Goal: Information Seeking & Learning: Learn about a topic

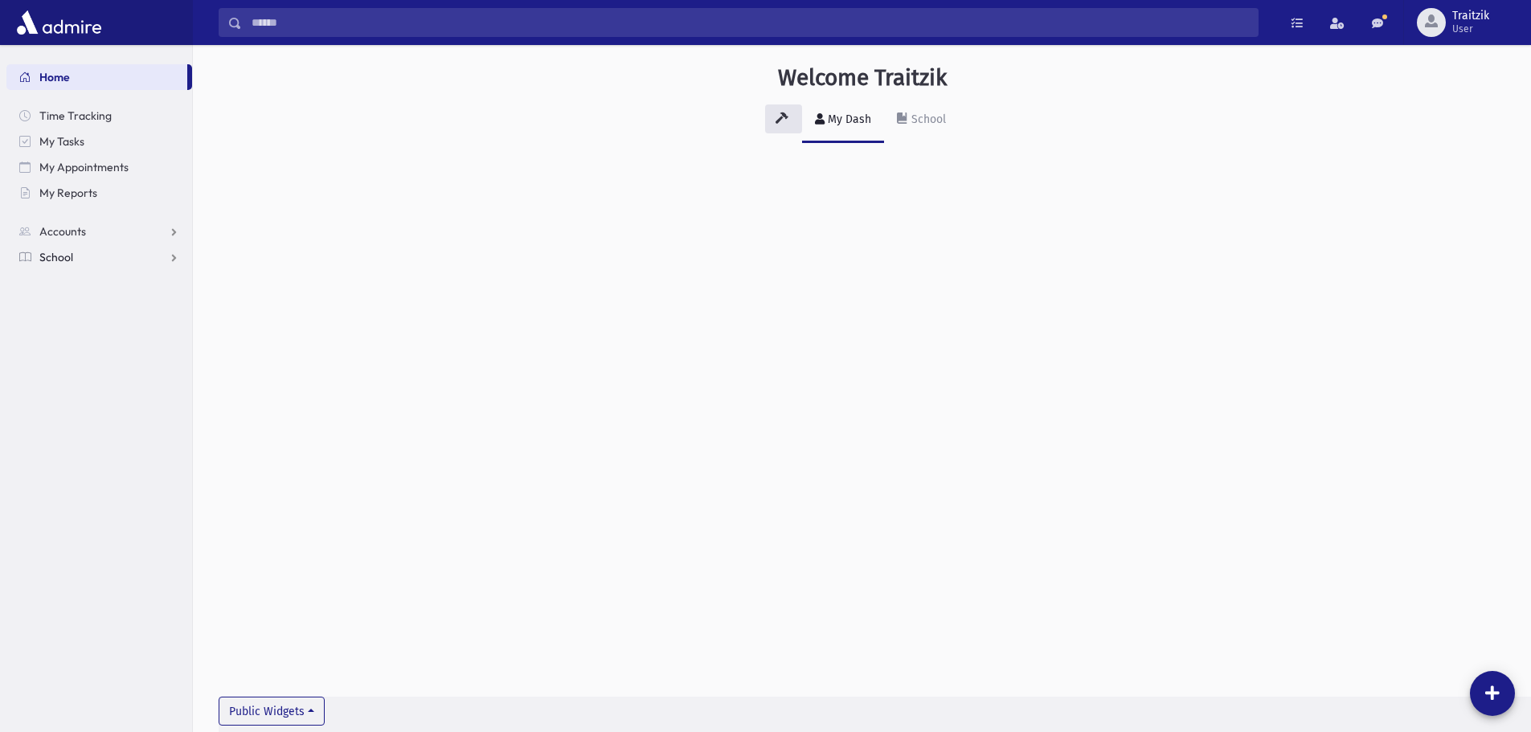
click at [47, 251] on span "School" at bounding box center [56, 257] width 34 height 14
click at [63, 287] on span "Students" at bounding box center [70, 283] width 44 height 14
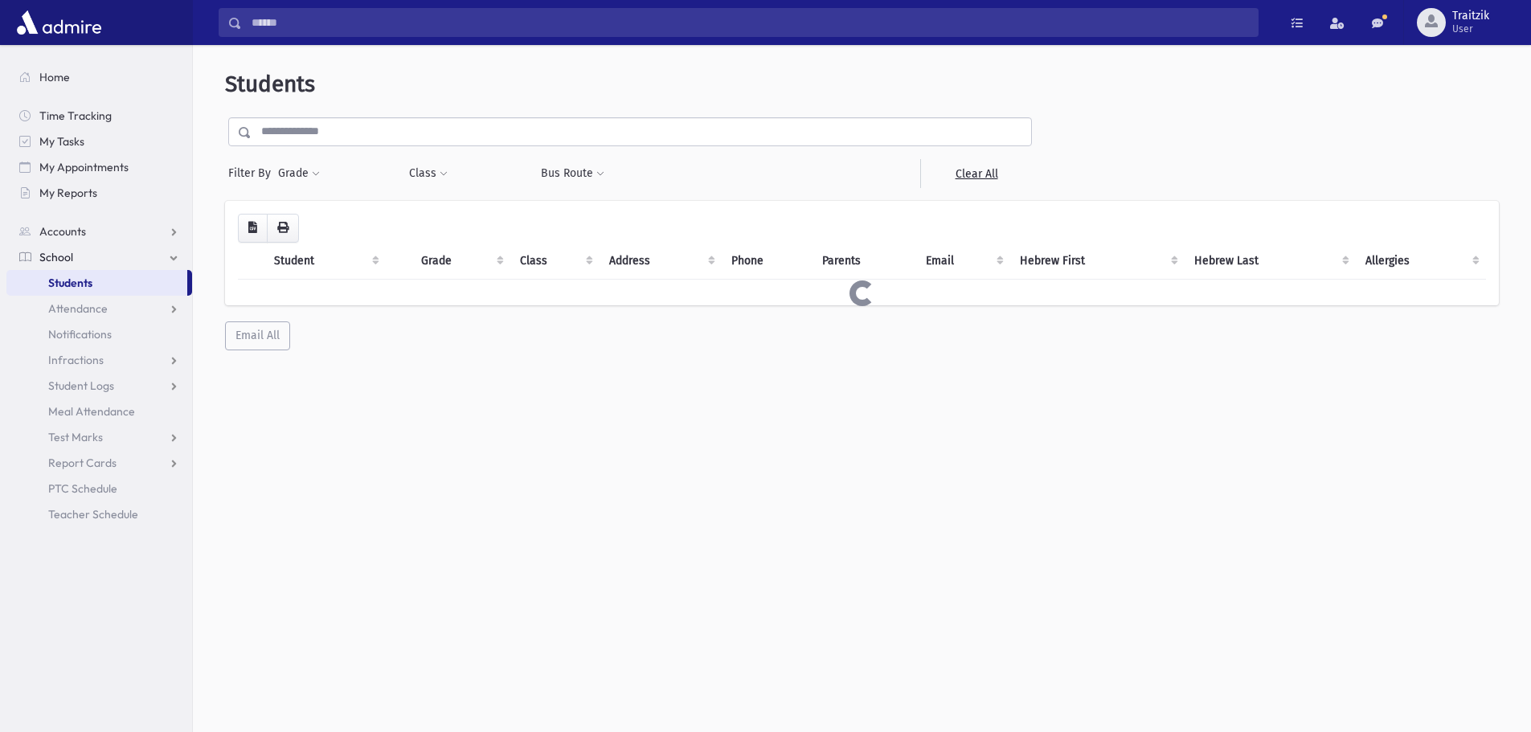
select select
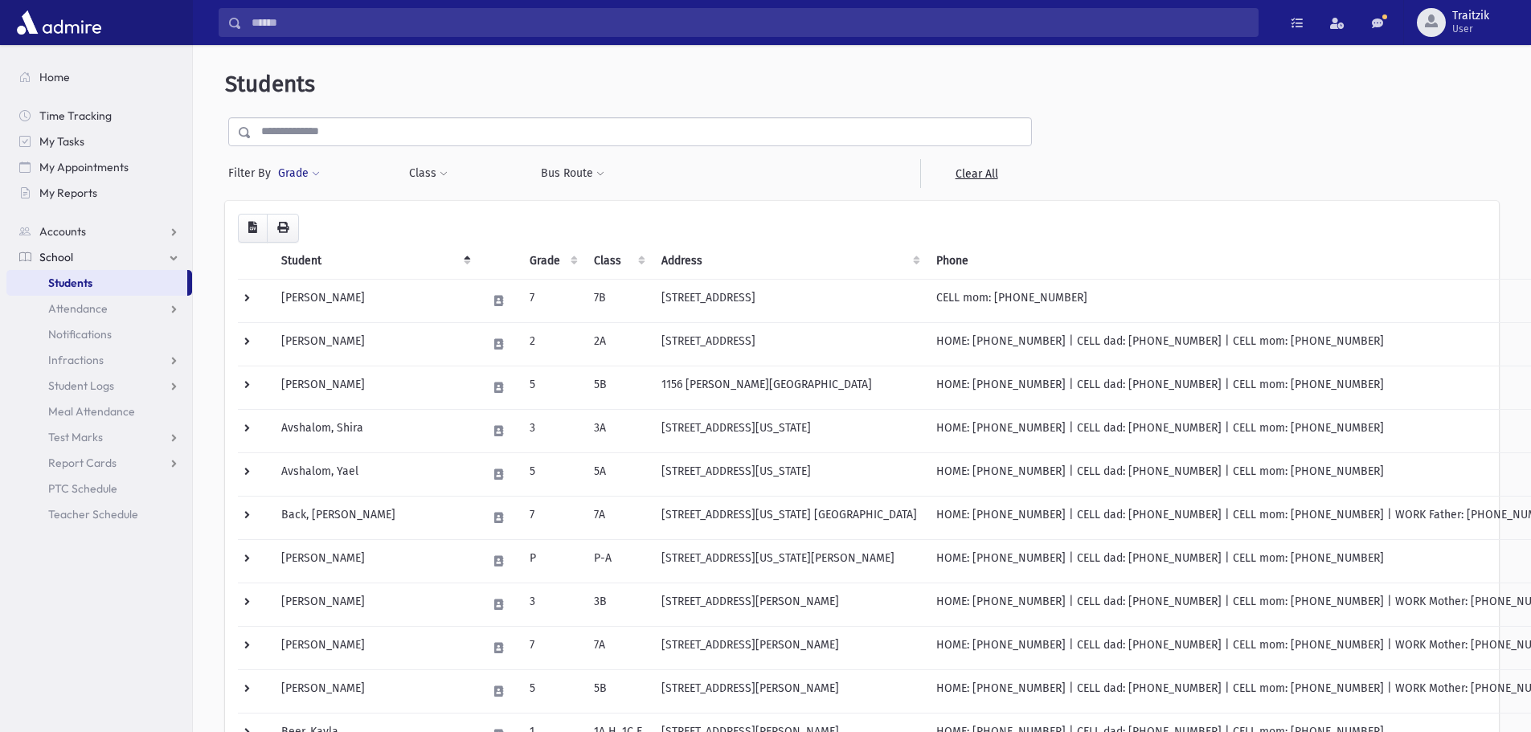
click at [317, 171] on span at bounding box center [316, 175] width 8 height 10
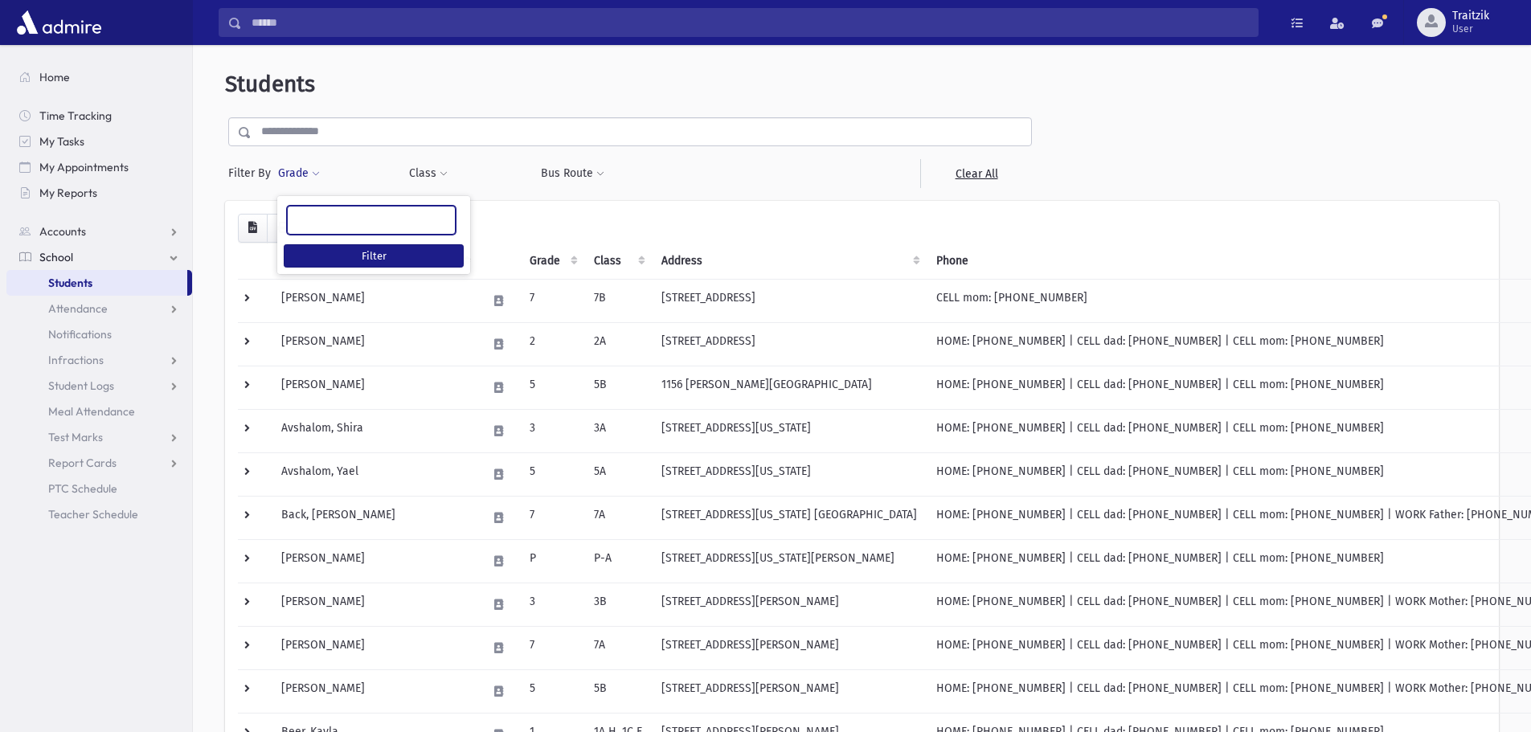
click at [319, 227] on ul at bounding box center [371, 219] width 167 height 24
type input "*"
select select "*"
click at [382, 260] on button "Filter" at bounding box center [374, 255] width 180 height 23
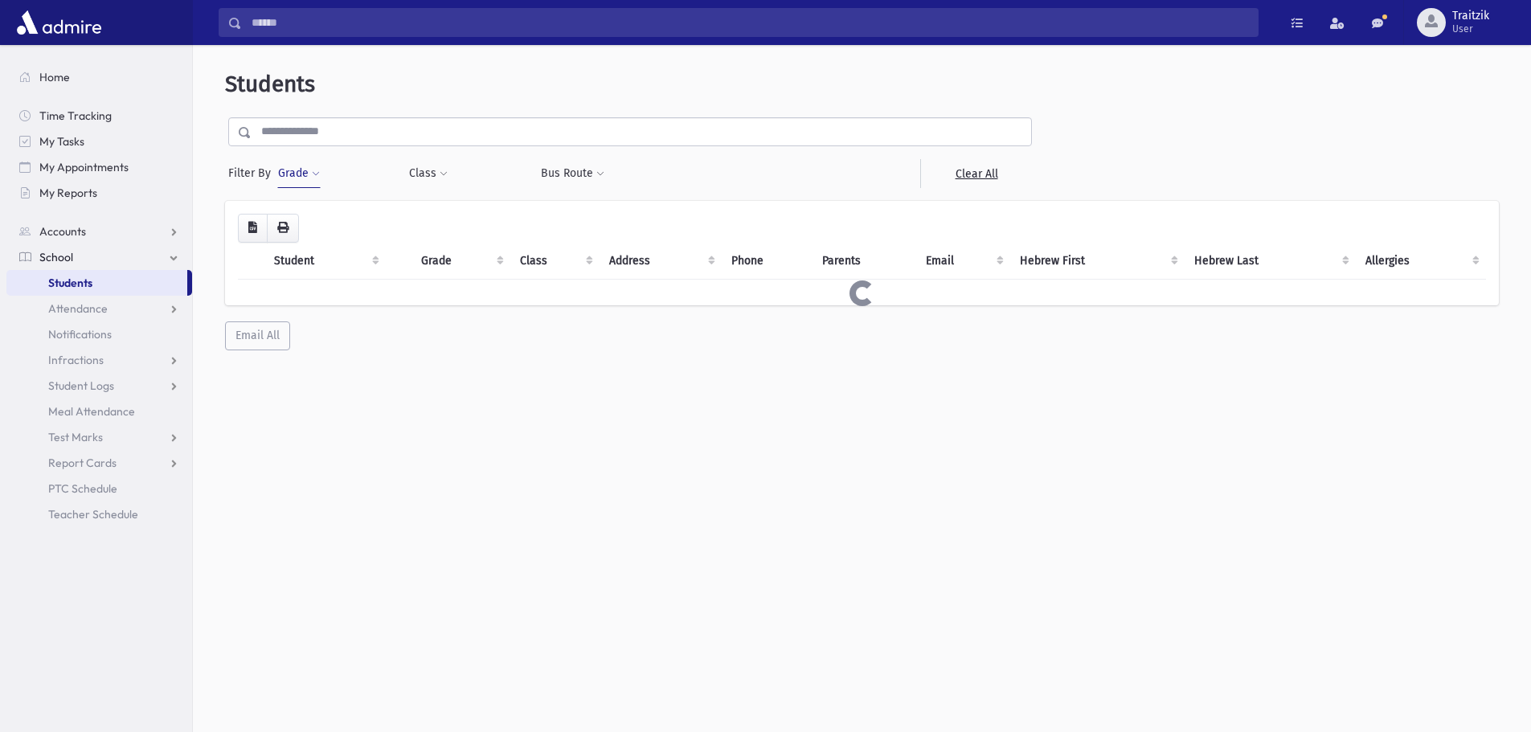
select select
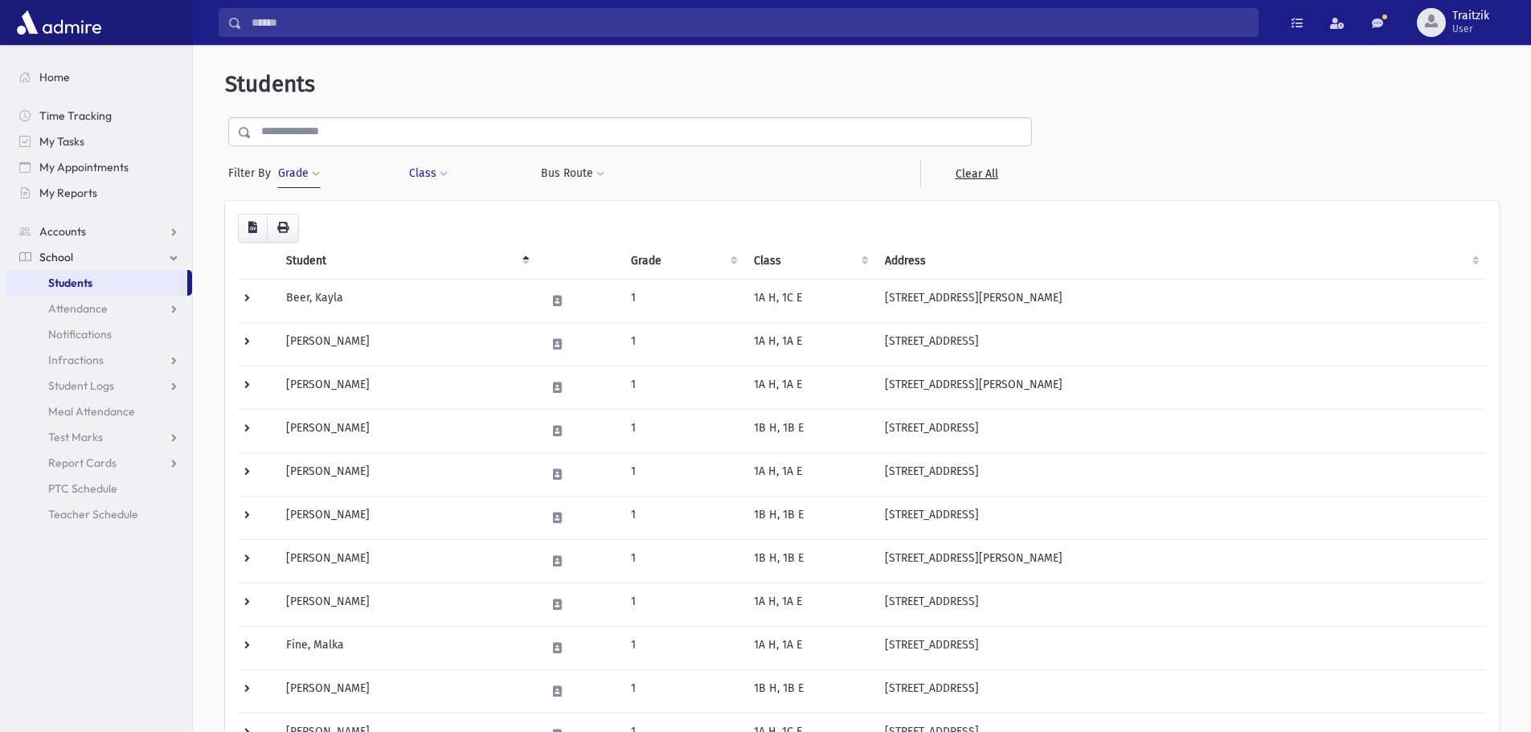
click at [444, 174] on span at bounding box center [444, 175] width 8 height 10
click at [429, 219] on input "search" at bounding box center [429, 217] width 9 height 17
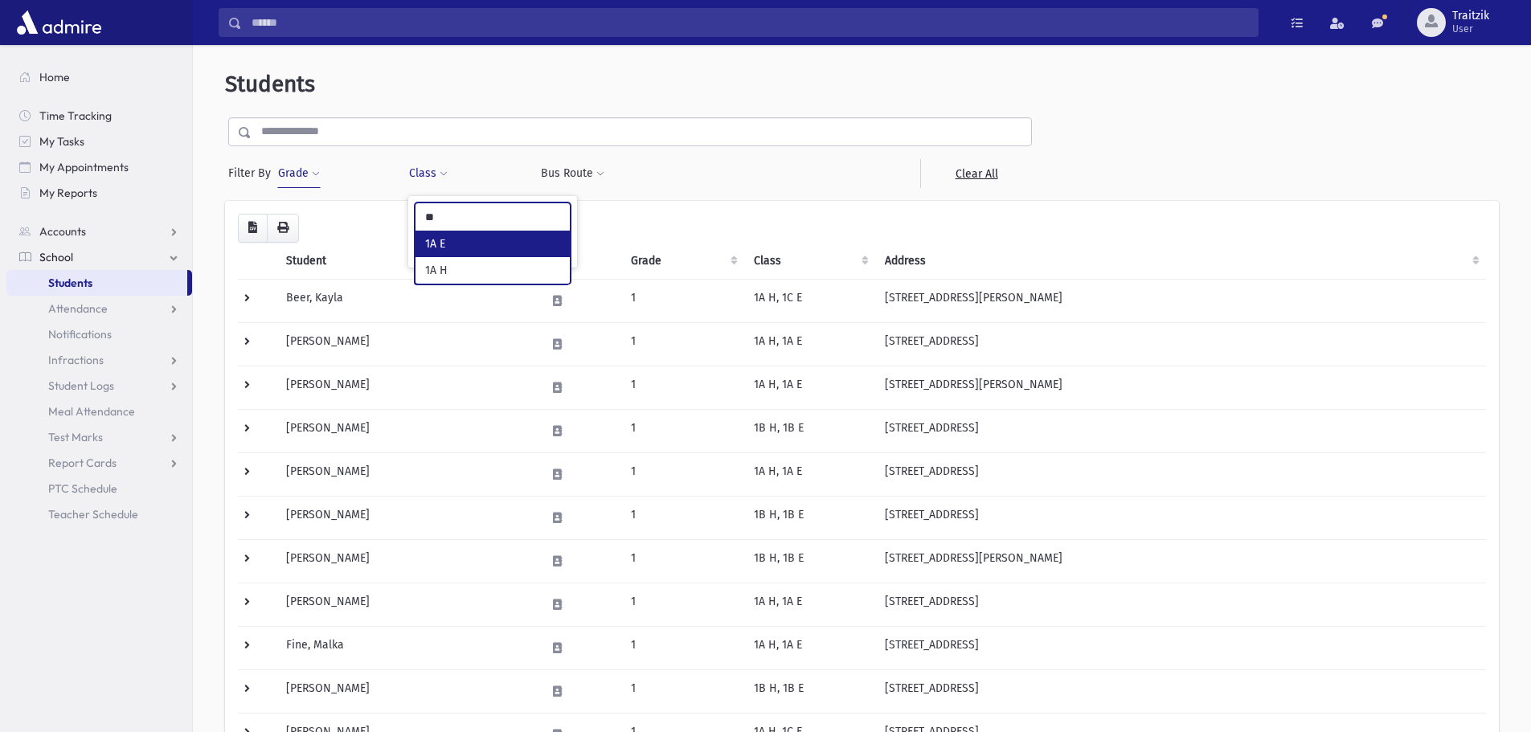
type input "**"
select select "**"
click at [477, 244] on button "Filter" at bounding box center [493, 249] width 156 height 23
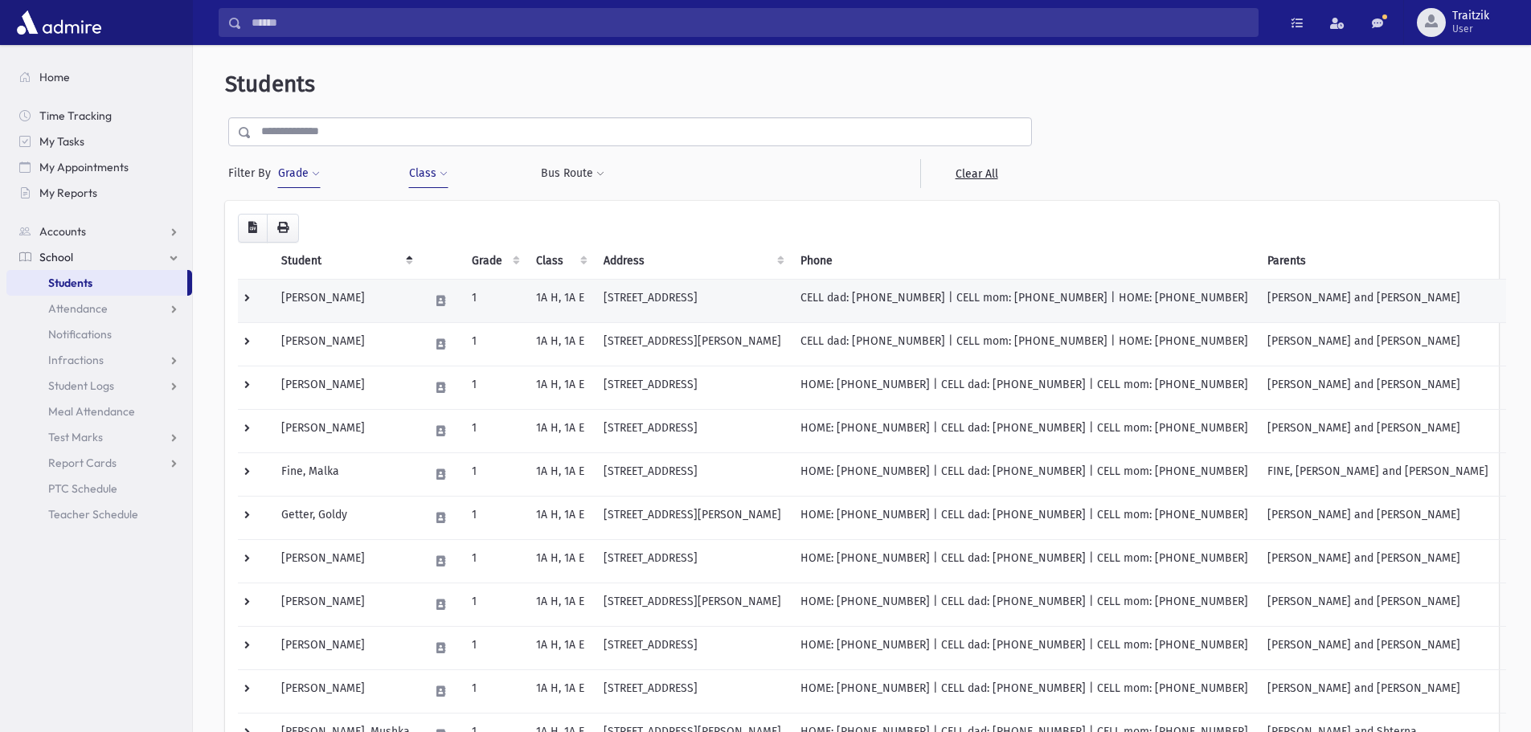
click at [614, 313] on td "[STREET_ADDRESS]" at bounding box center [692, 300] width 197 height 43
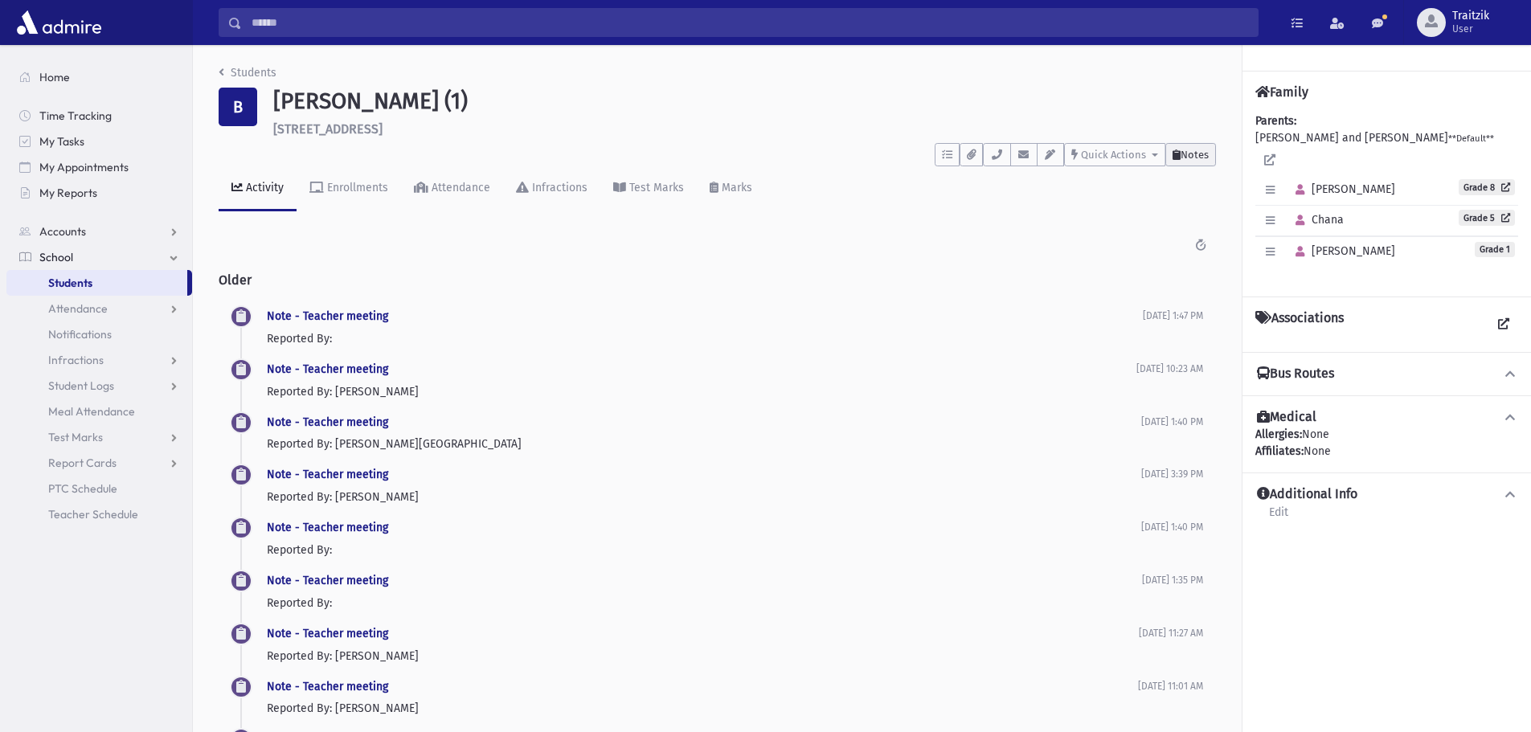
click at [1189, 158] on span "Notes" at bounding box center [1195, 155] width 28 height 12
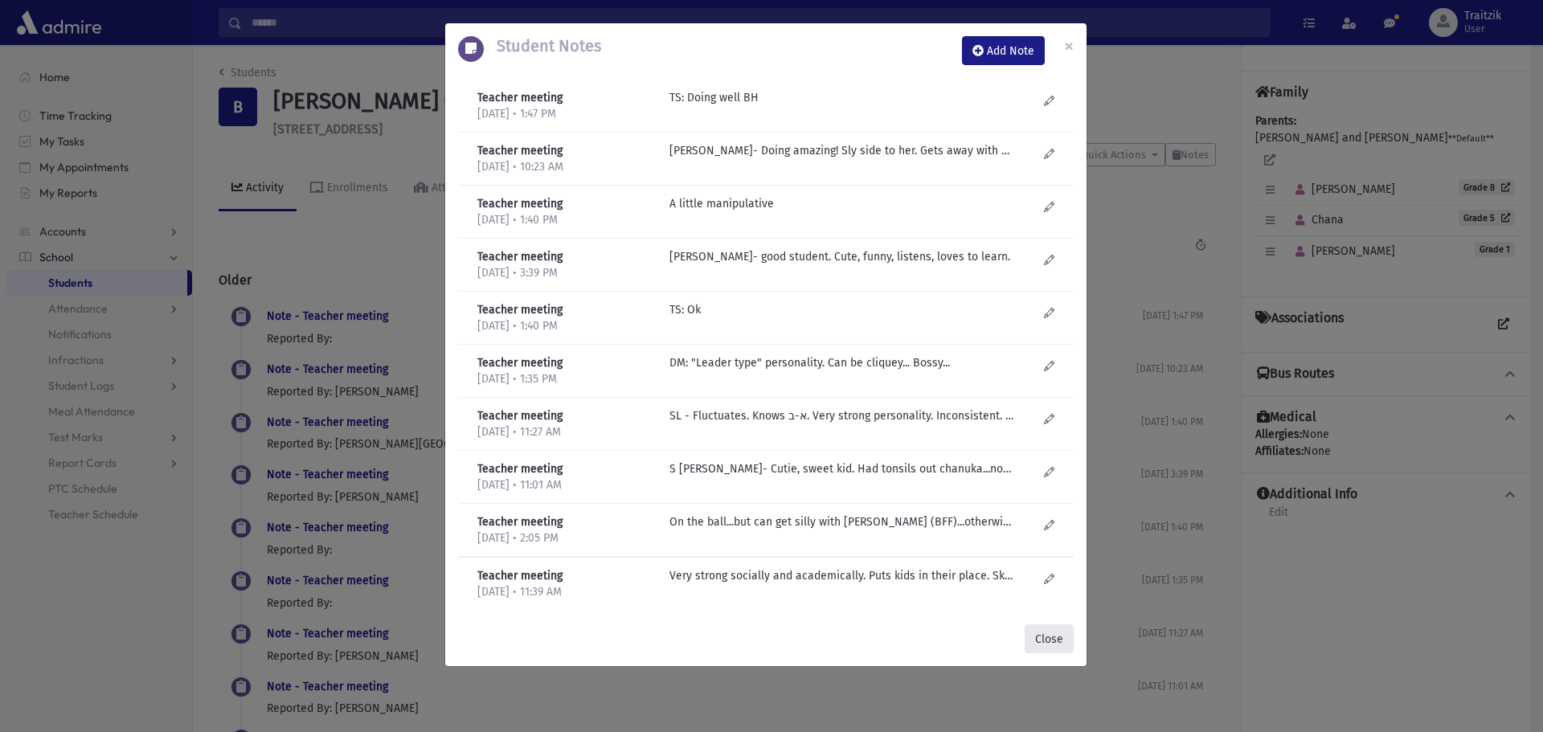
click at [1053, 637] on button "Close" at bounding box center [1049, 639] width 49 height 29
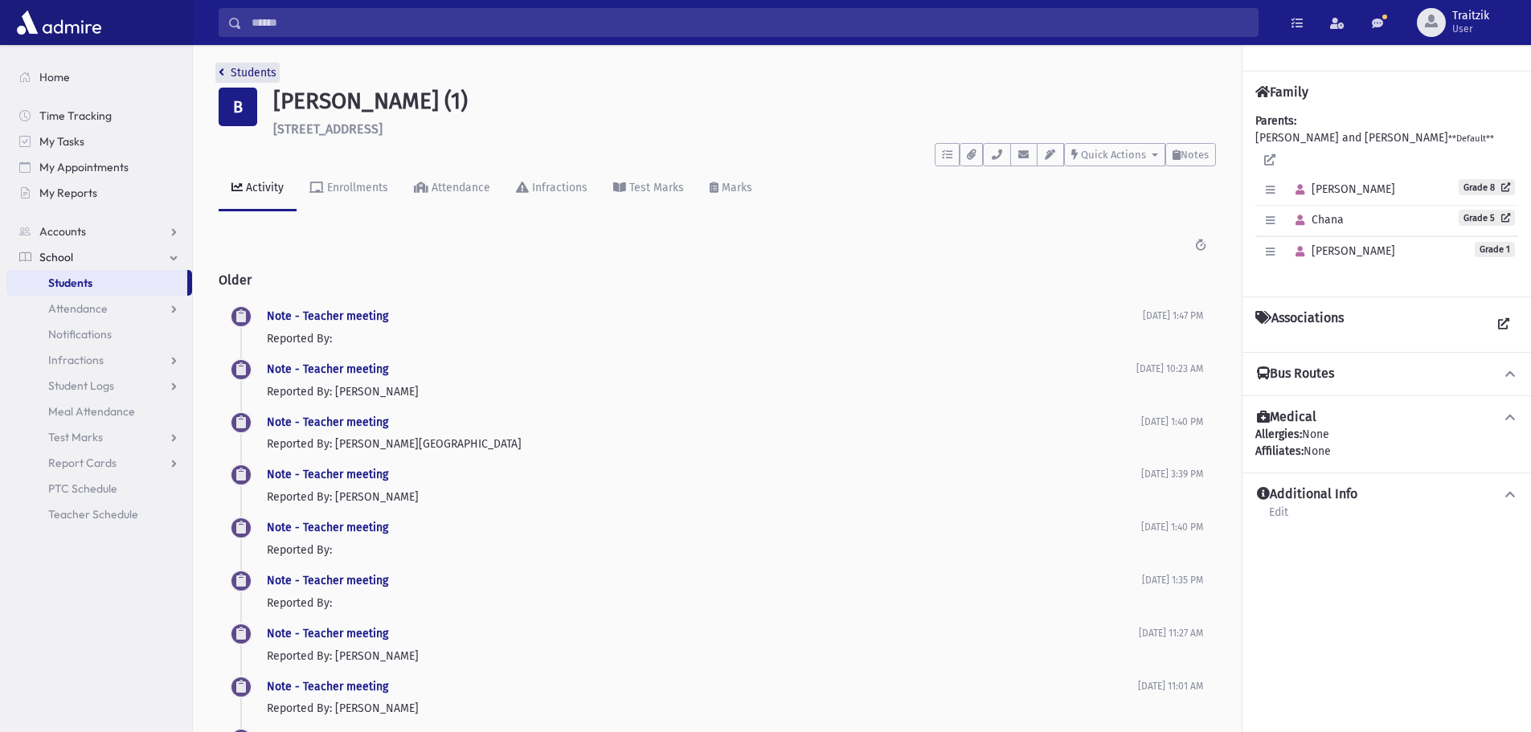
click at [227, 76] on link "Students" at bounding box center [248, 73] width 58 height 14
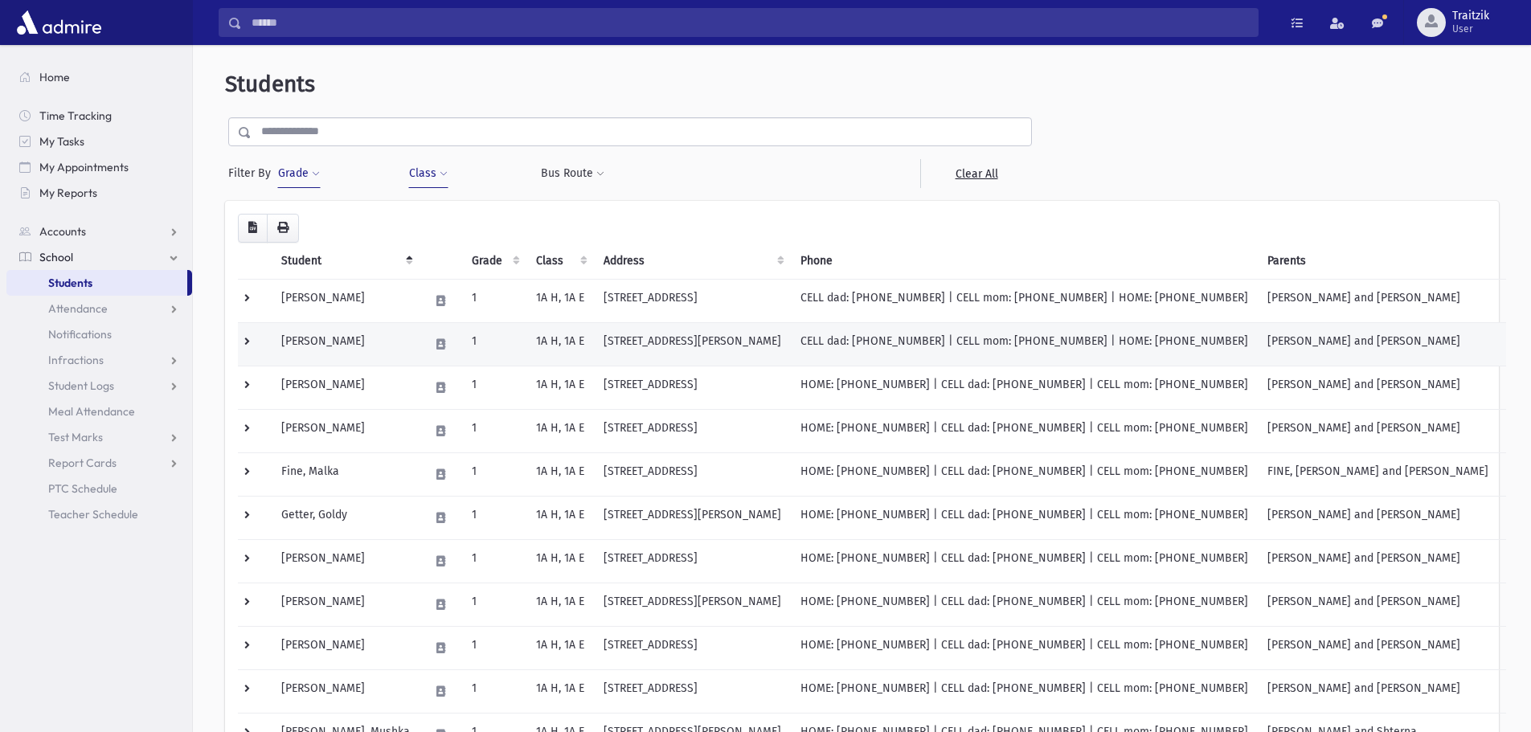
click at [791, 344] on td "[STREET_ADDRESS][PERSON_NAME]" at bounding box center [692, 343] width 197 height 43
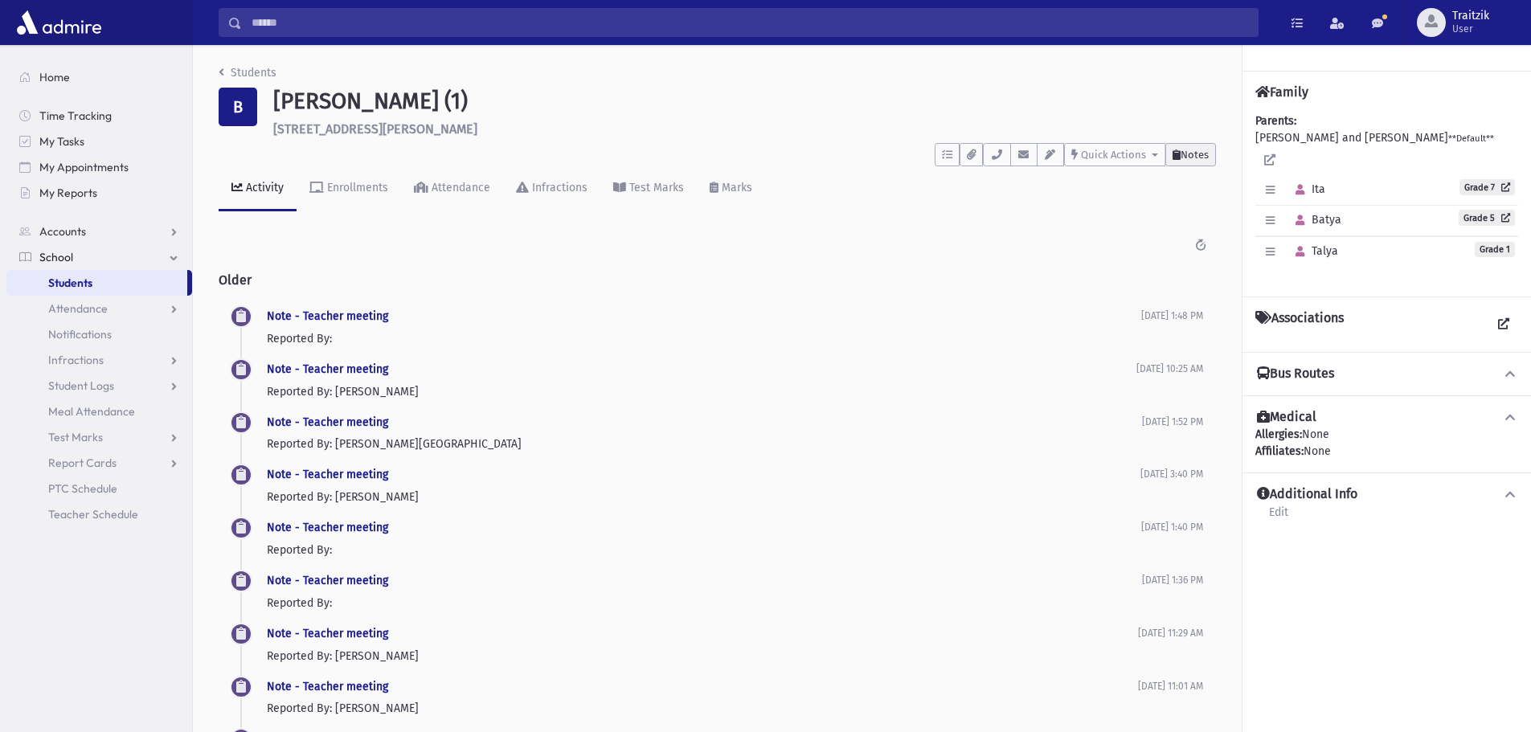
click at [1194, 160] on span "Notes" at bounding box center [1195, 155] width 28 height 12
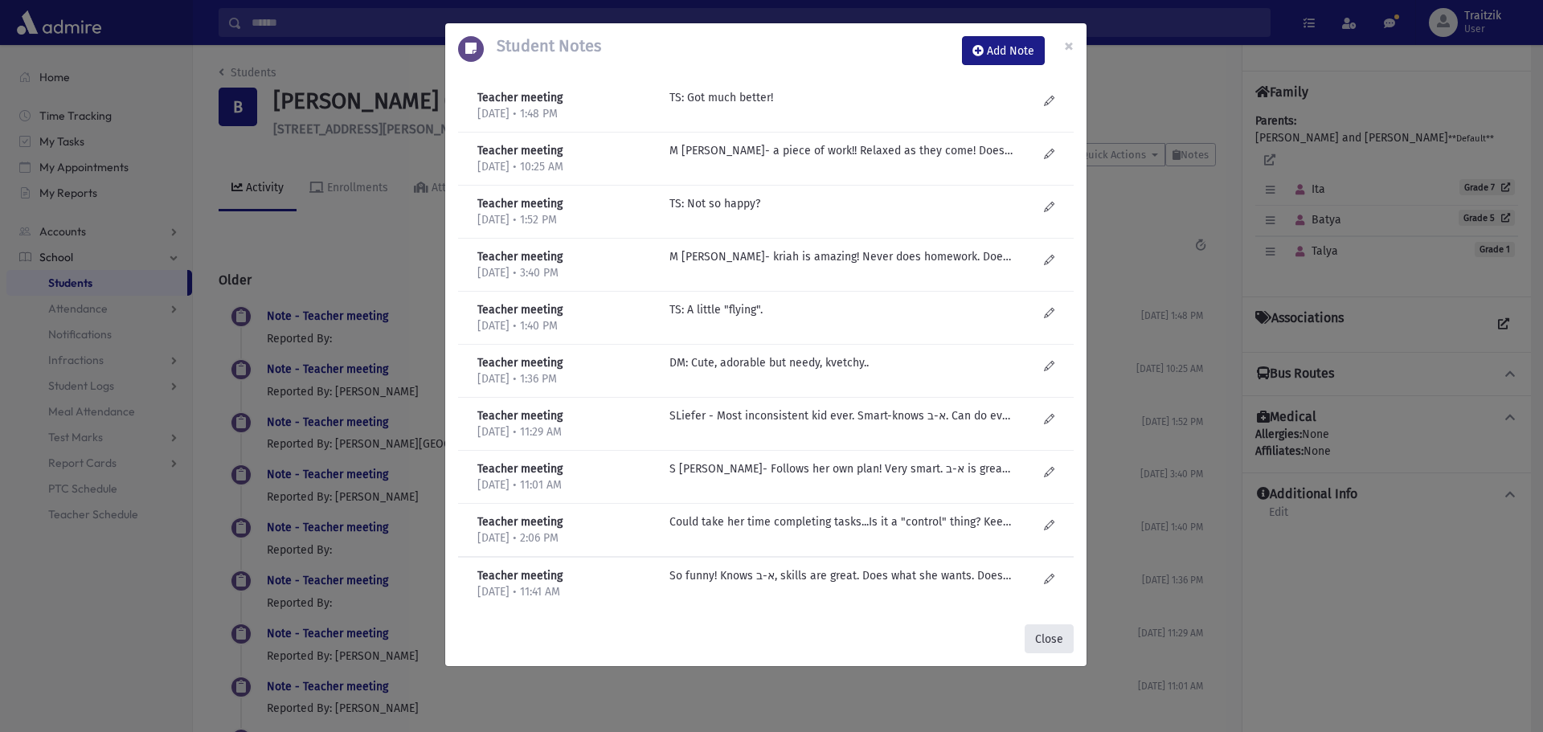
drag, startPoint x: 1064, startPoint y: 648, endPoint x: 1005, endPoint y: 655, distance: 59.1
click at [1063, 649] on button "Close" at bounding box center [1049, 639] width 49 height 29
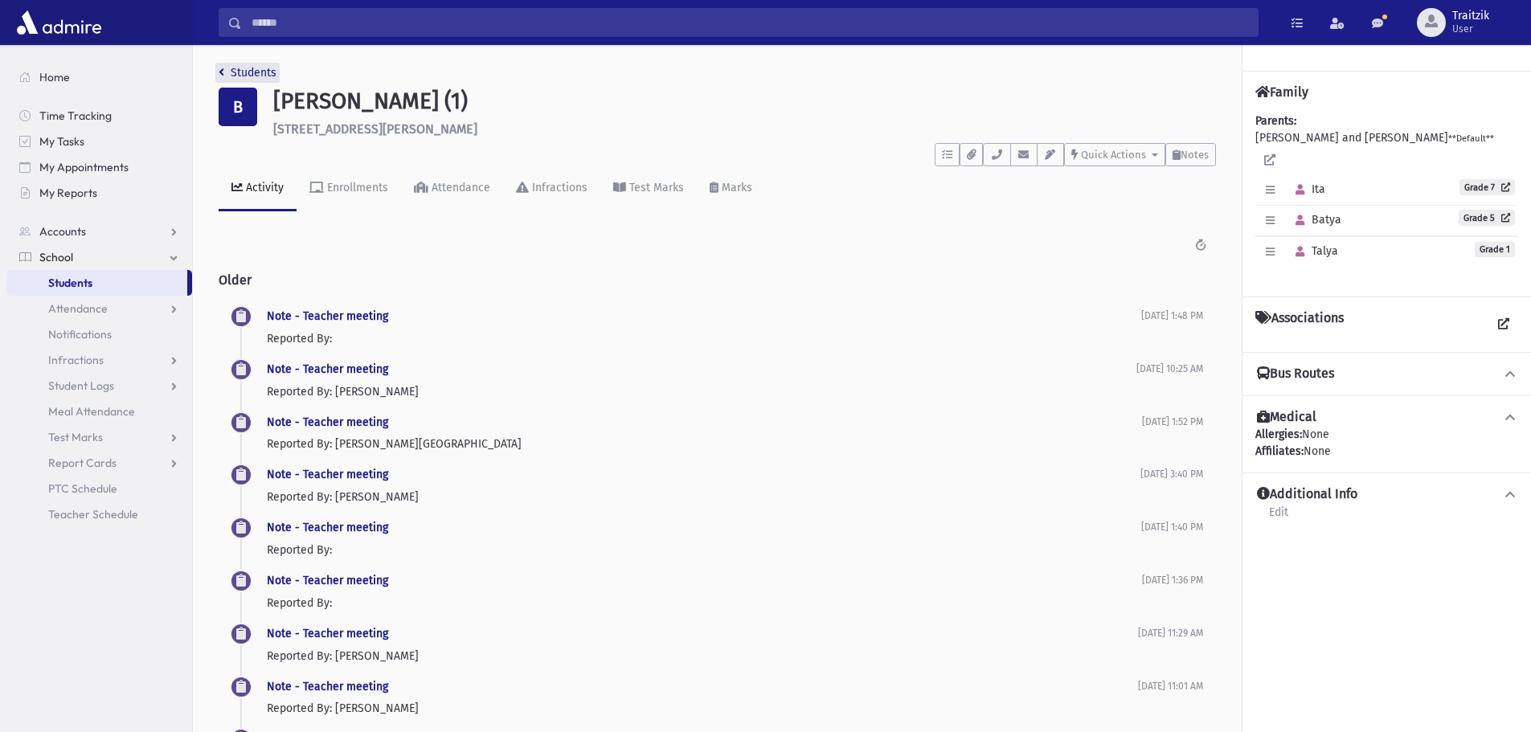
click at [229, 71] on link "Students" at bounding box center [248, 73] width 58 height 14
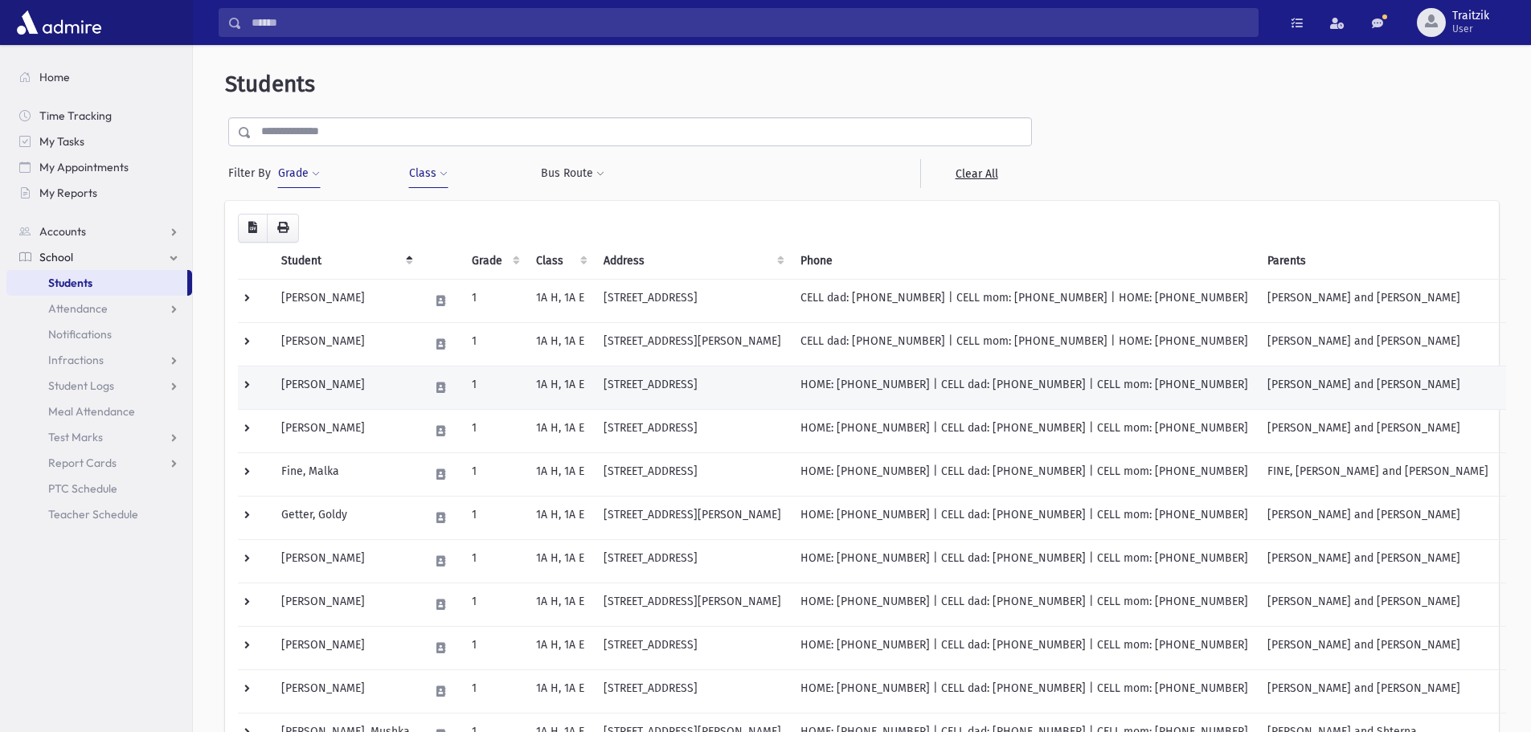
click at [432, 395] on td at bounding box center [441, 387] width 43 height 43
click at [558, 383] on td "1A H, 1A E" at bounding box center [560, 387] width 68 height 43
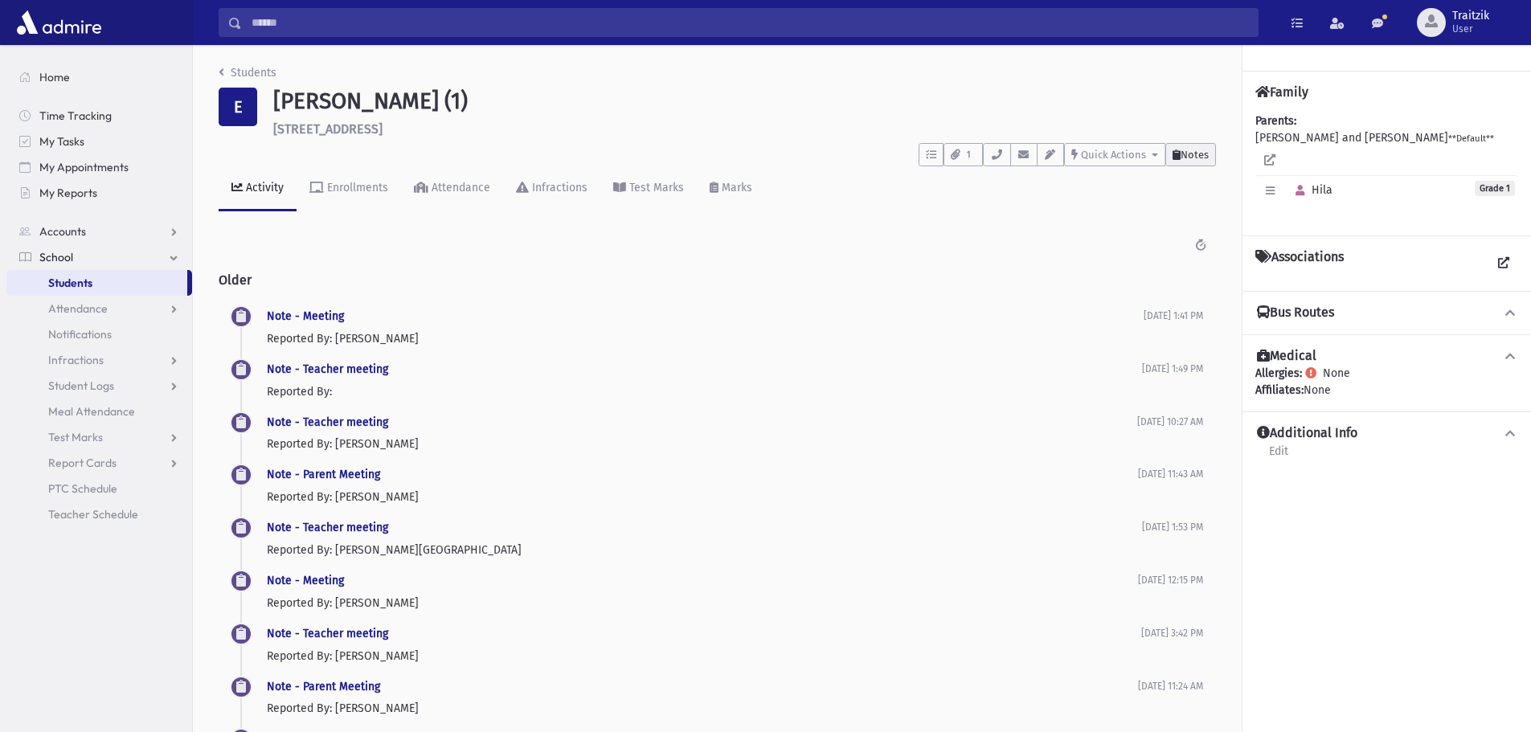
click at [1190, 153] on span "Notes" at bounding box center [1195, 155] width 28 height 12
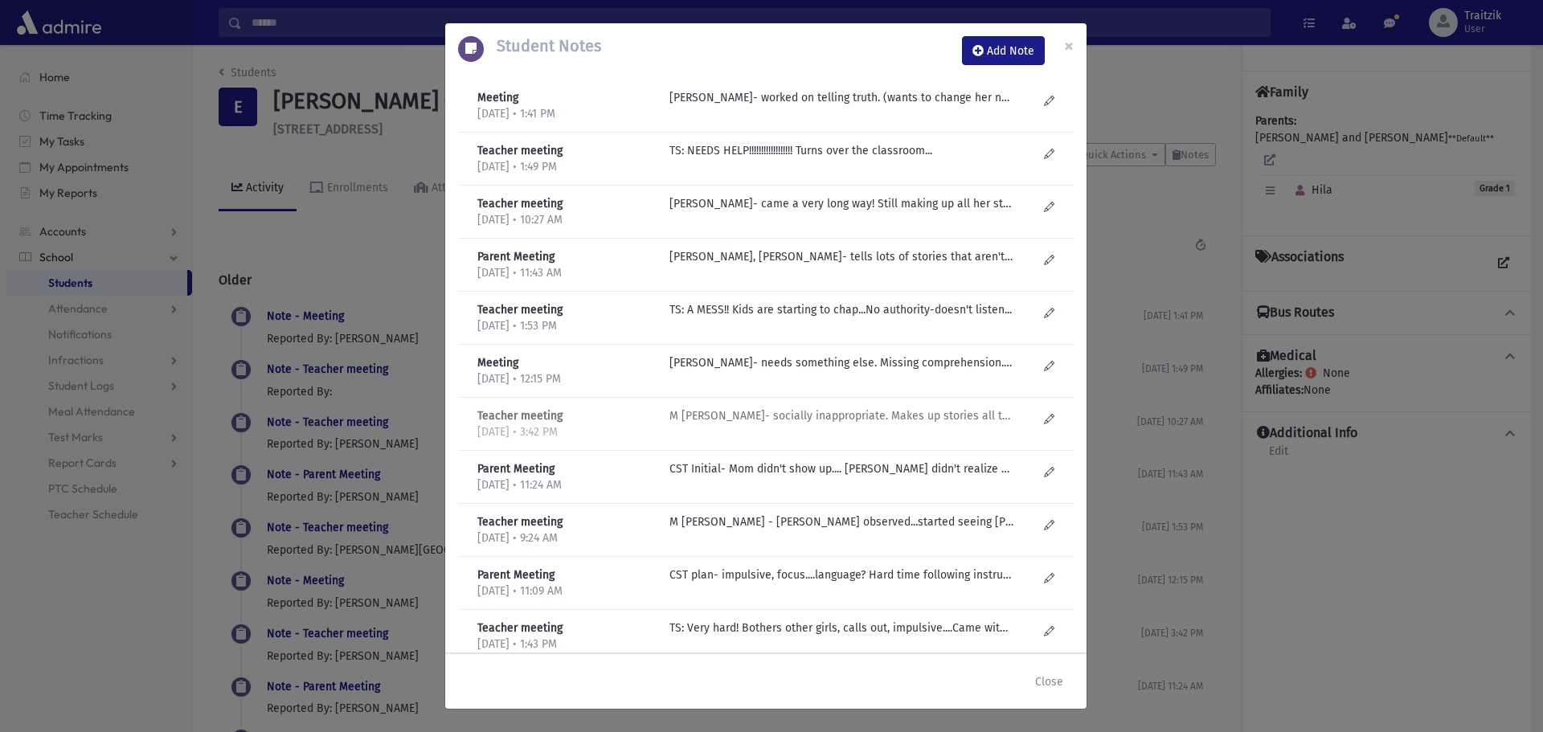
click at [866, 106] on p "M Gruner- socially inappropriate. Makes up stories all the time. Kriah can be g…" at bounding box center [842, 97] width 344 height 17
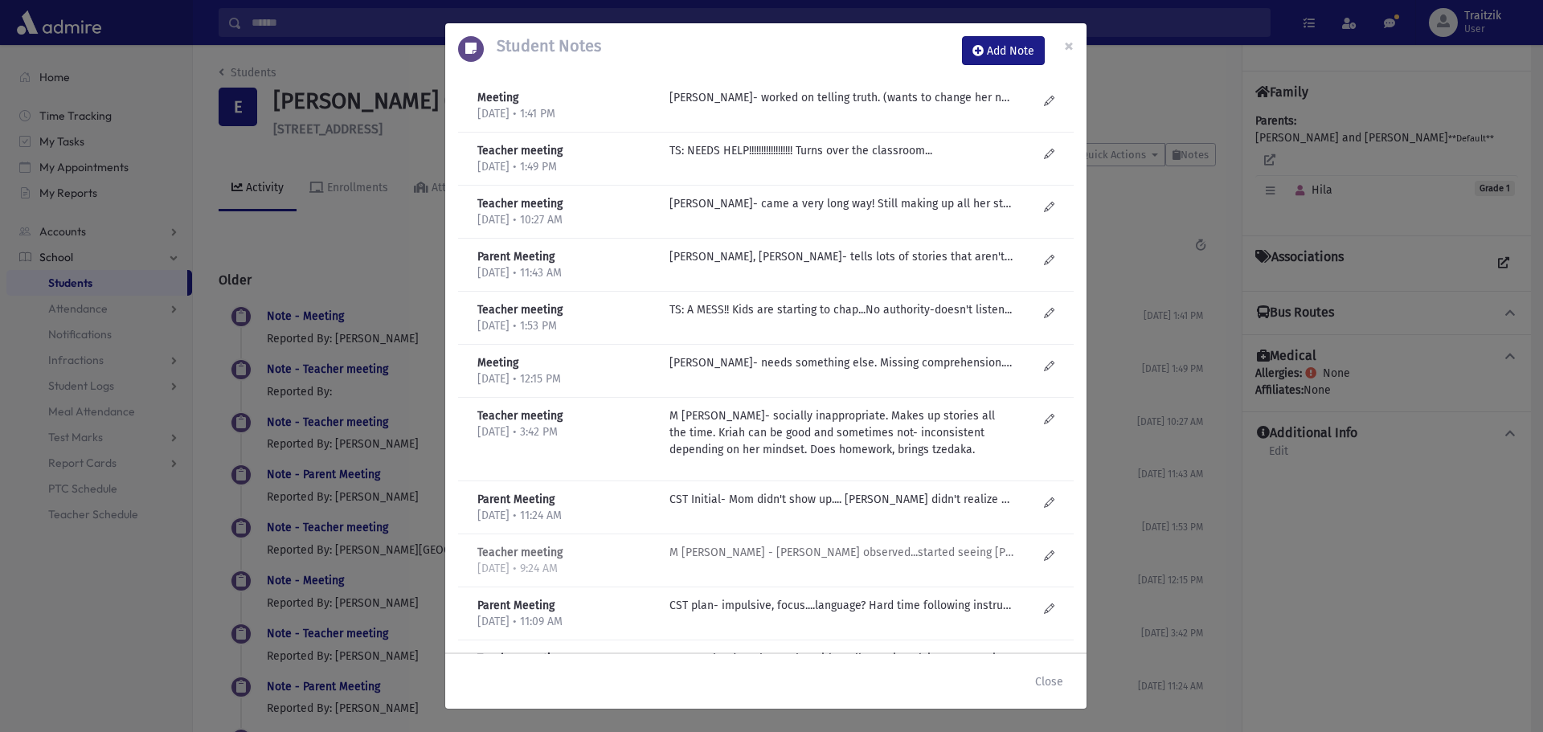
click at [788, 106] on p "M Gruner - Merav observed...started seeing Joely Golub. Bright. Missing social …" at bounding box center [842, 97] width 344 height 17
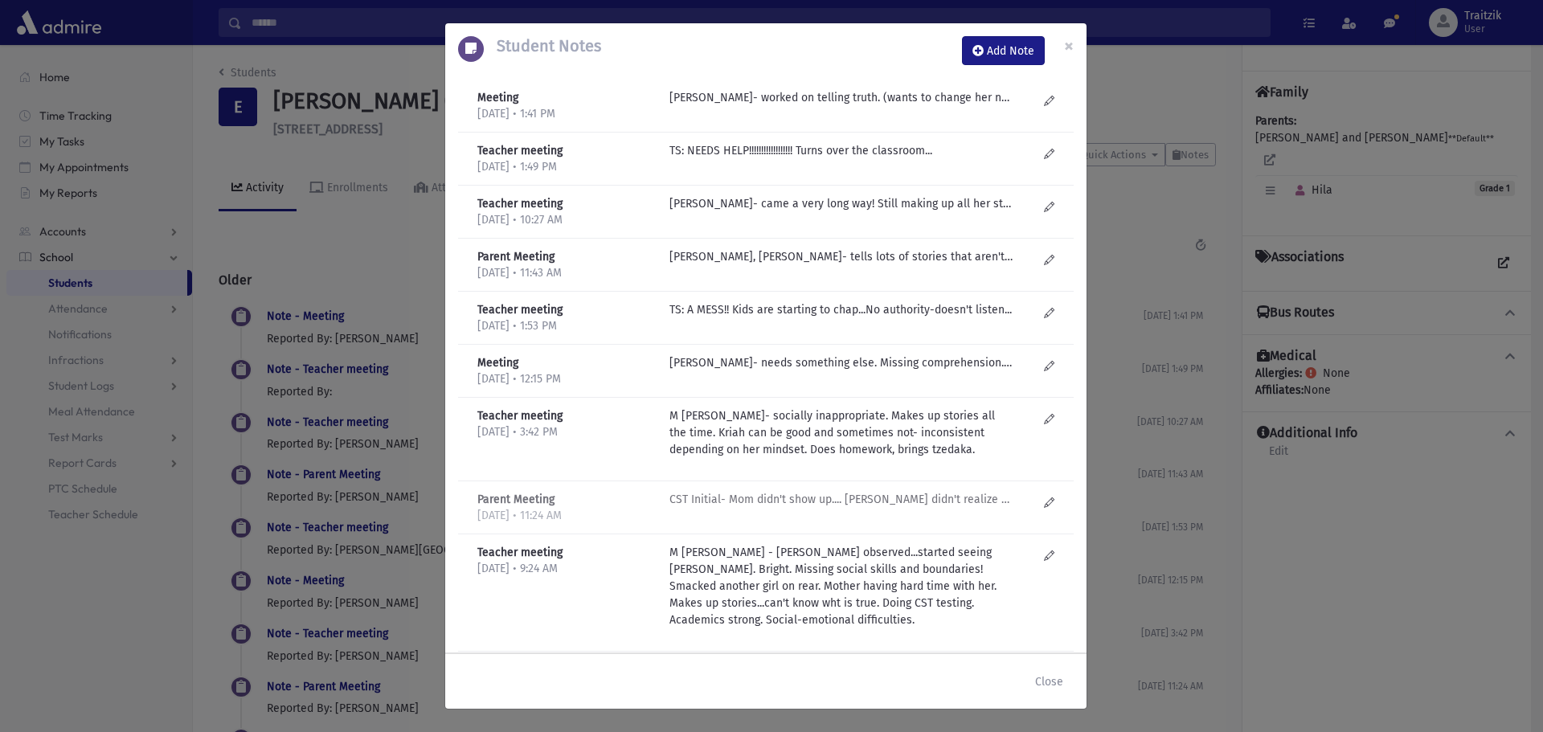
click at [784, 106] on p "CST Initial- Mom didn't show up.... Said didn't realize was supposed to. Psych-…" at bounding box center [842, 97] width 344 height 17
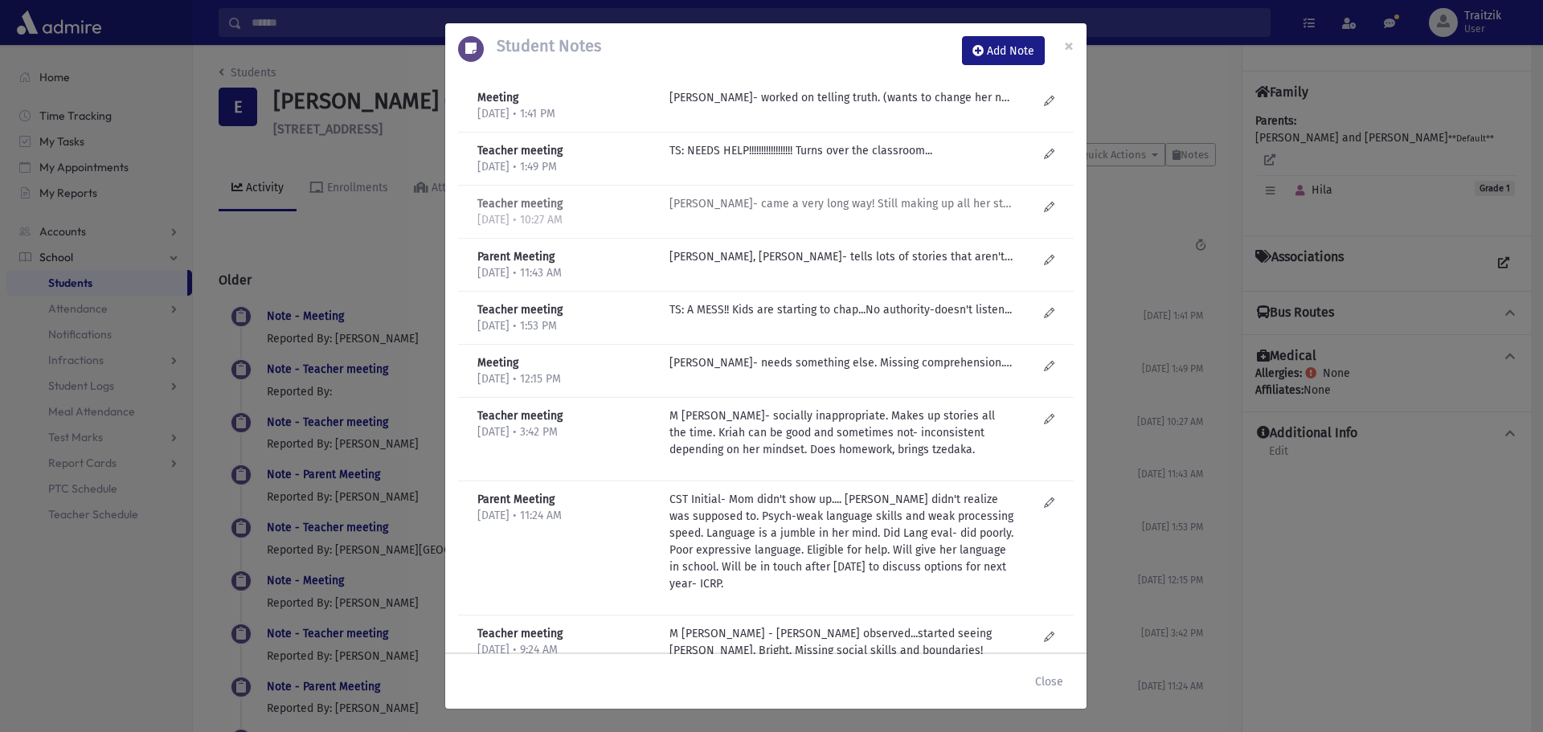
click at [764, 106] on p "M Gruner- came a very long way! Still making up all her stories. Kriah is reall…" at bounding box center [842, 97] width 344 height 17
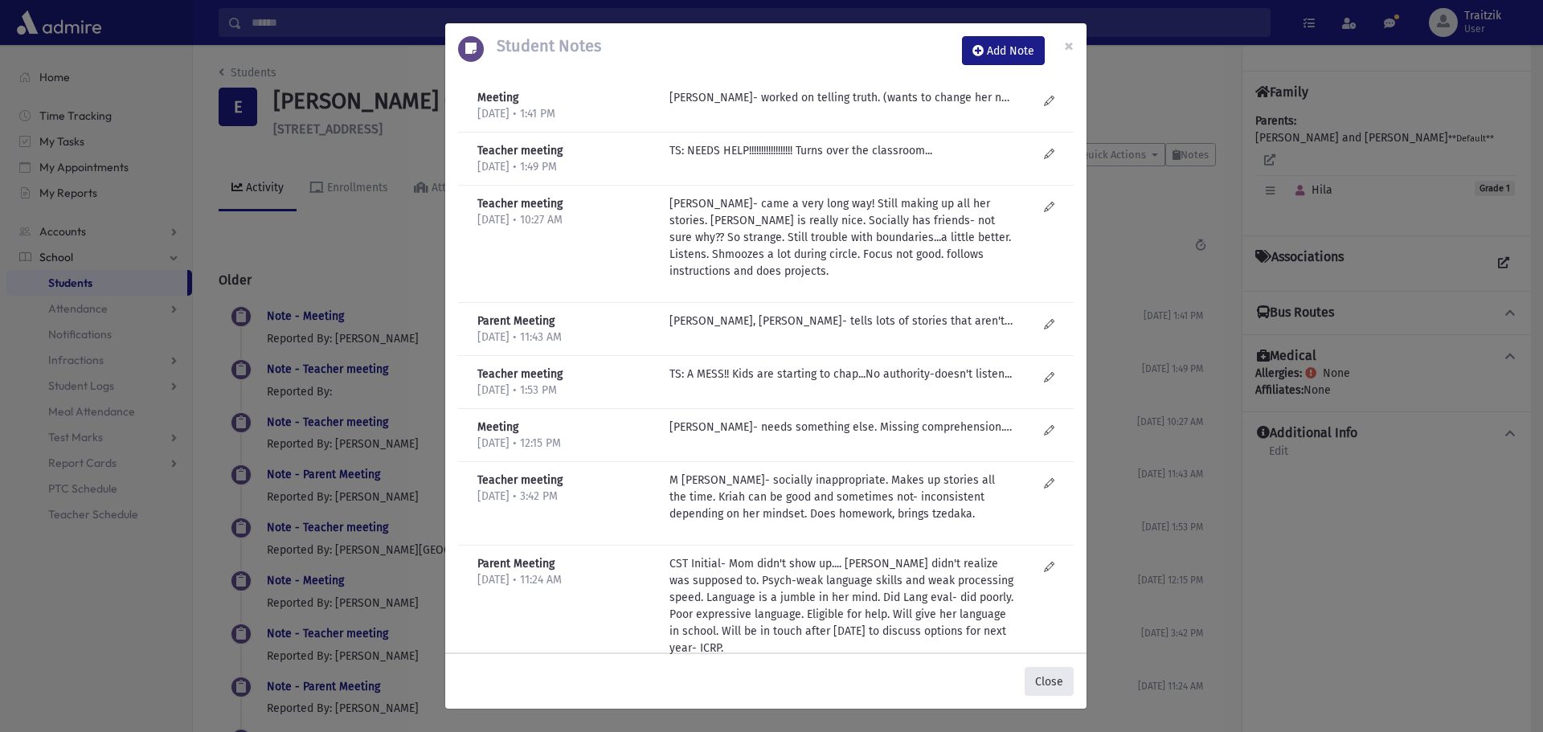
click at [1052, 682] on button "Close" at bounding box center [1049, 681] width 49 height 29
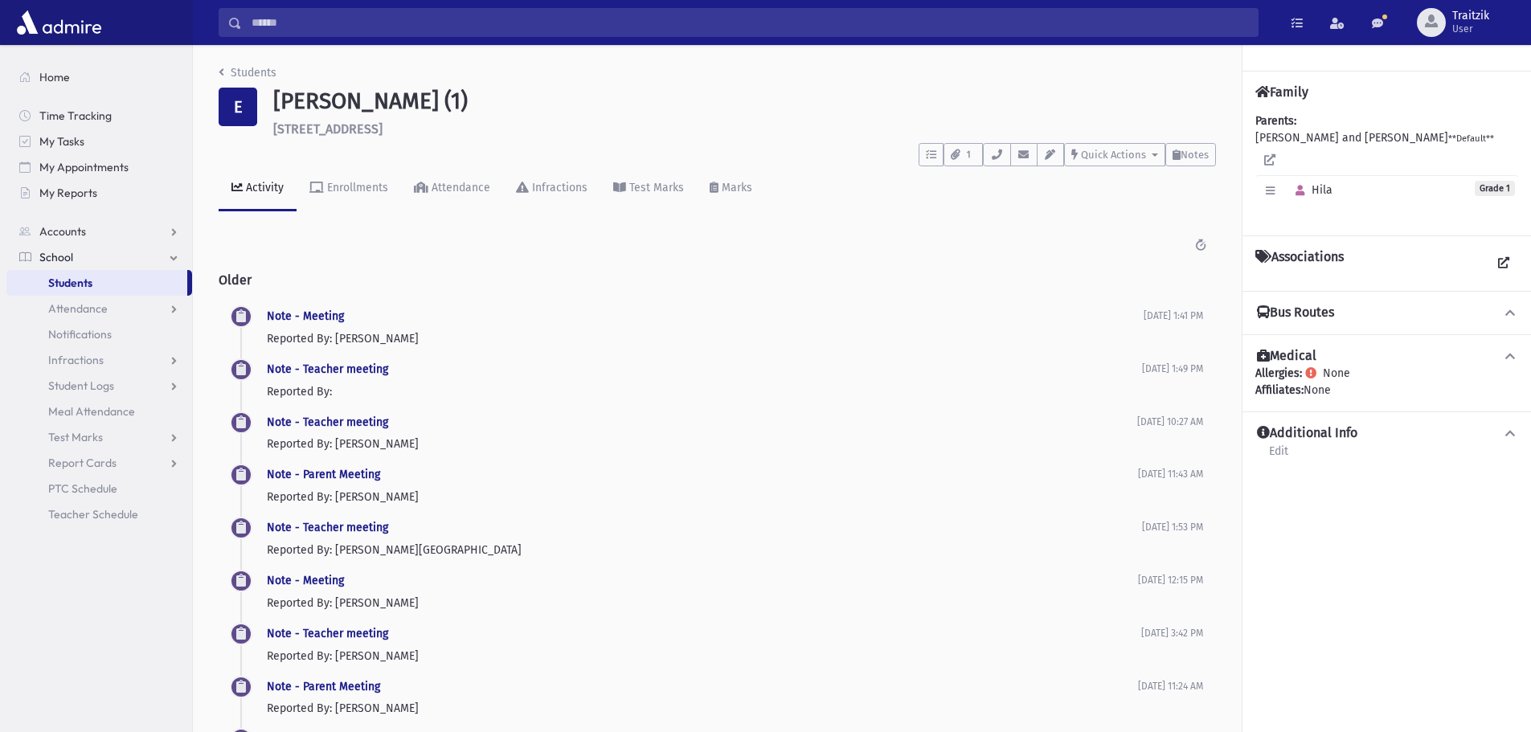
click at [217, 73] on div "Students E Edry, Hila (1) 127 Hillside Blvd Lakewood **** To Do's No open tasks…" at bounding box center [717, 646] width 1049 height 1203
click at [219, 73] on icon "breadcrumb" at bounding box center [222, 72] width 6 height 11
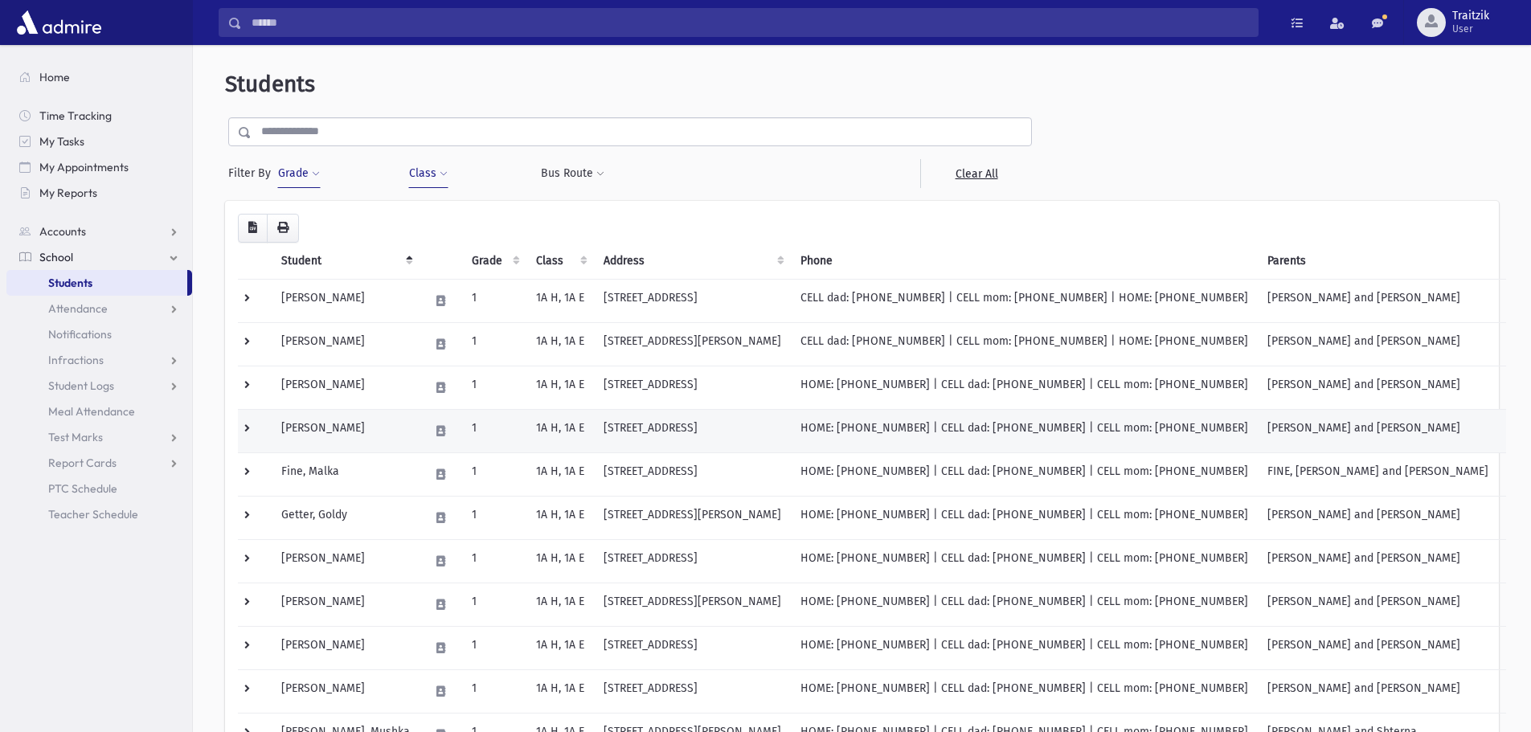
click at [420, 447] on td at bounding box center [441, 430] width 43 height 43
click at [657, 439] on td "2027 Longewood Lane Toms River, NJ 08755" at bounding box center [692, 430] width 197 height 43
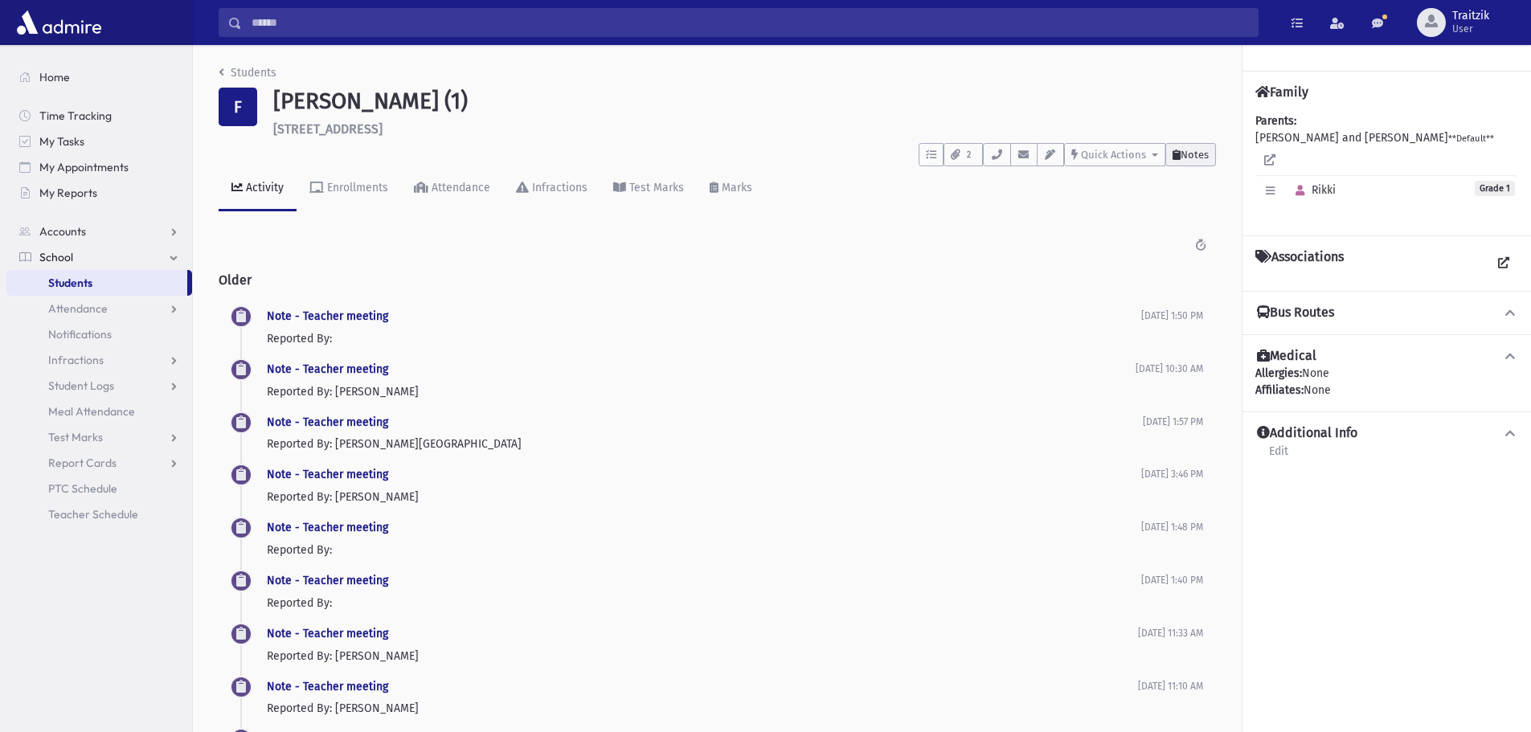
click at [1176, 152] on icon at bounding box center [1177, 154] width 8 height 10
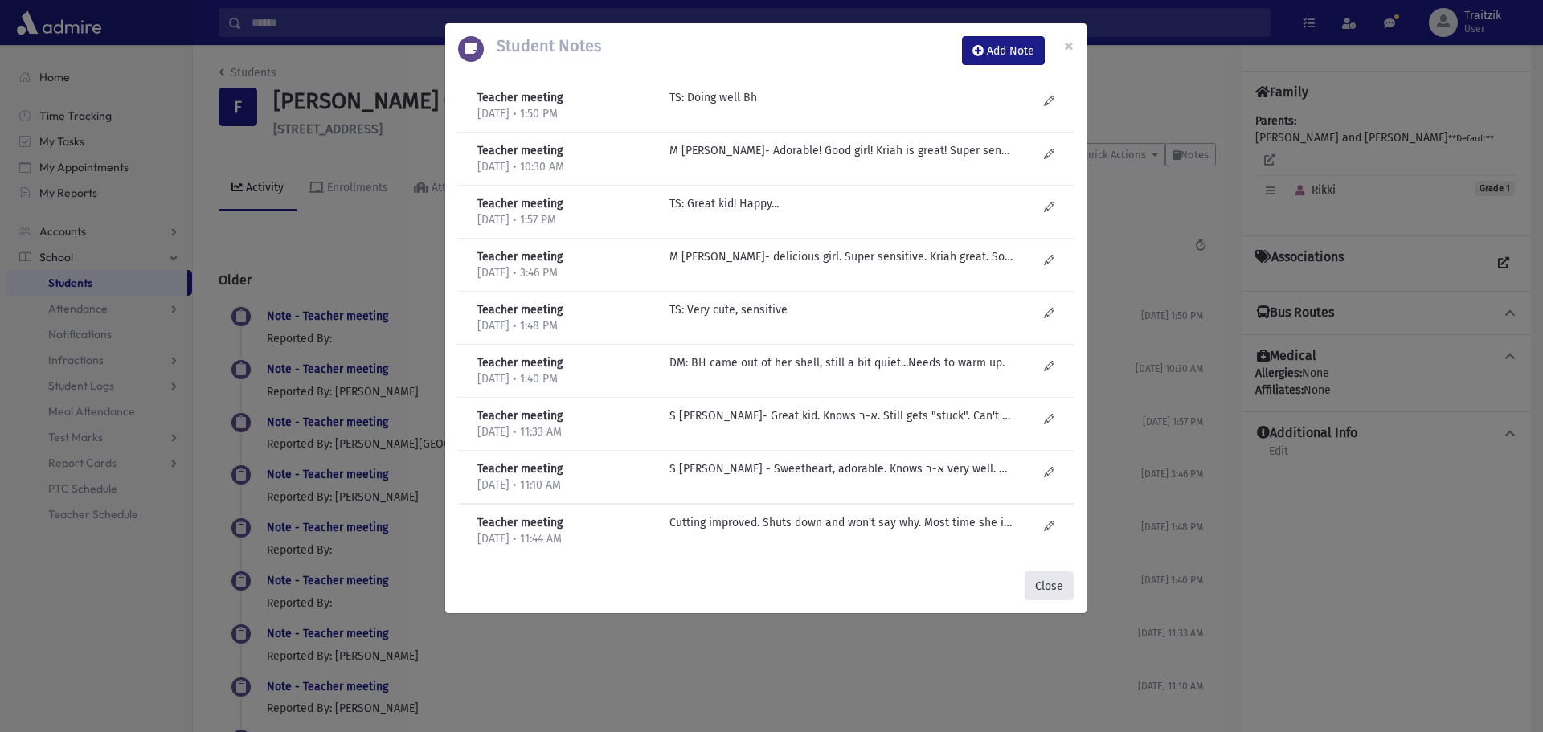
click at [1055, 582] on button "Close" at bounding box center [1049, 585] width 49 height 29
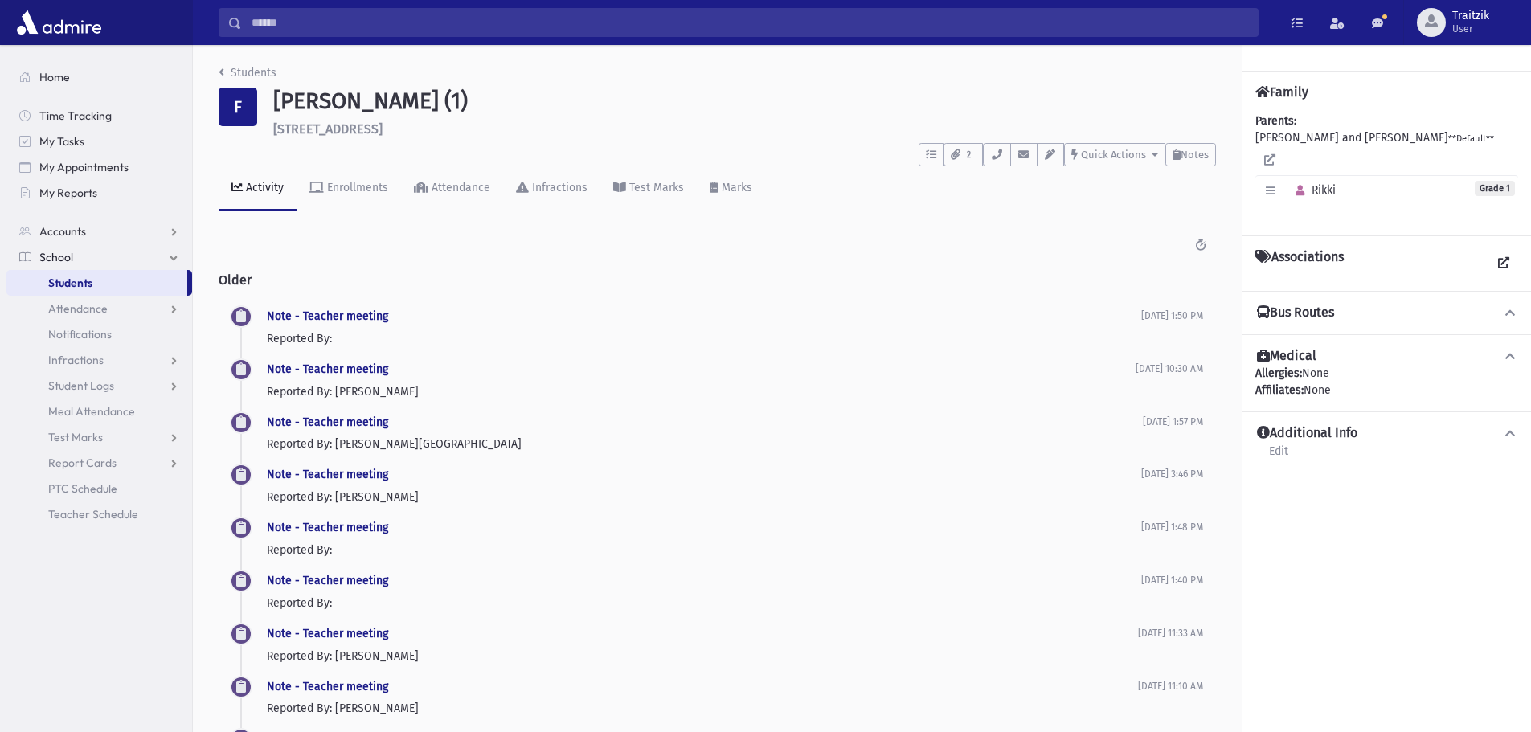
click at [218, 68] on div "Students F Fellner, Rikki (1) 2027 Longewood Lane Toms River **** To Do's No op…" at bounding box center [717, 435] width 1049 height 780
click at [222, 72] on icon "breadcrumb" at bounding box center [222, 72] width 6 height 11
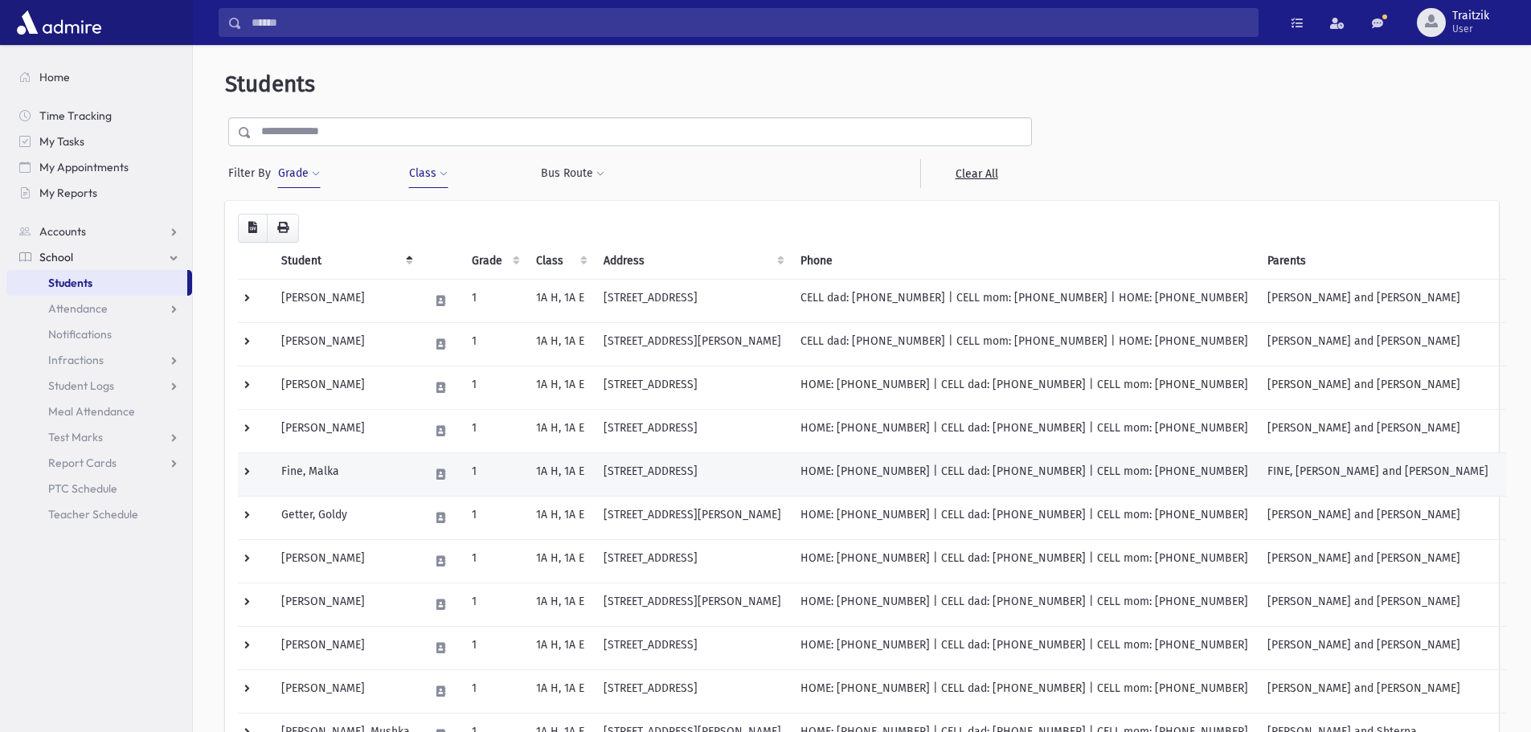
click at [380, 472] on td "Fine, Malka" at bounding box center [346, 474] width 148 height 43
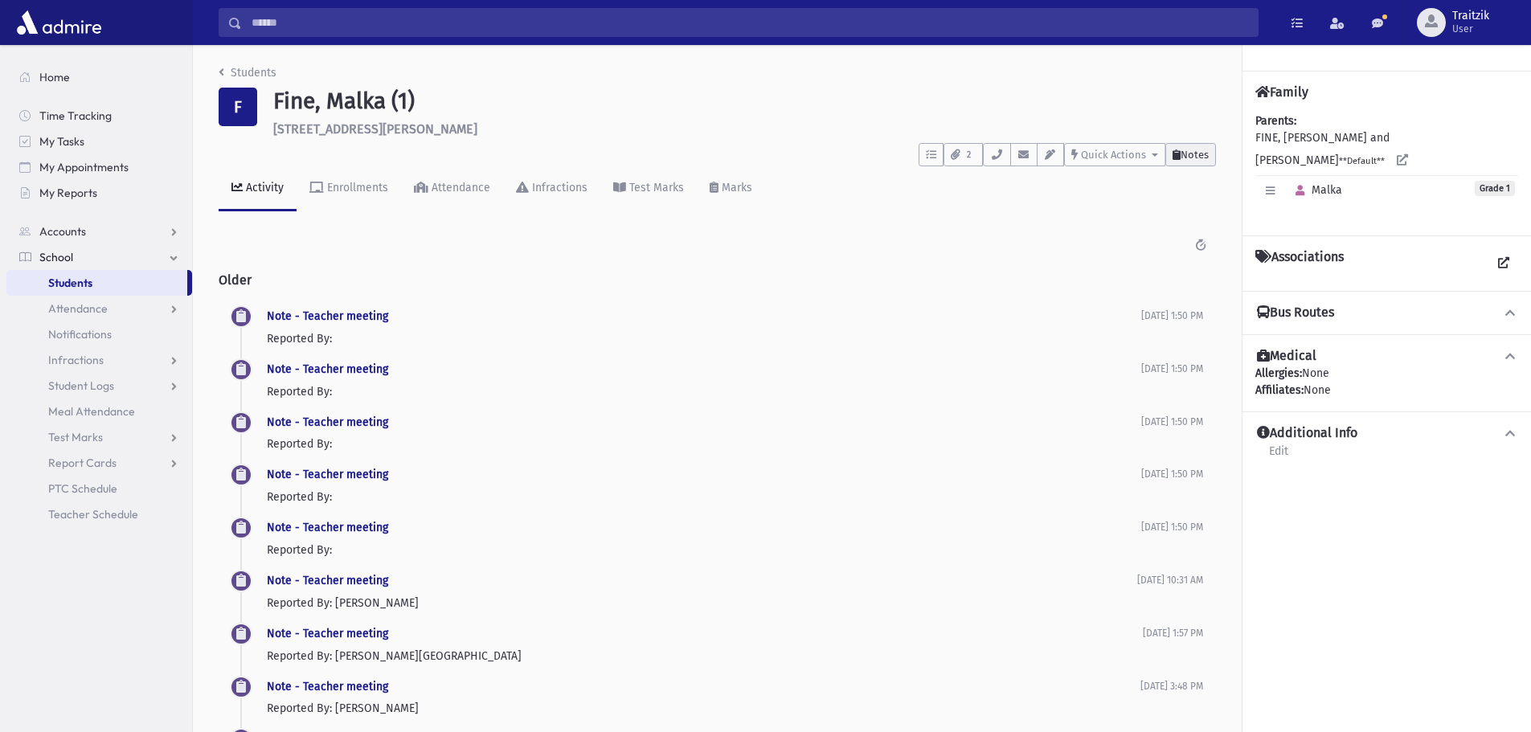
click at [1199, 162] on button "Notes" at bounding box center [1190, 154] width 51 height 23
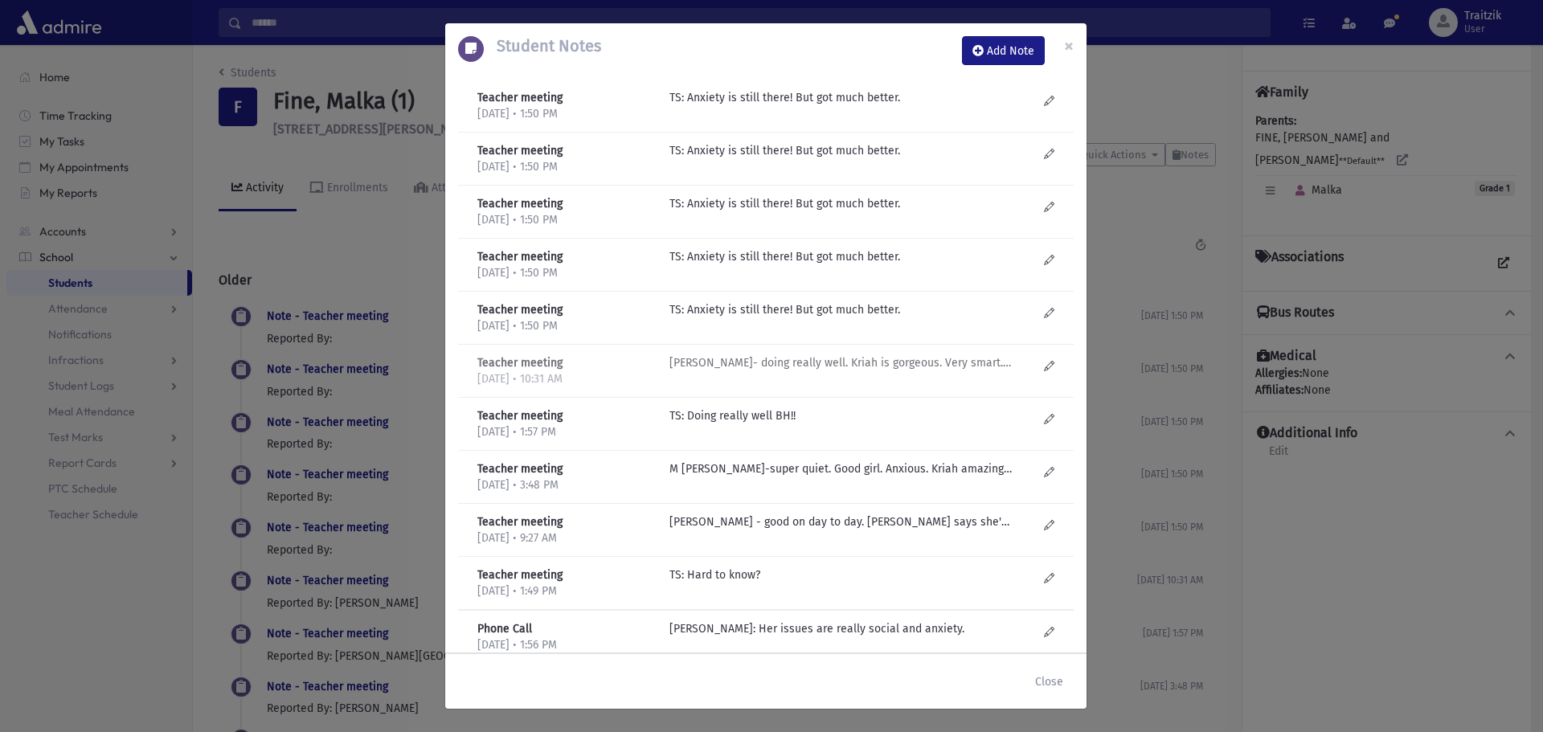
click at [772, 106] on p "M Gruner- doing really well. Kriah is gorgeous. Very smart. Listens. Anxiety is…" at bounding box center [842, 97] width 344 height 17
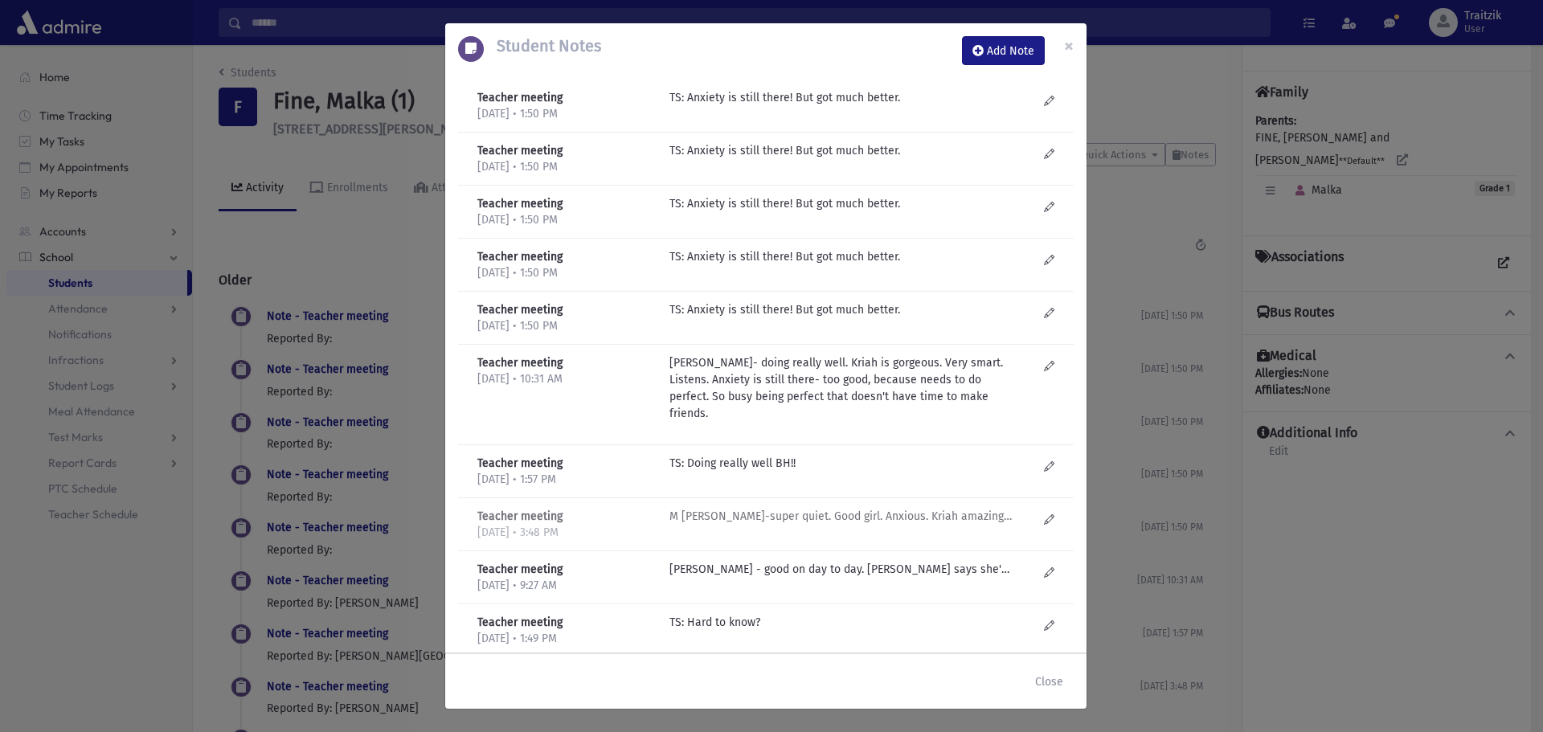
click at [787, 106] on p "M Gruner-super quiet. Good girl. Anxious. Kriah amazing. In a small group, schm…" at bounding box center [842, 97] width 344 height 17
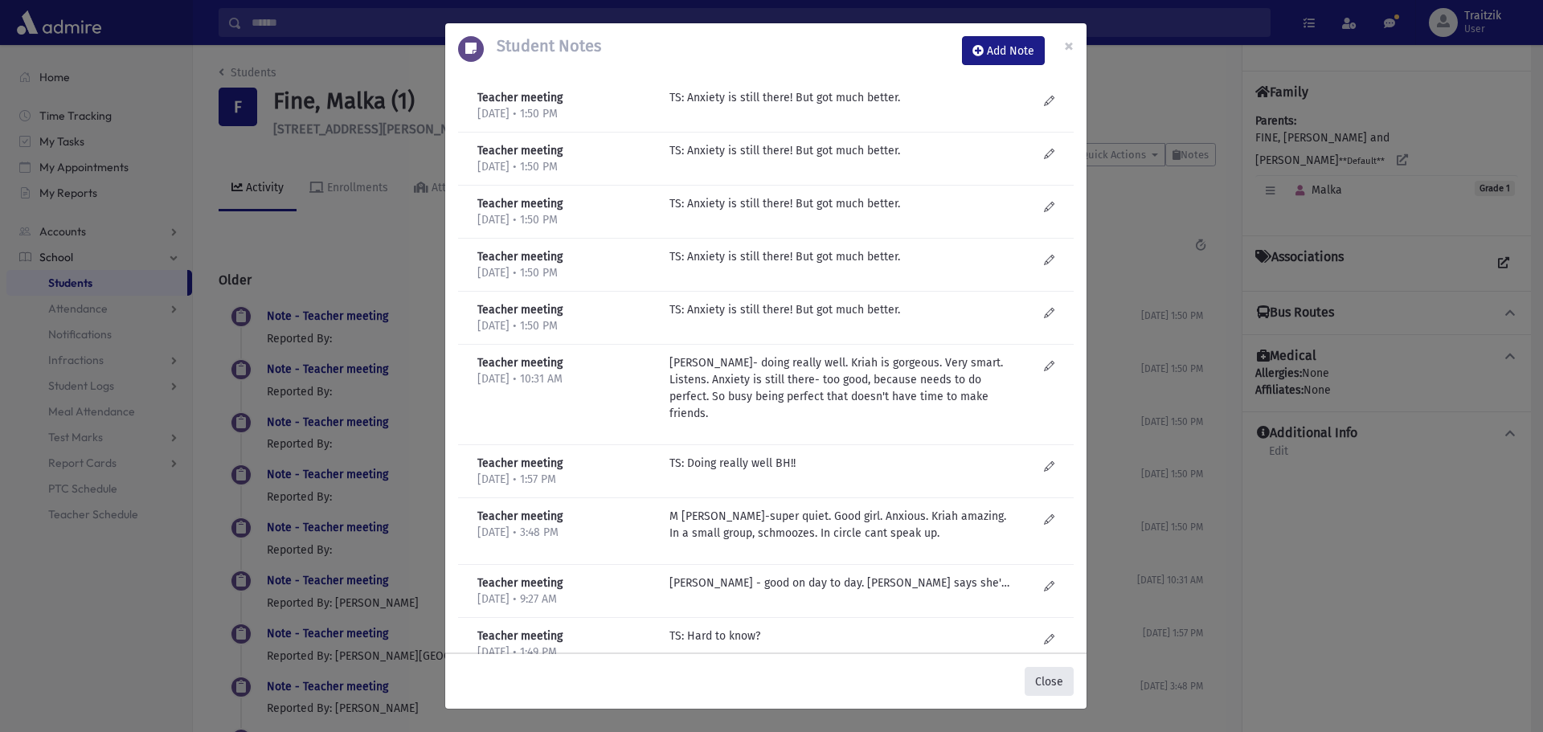
click at [1053, 671] on button "Close" at bounding box center [1049, 681] width 49 height 29
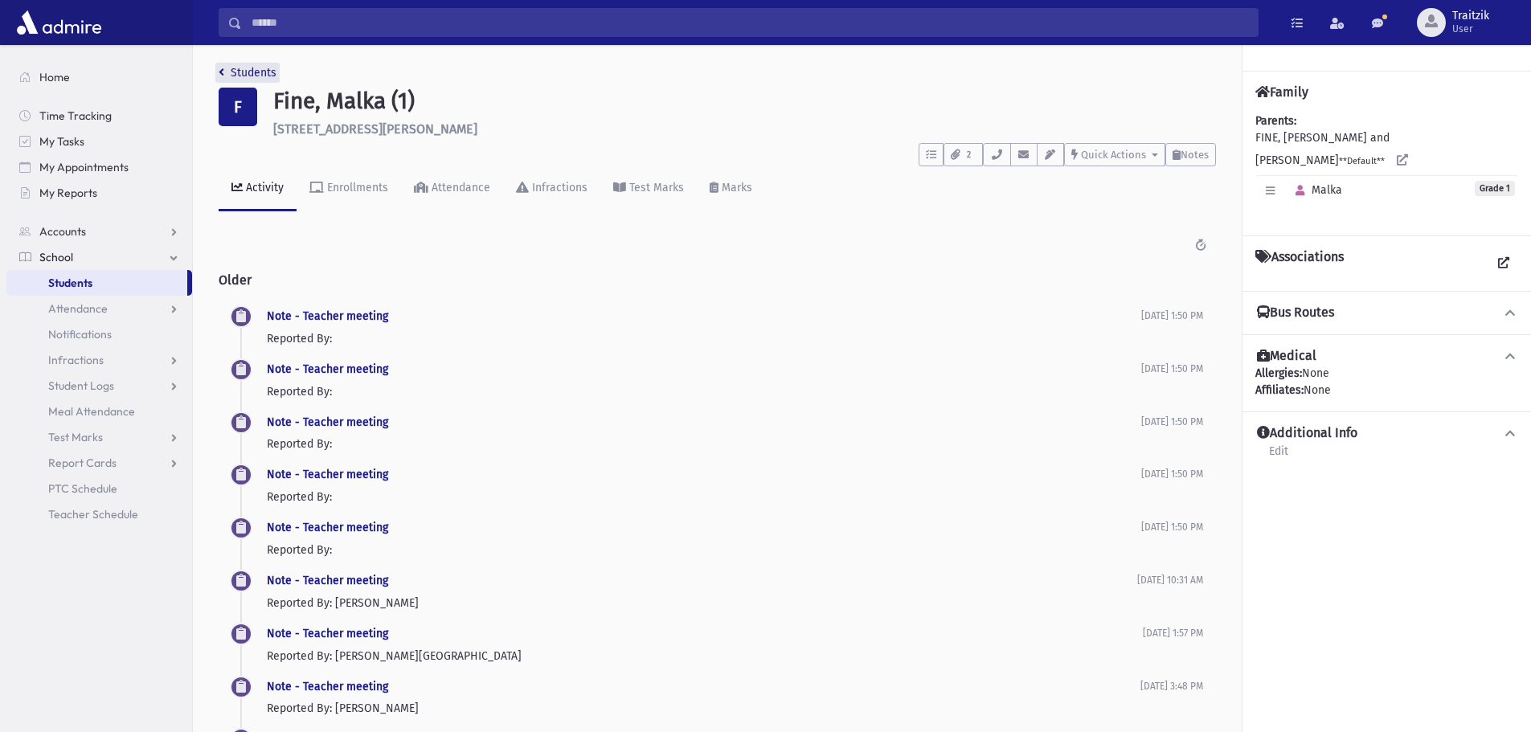
click at [227, 71] on link "Students" at bounding box center [248, 73] width 58 height 14
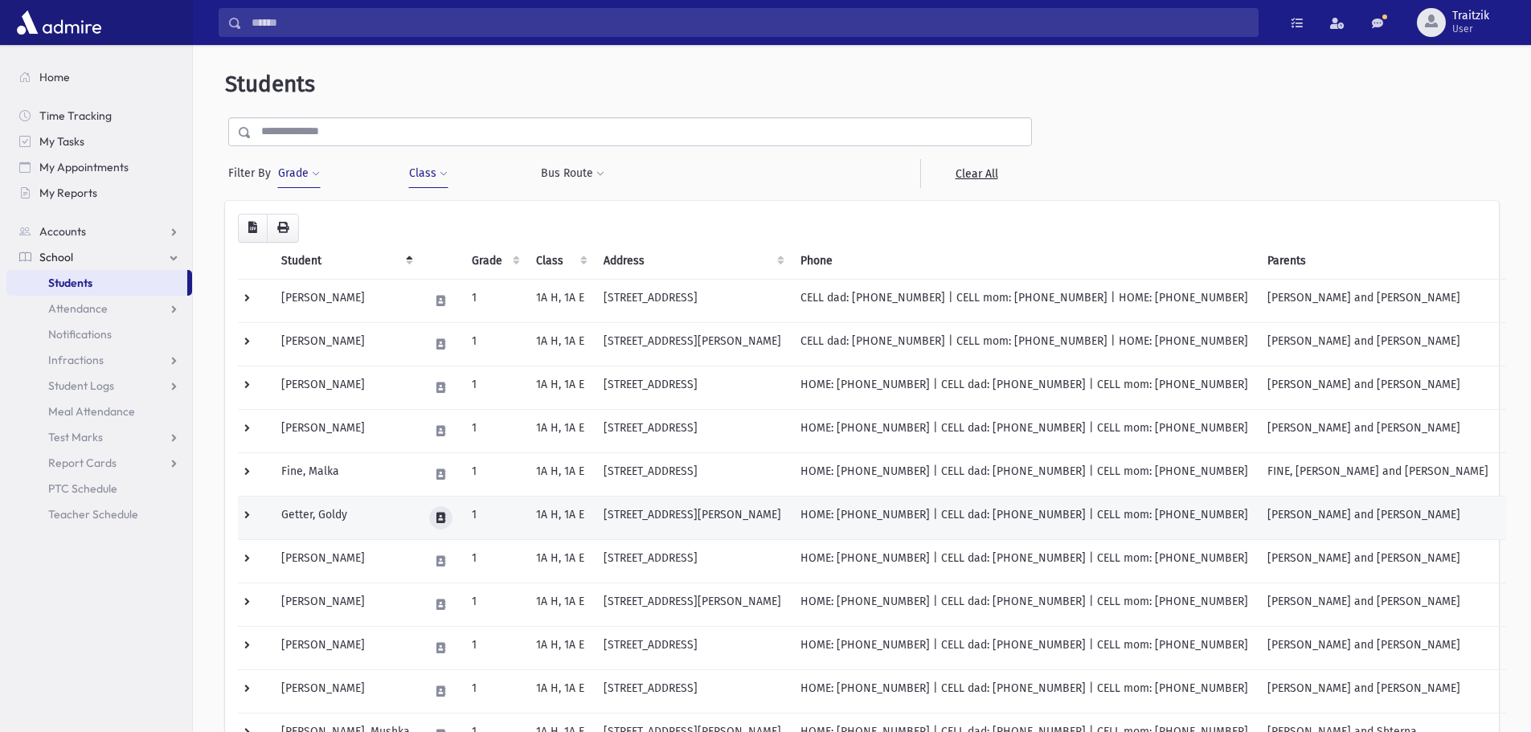
click at [429, 509] on button at bounding box center [440, 517] width 23 height 23
click at [609, 517] on td "[STREET_ADDRESS][PERSON_NAME]" at bounding box center [692, 517] width 197 height 43
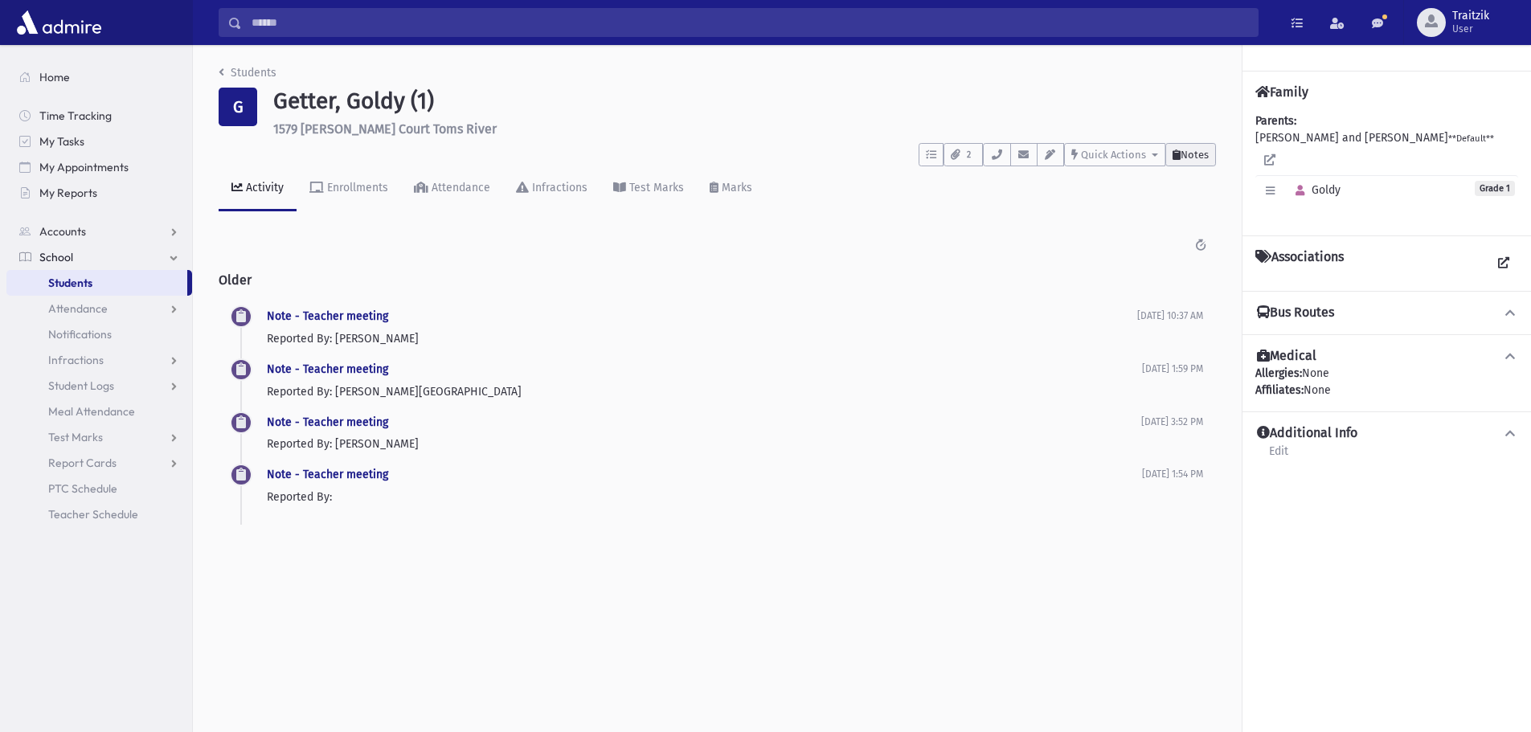
click at [1196, 157] on span "Notes" at bounding box center [1195, 155] width 28 height 12
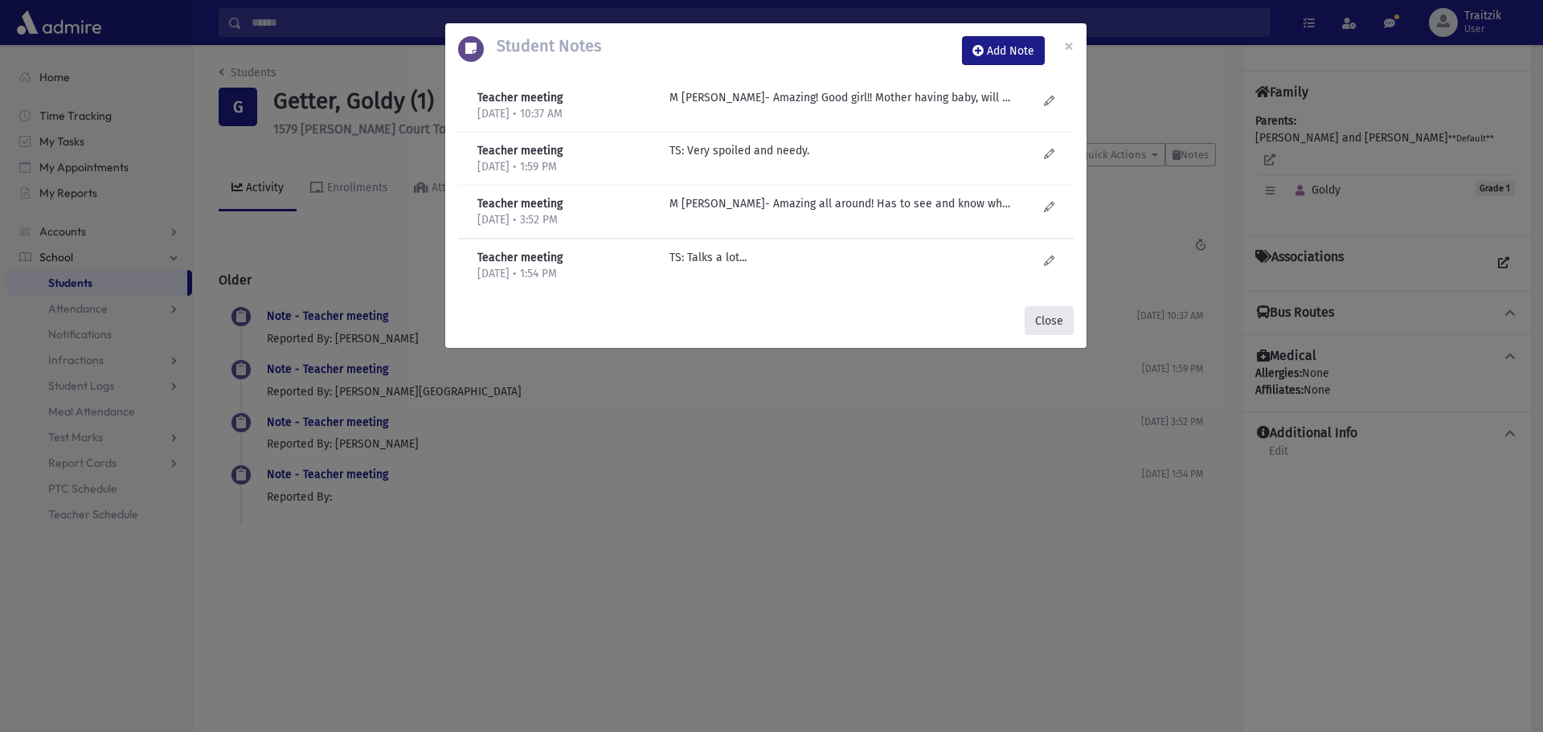
click at [1063, 321] on button "Close" at bounding box center [1049, 320] width 49 height 29
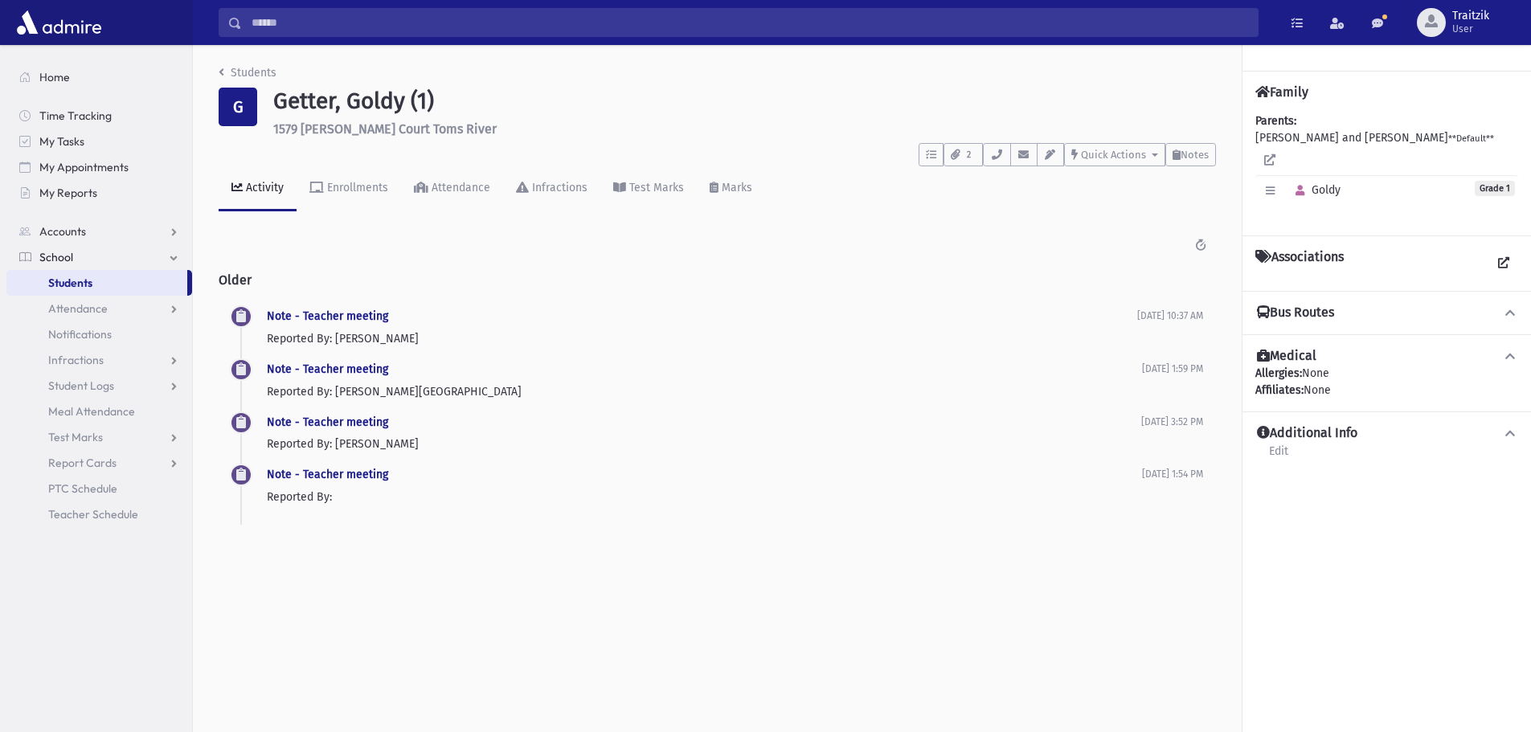
click at [213, 70] on div "Students G Getter, Goldy (1) 1579 Julia Court Toms River **** To Do's No open t…" at bounding box center [717, 302] width 1049 height 515
click at [219, 71] on icon "breadcrumb" at bounding box center [222, 72] width 6 height 11
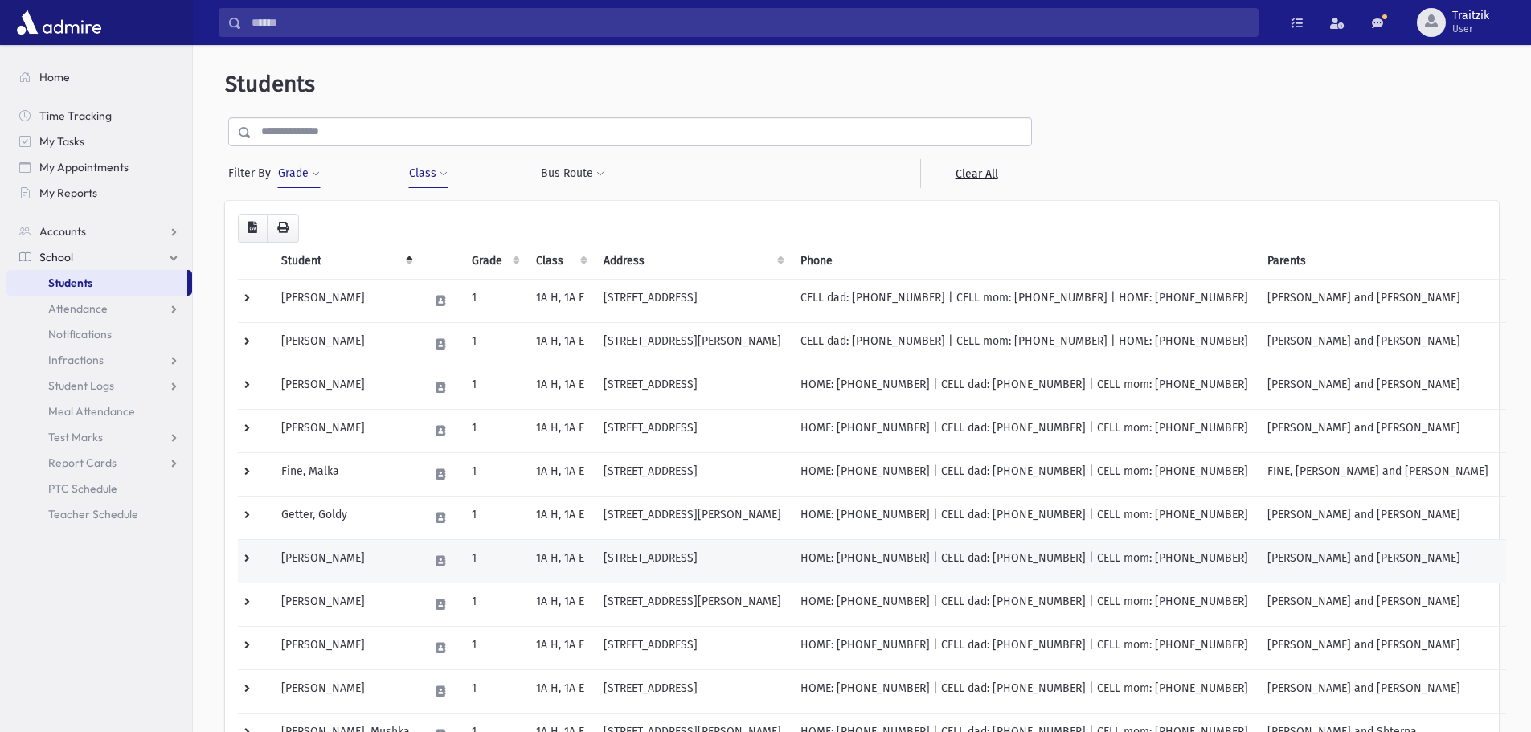
click at [385, 560] on td "Goldman, Ahuva" at bounding box center [346, 560] width 148 height 43
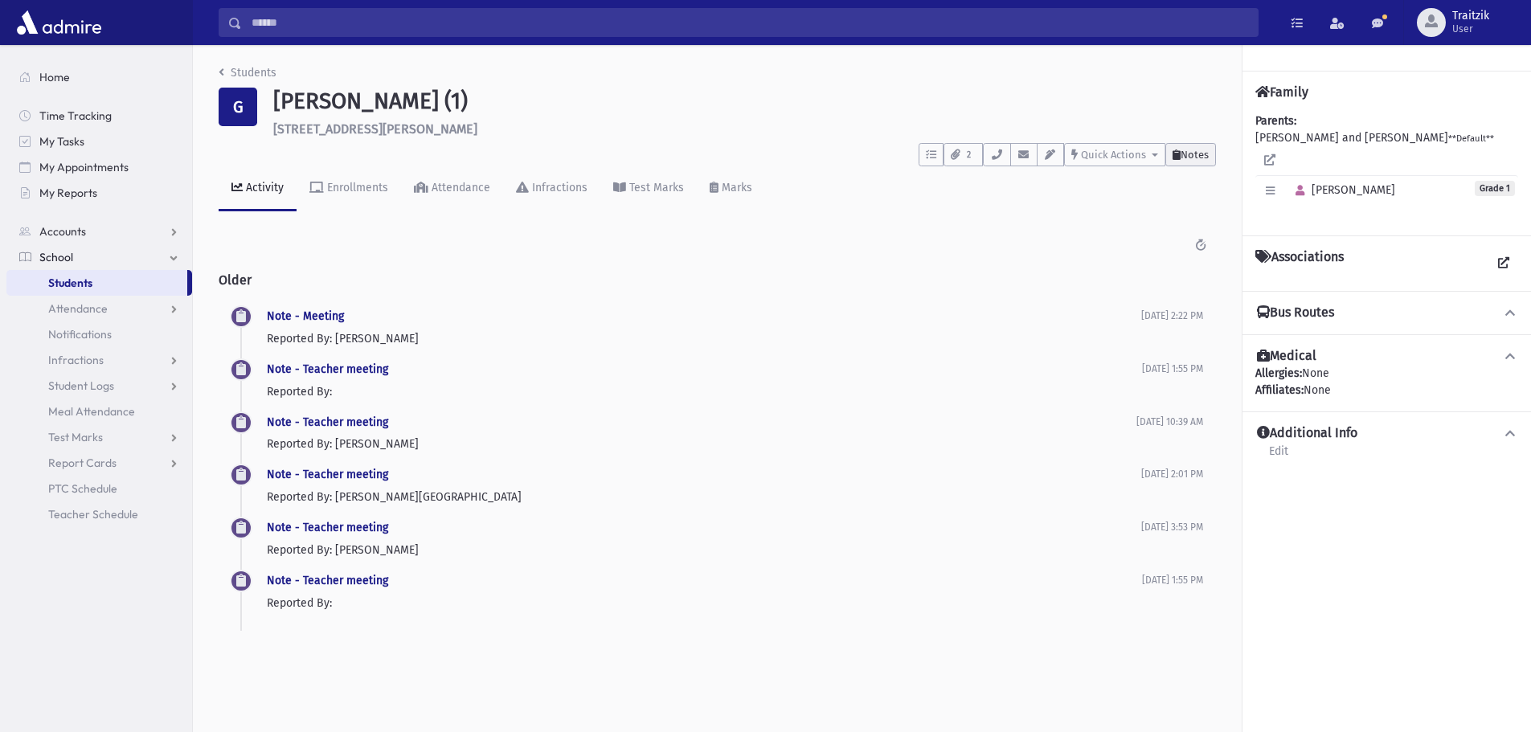
click at [1213, 151] on button "Notes" at bounding box center [1190, 154] width 51 height 23
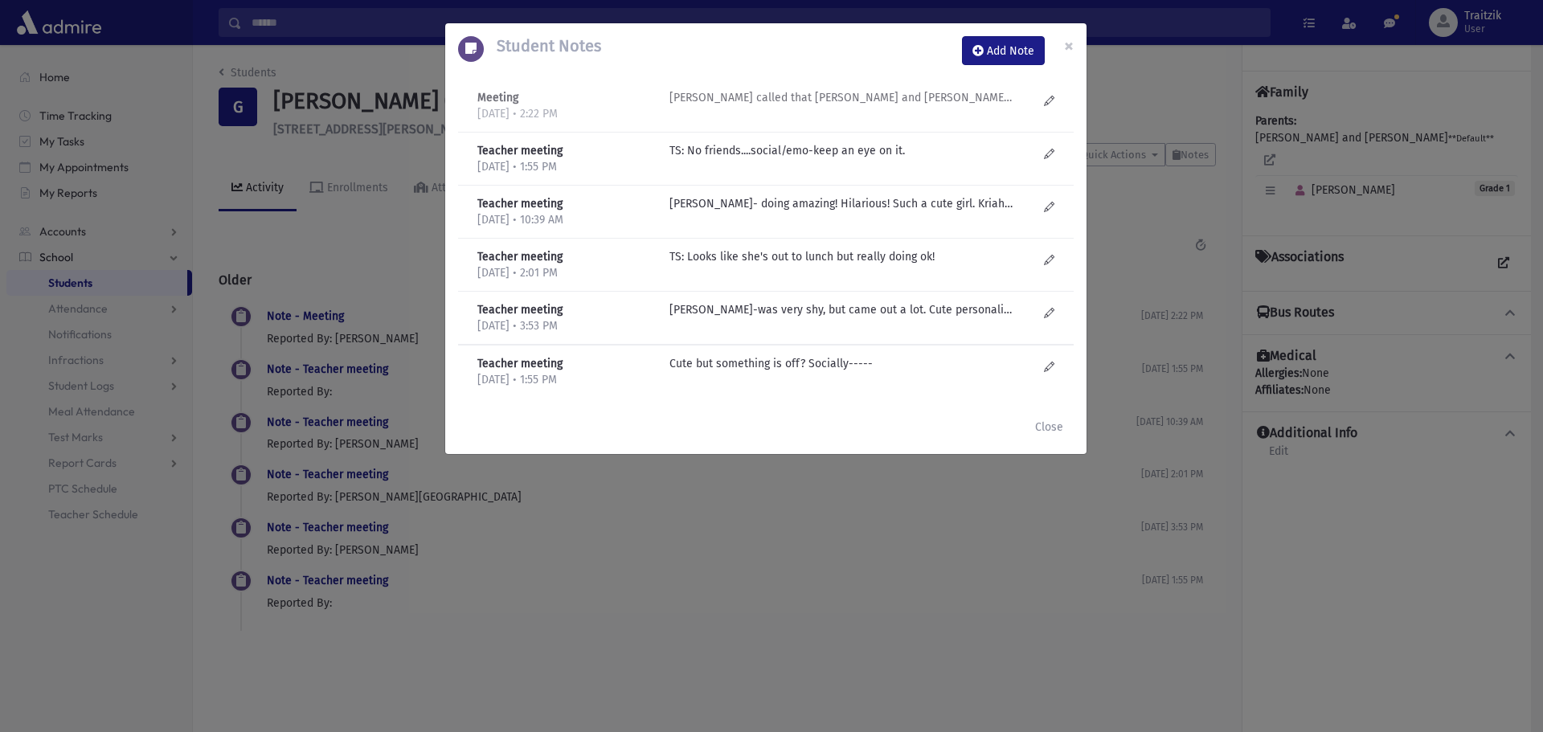
click at [804, 99] on p "Merav- Mom called that Hila and Leora K forced her daughter to drink slime-told…" at bounding box center [842, 97] width 344 height 17
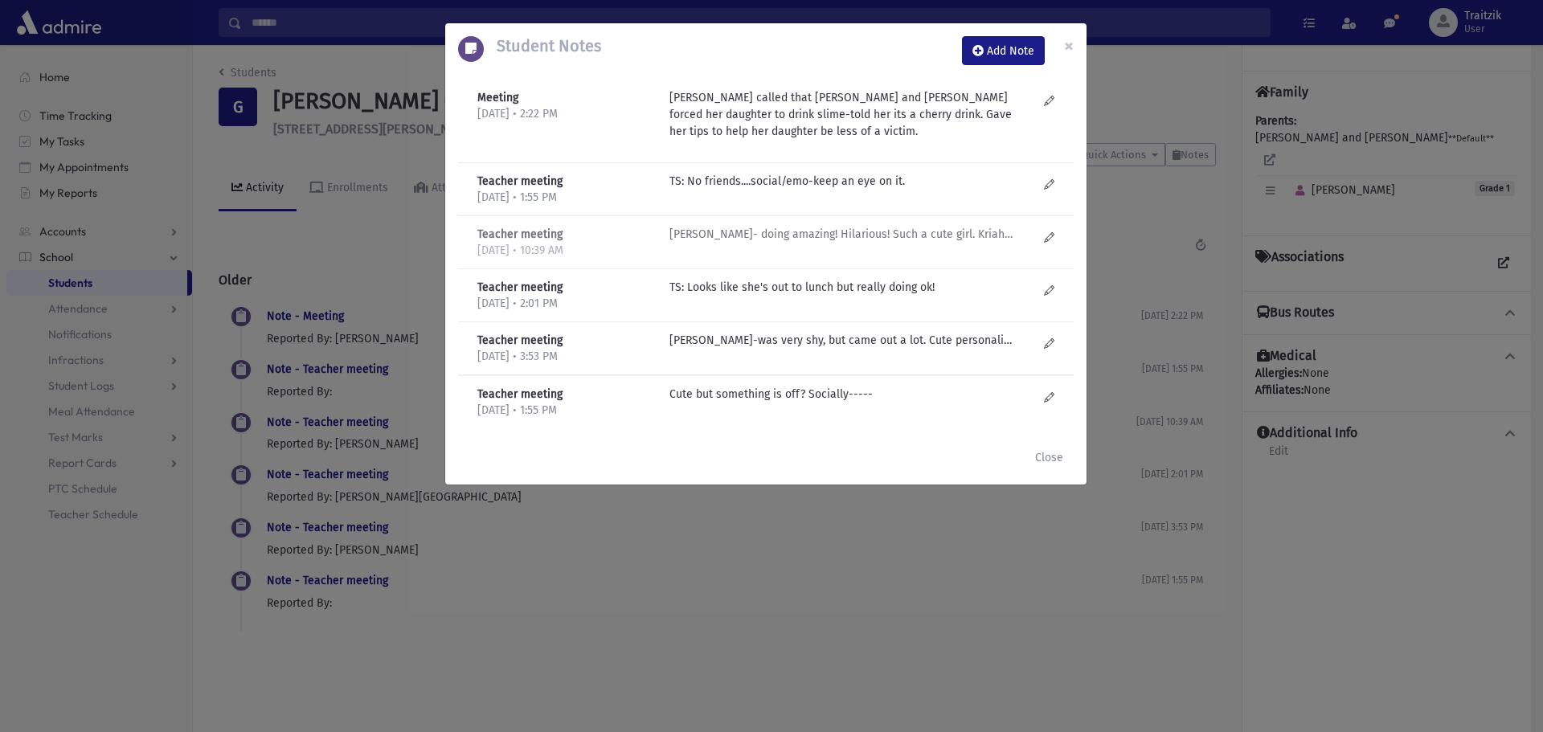
click at [812, 190] on p "M Gruner- doing amazing! Hilarious! Such a cute girl. Kriah is great! Mother ve…" at bounding box center [842, 181] width 344 height 17
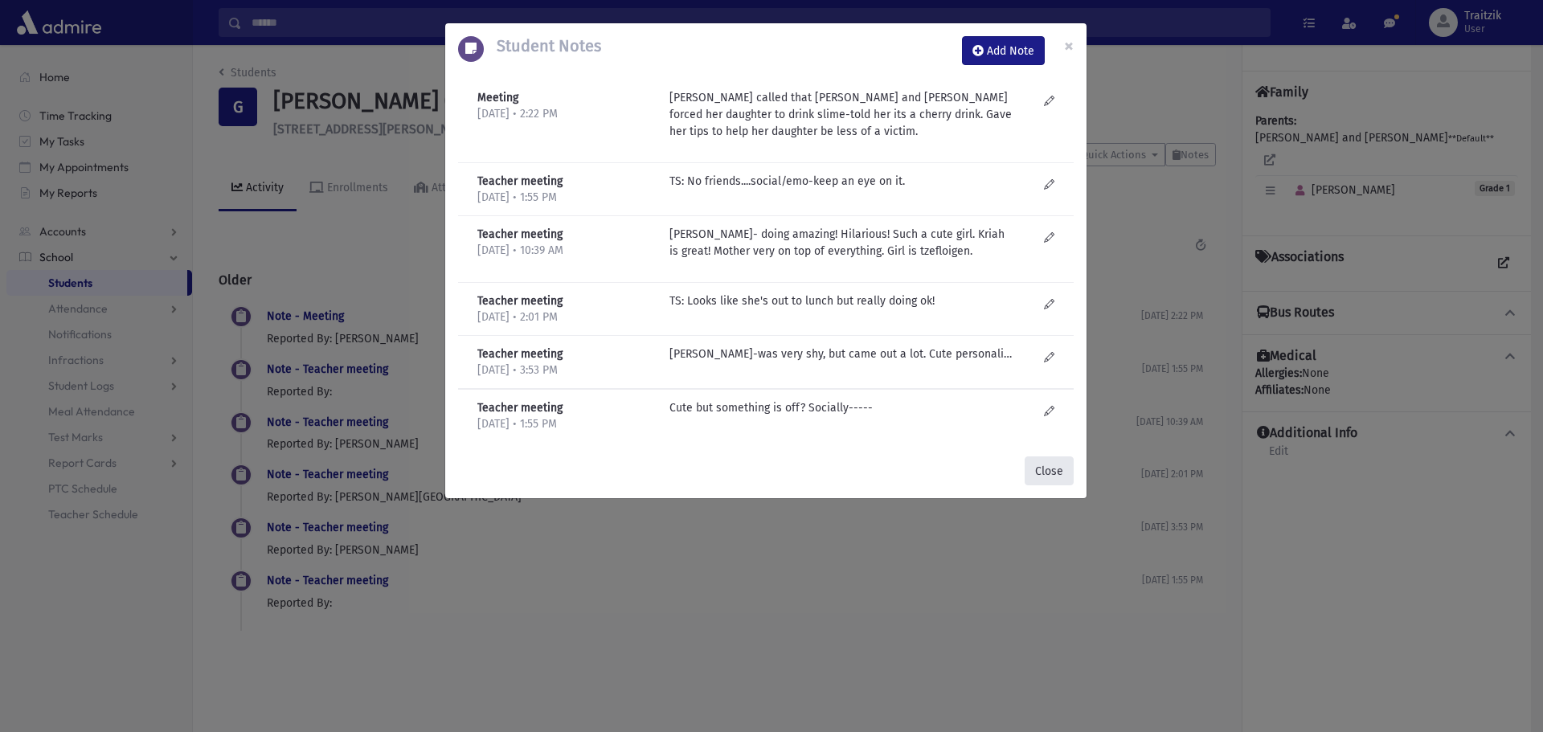
click at [1047, 467] on button "Close" at bounding box center [1049, 471] width 49 height 29
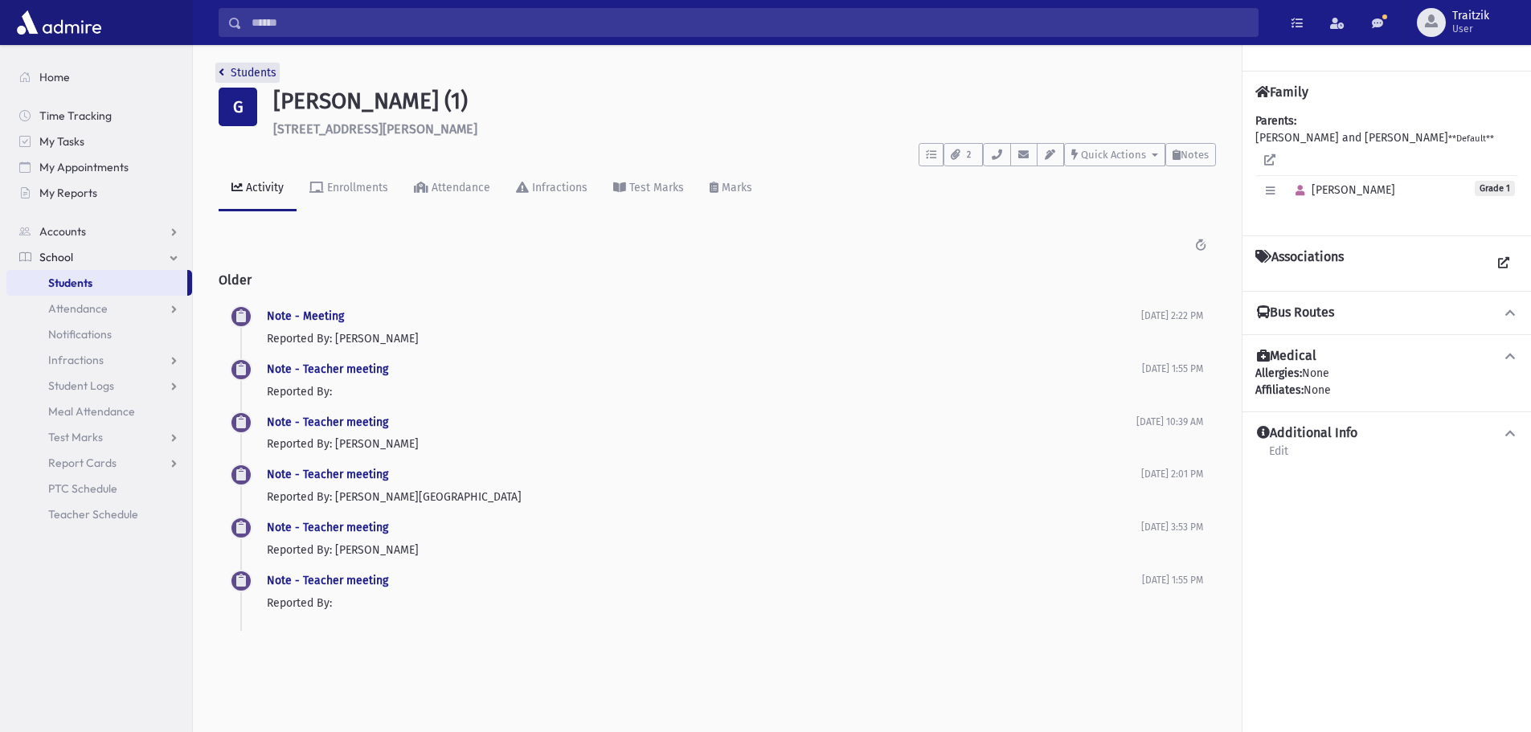
click at [226, 72] on link "Students" at bounding box center [248, 73] width 58 height 14
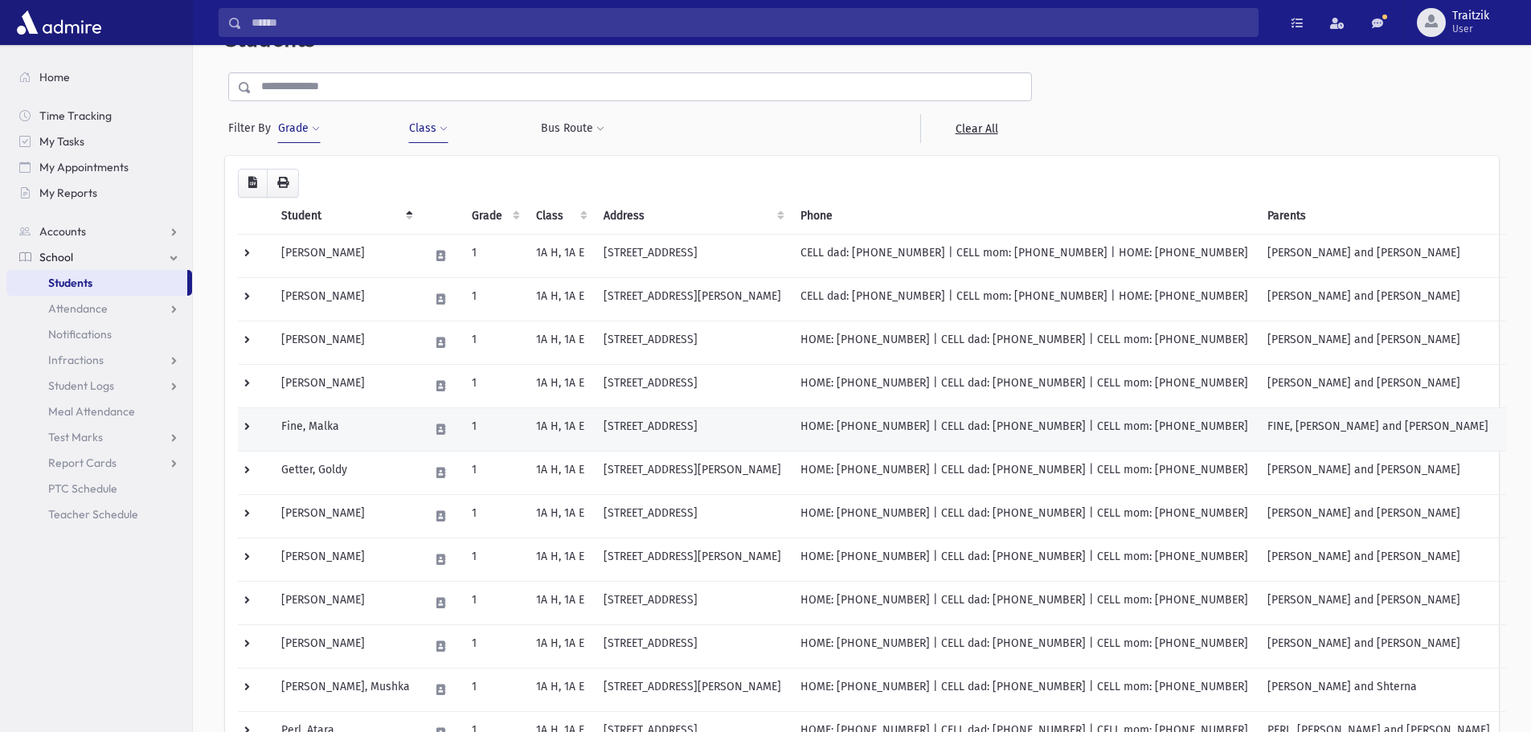
scroll to position [80, 0]
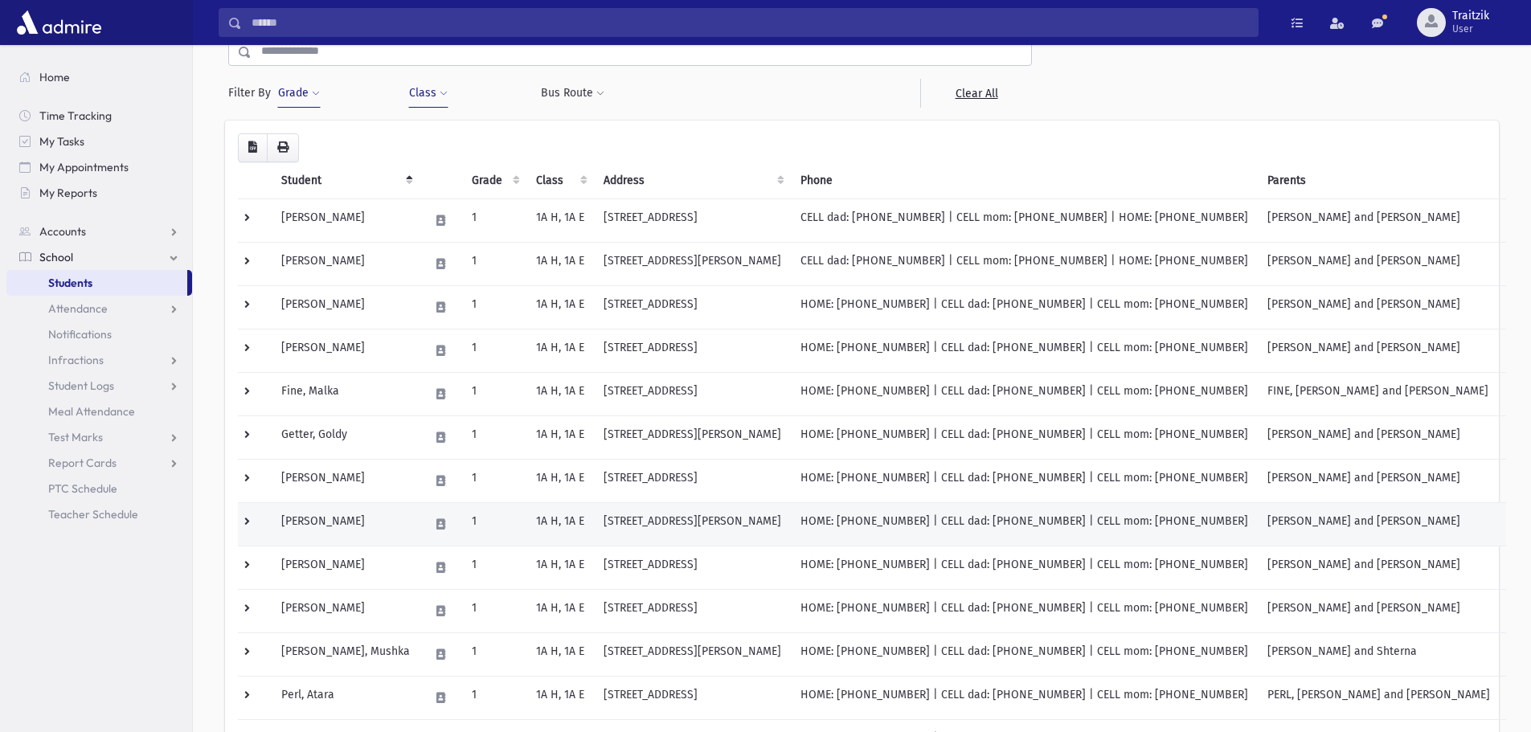
click at [382, 530] on td "[PERSON_NAME]" at bounding box center [346, 523] width 148 height 43
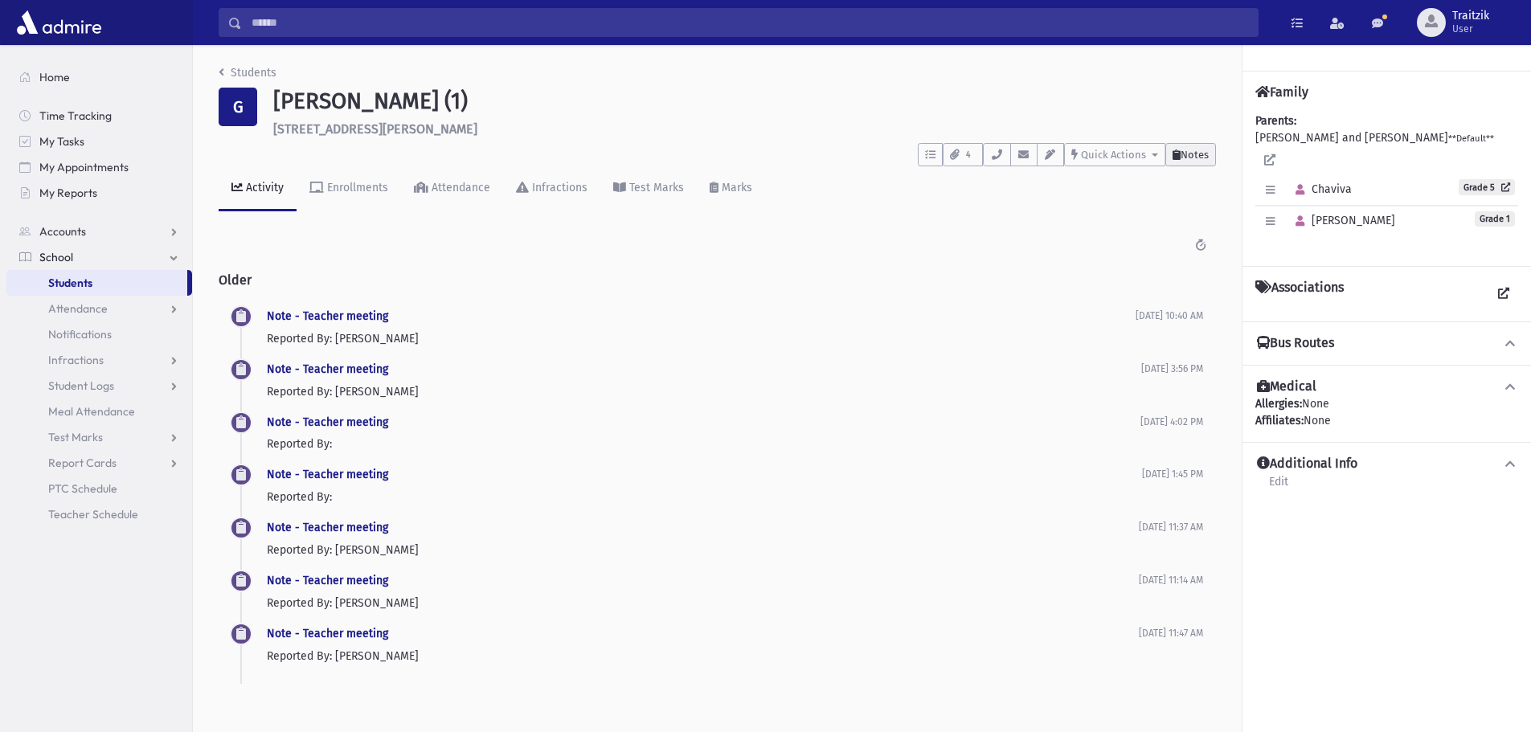
click at [1173, 157] on icon at bounding box center [1177, 154] width 8 height 10
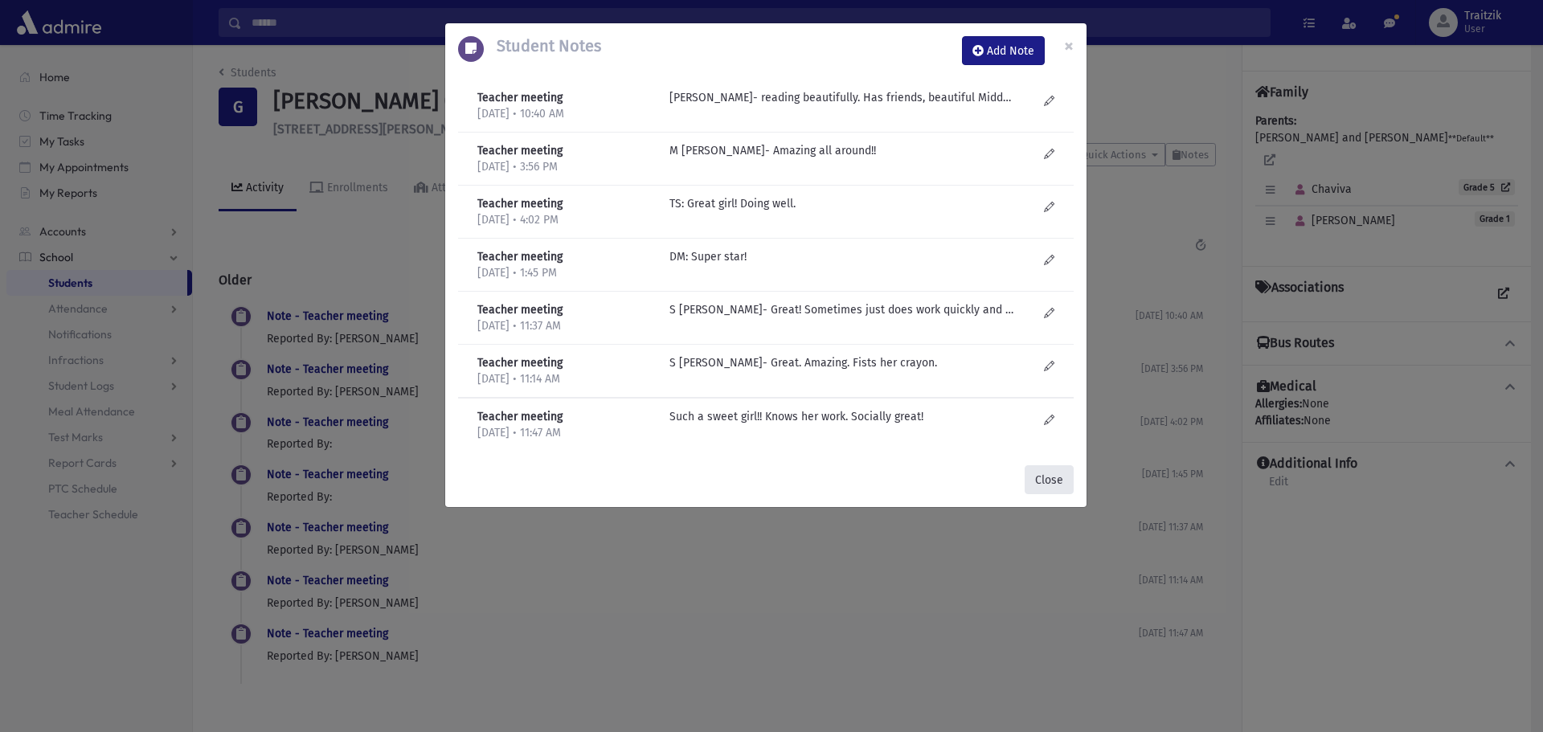
click at [1052, 488] on button "Close" at bounding box center [1049, 479] width 49 height 29
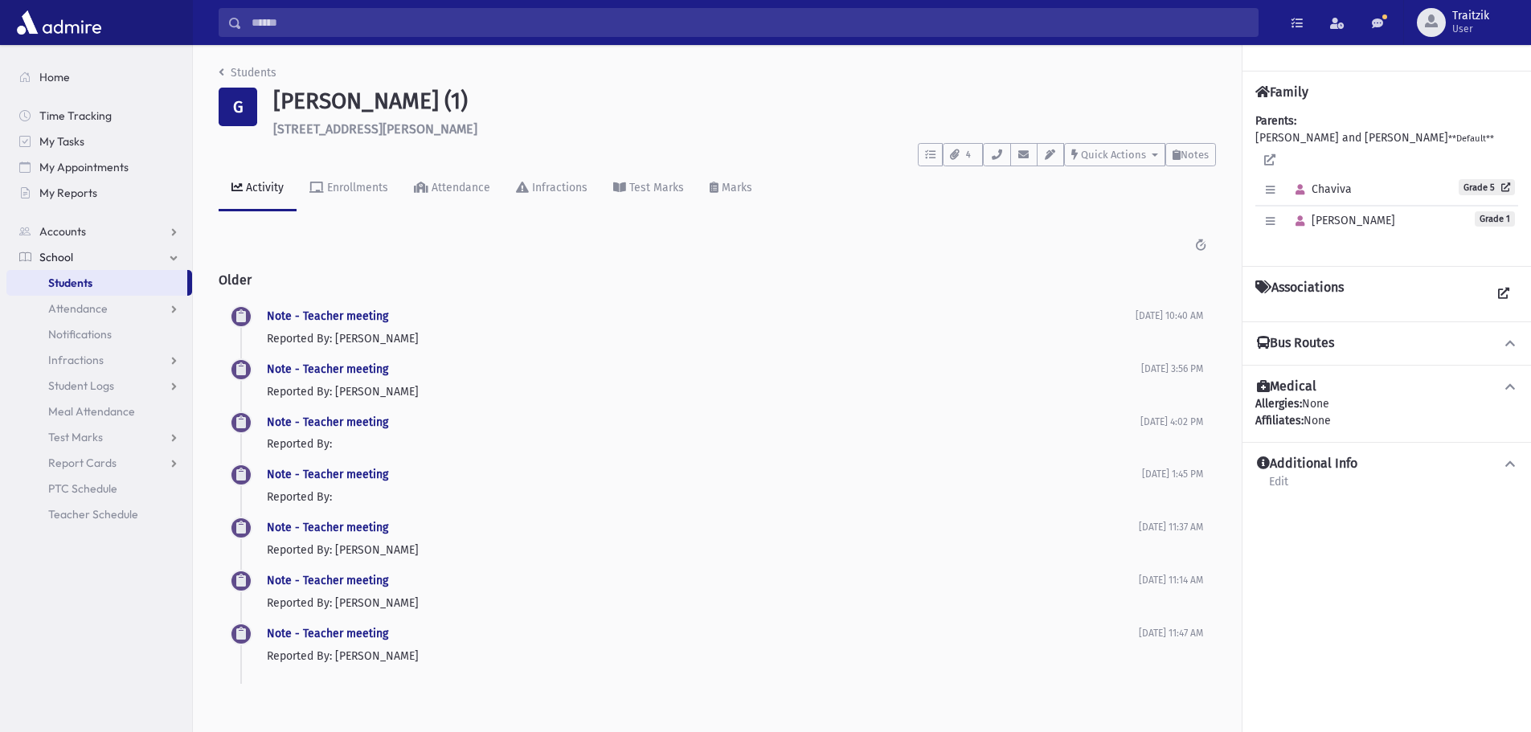
click at [218, 72] on div "Students G Goldstein, Adelle (1) 203 Brittany Lane Toms River **** To Do's No o…" at bounding box center [717, 382] width 1049 height 674
click at [219, 72] on icon "breadcrumb" at bounding box center [222, 72] width 6 height 11
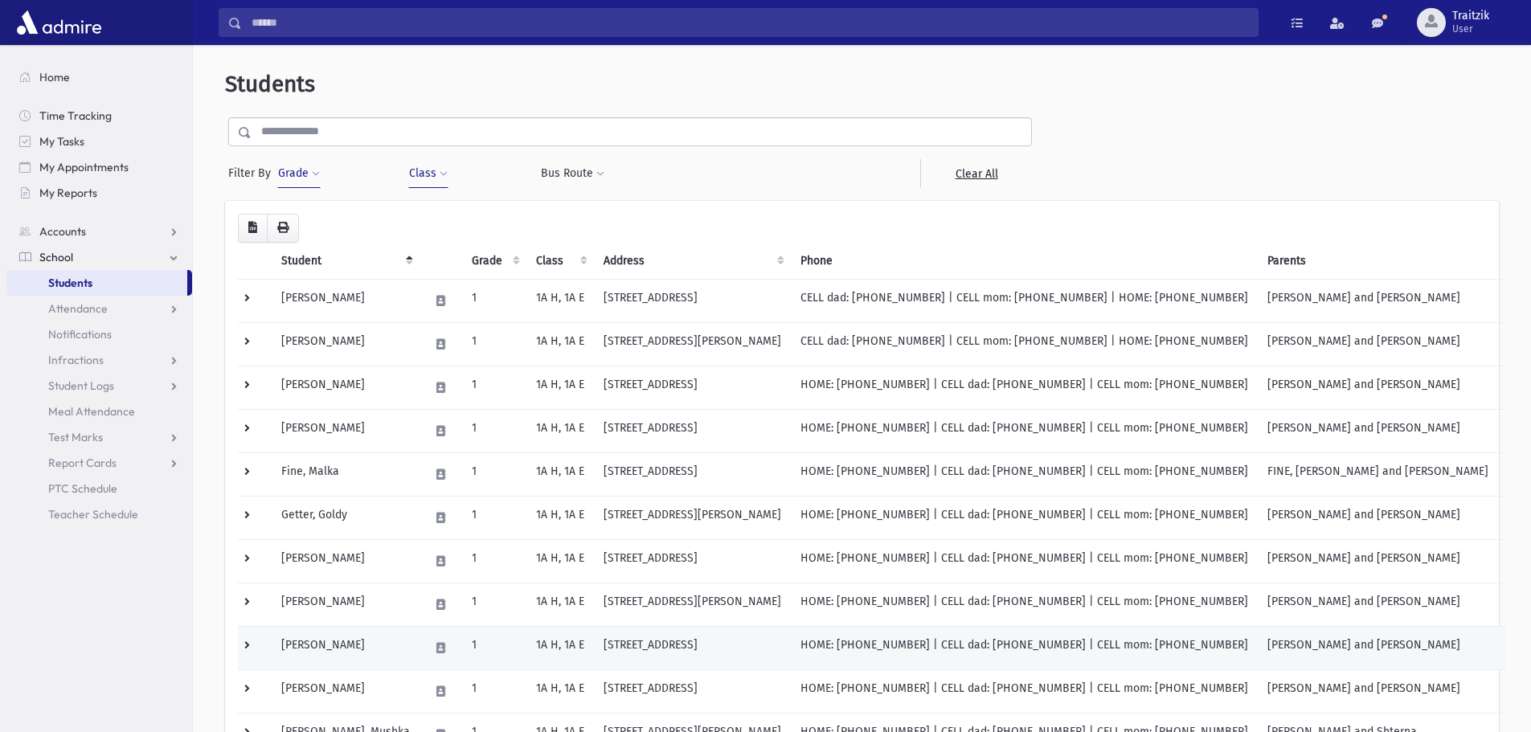
click at [335, 644] on td "[PERSON_NAME]" at bounding box center [346, 647] width 148 height 43
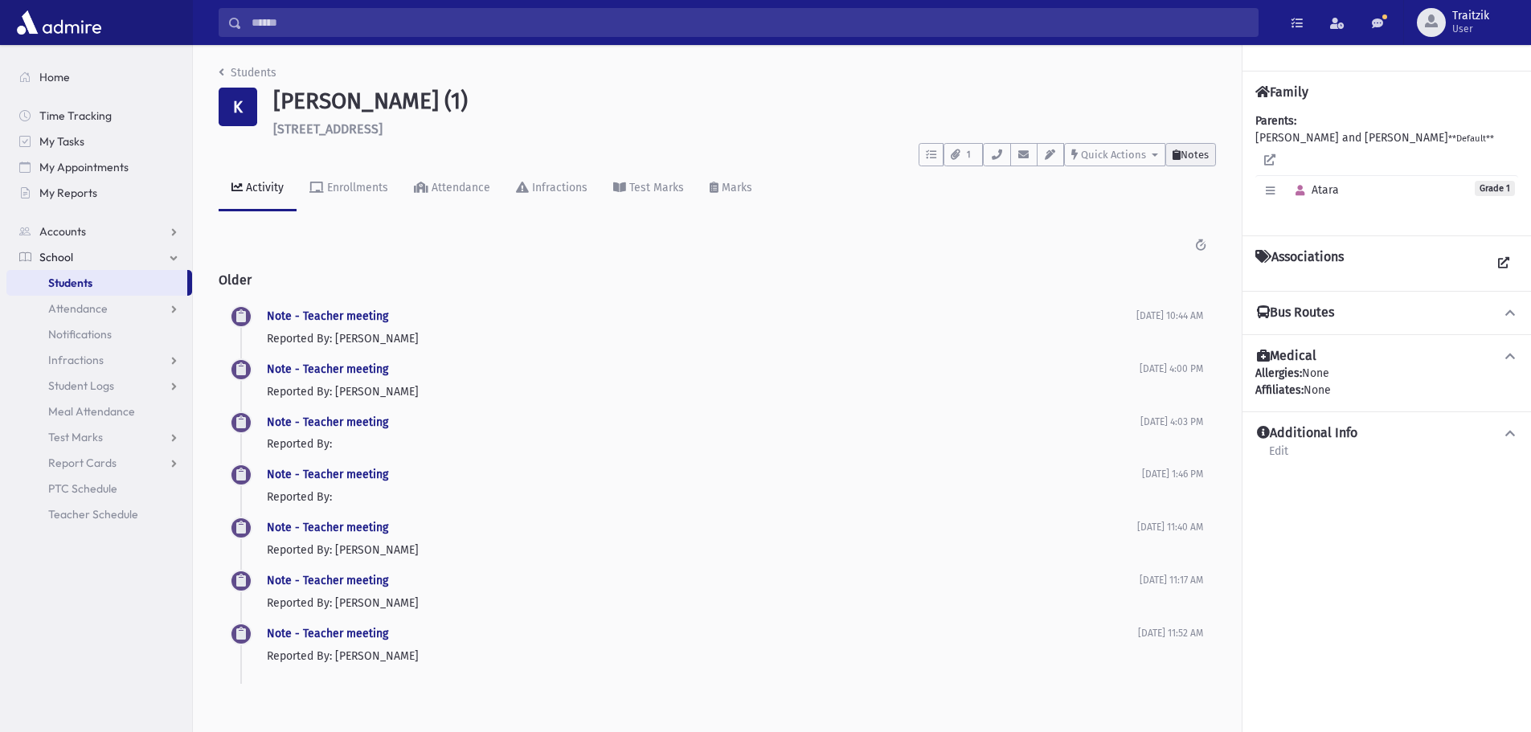
click at [1200, 158] on span "Notes" at bounding box center [1195, 155] width 28 height 12
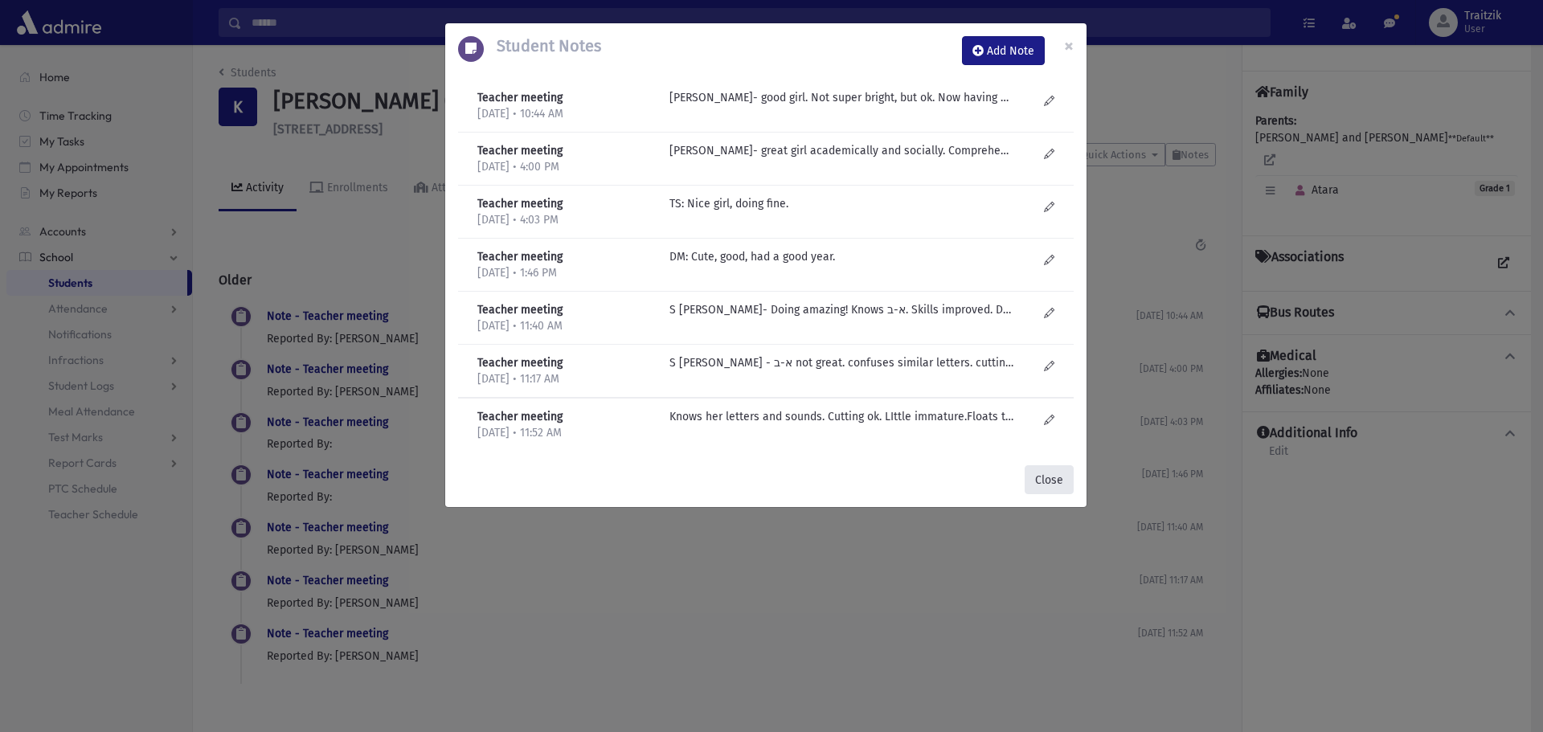
click at [1054, 473] on button "Close" at bounding box center [1049, 479] width 49 height 29
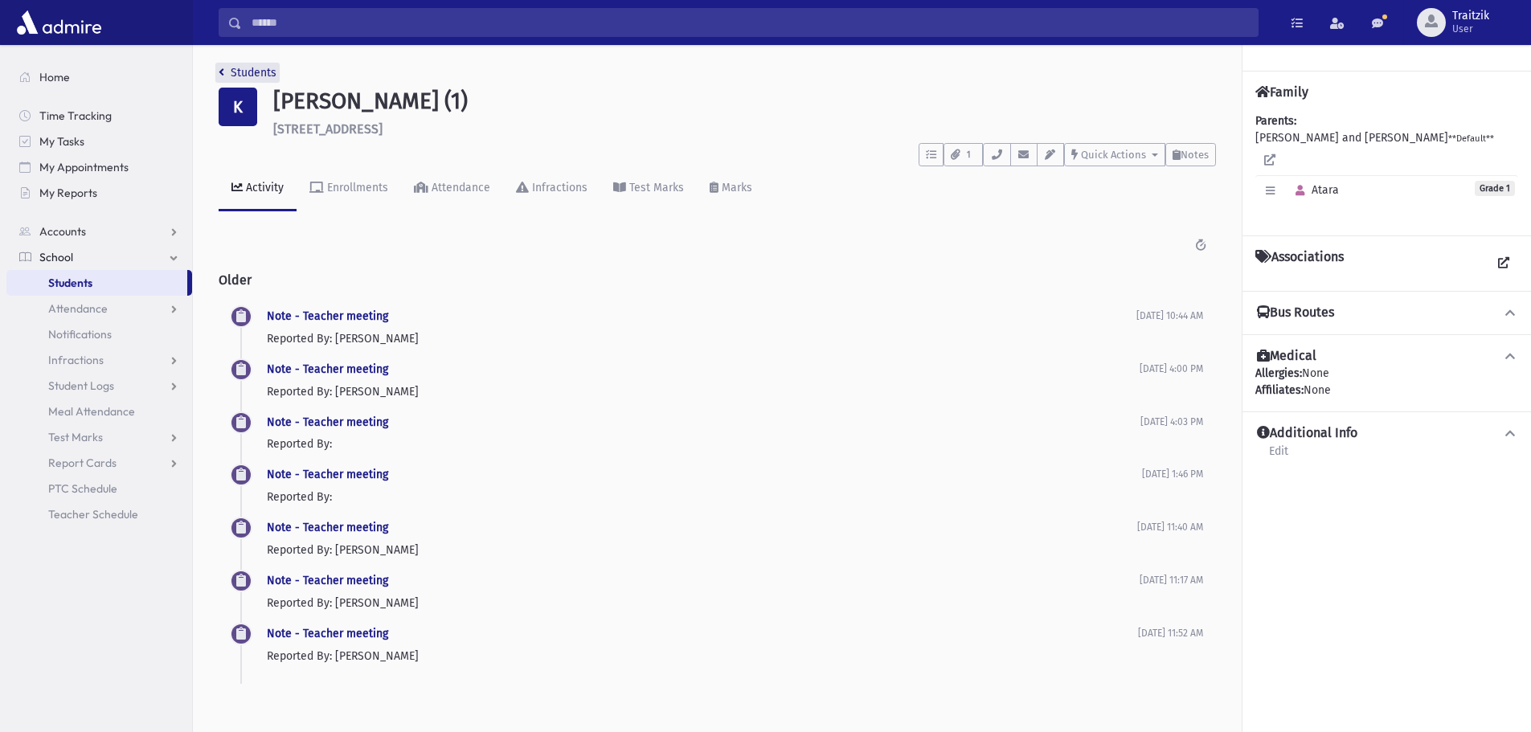
click at [221, 68] on icon "breadcrumb" at bounding box center [222, 72] width 6 height 11
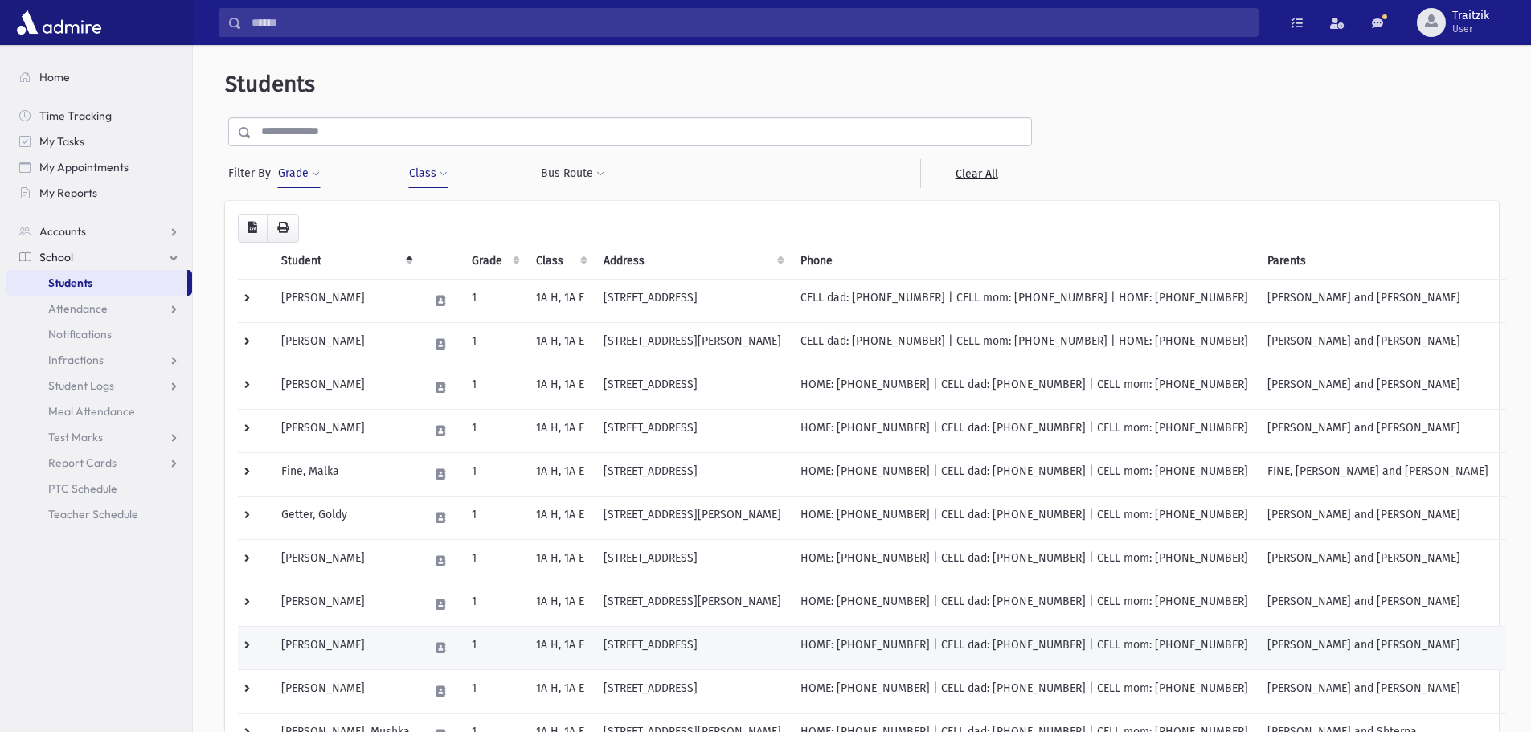
scroll to position [80, 0]
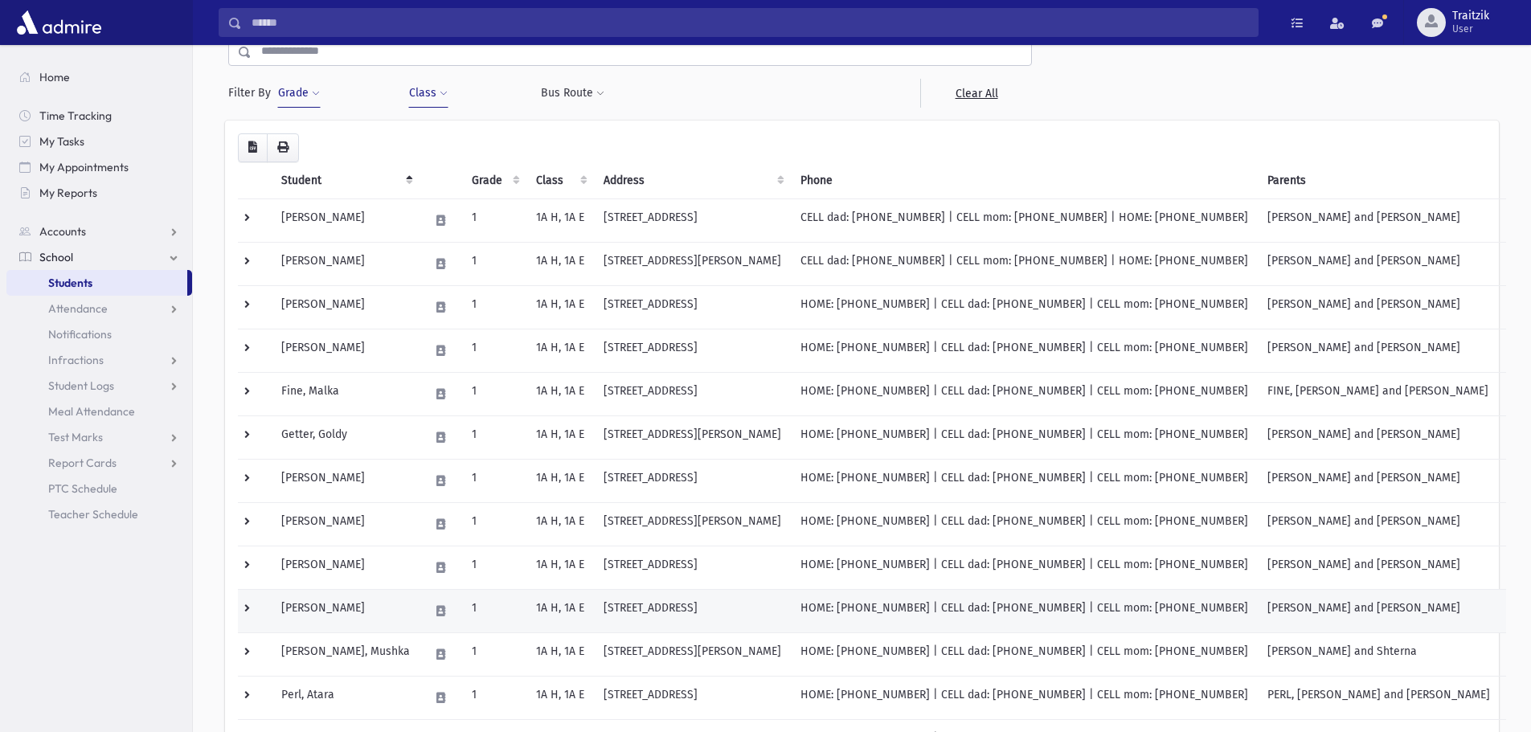
click at [362, 613] on td "Kramer, Talia Chaya" at bounding box center [346, 610] width 148 height 43
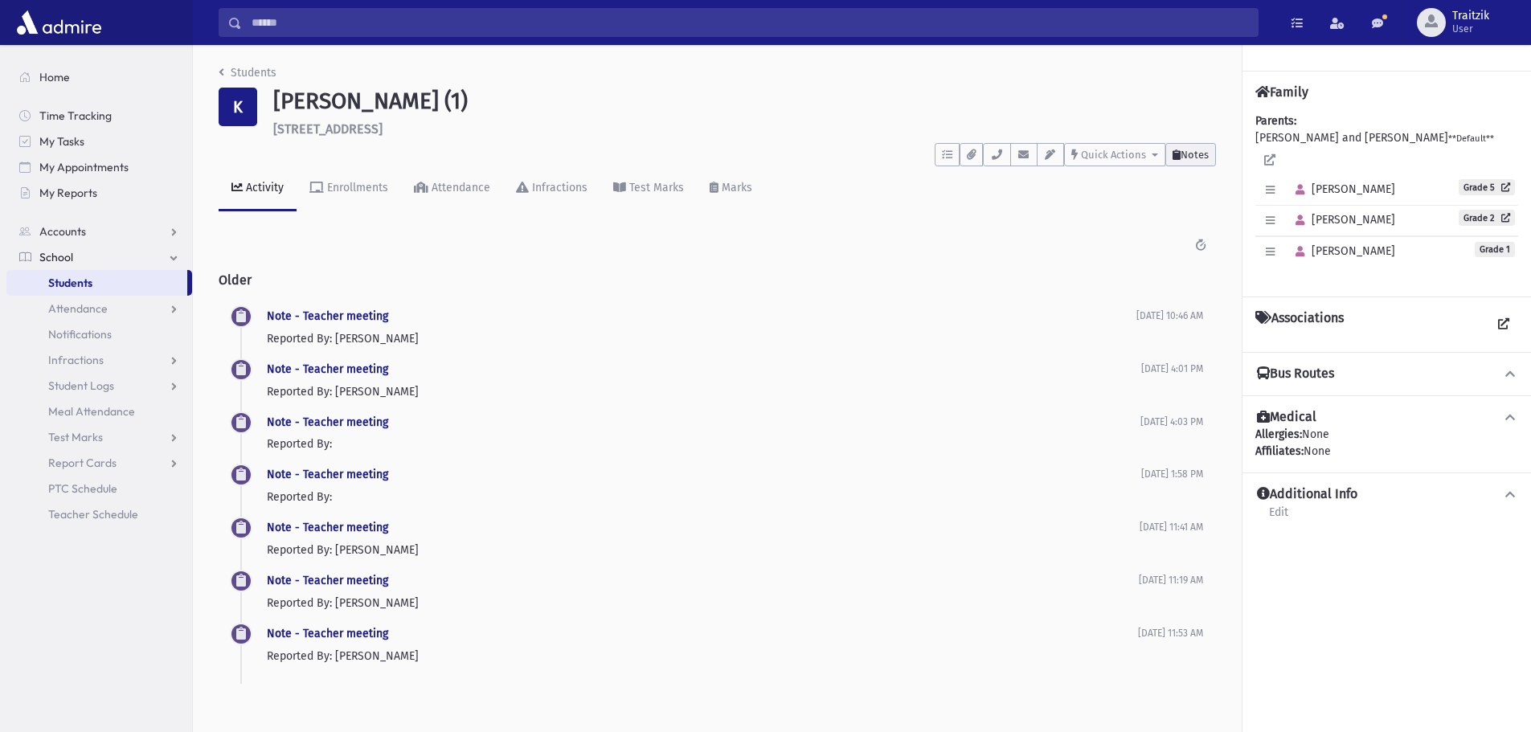
click at [1199, 157] on span "Notes" at bounding box center [1195, 155] width 28 height 12
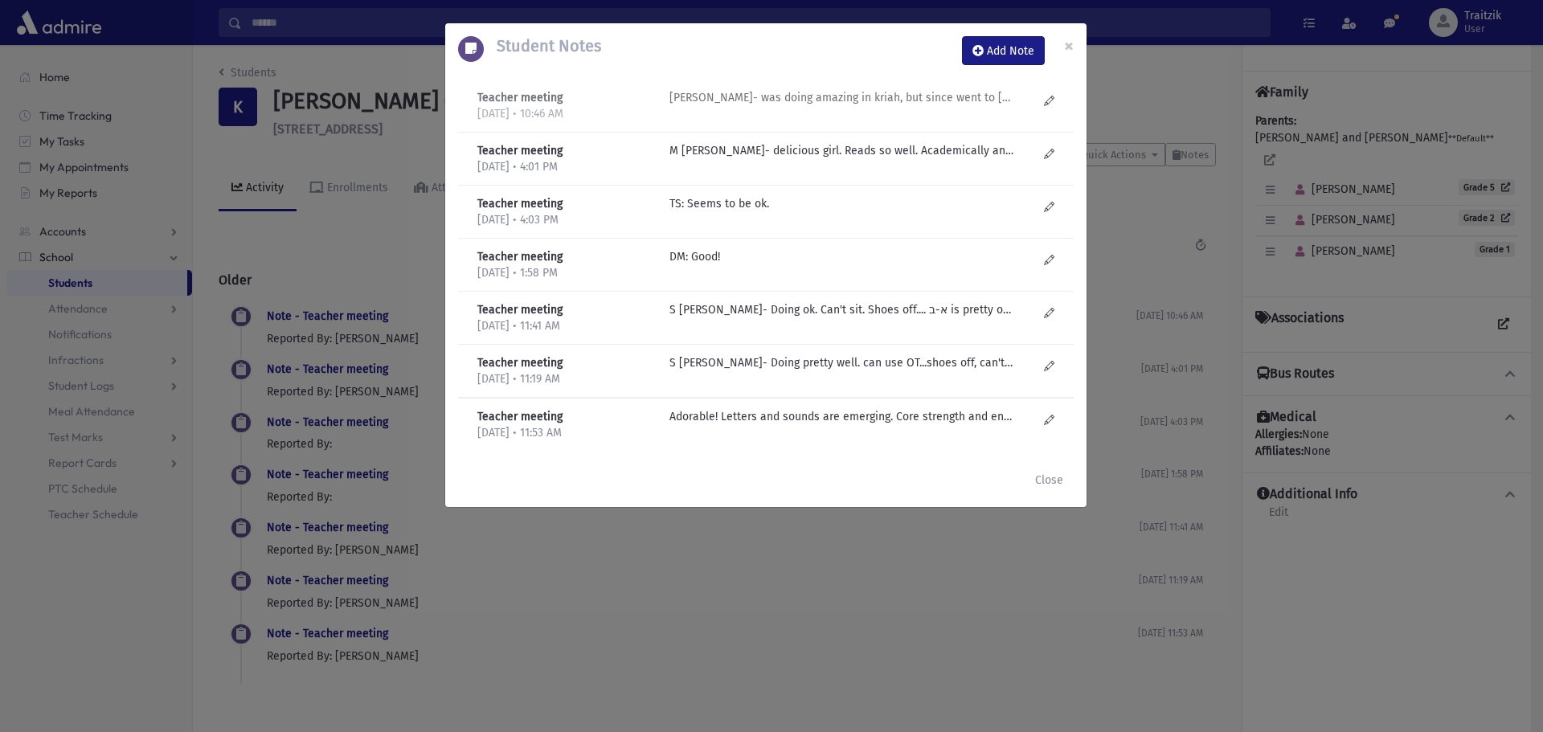
click at [871, 104] on p "M Gruner- was doing amazing in kriah, but since went to EY, not doing well. Riv…" at bounding box center [842, 97] width 344 height 17
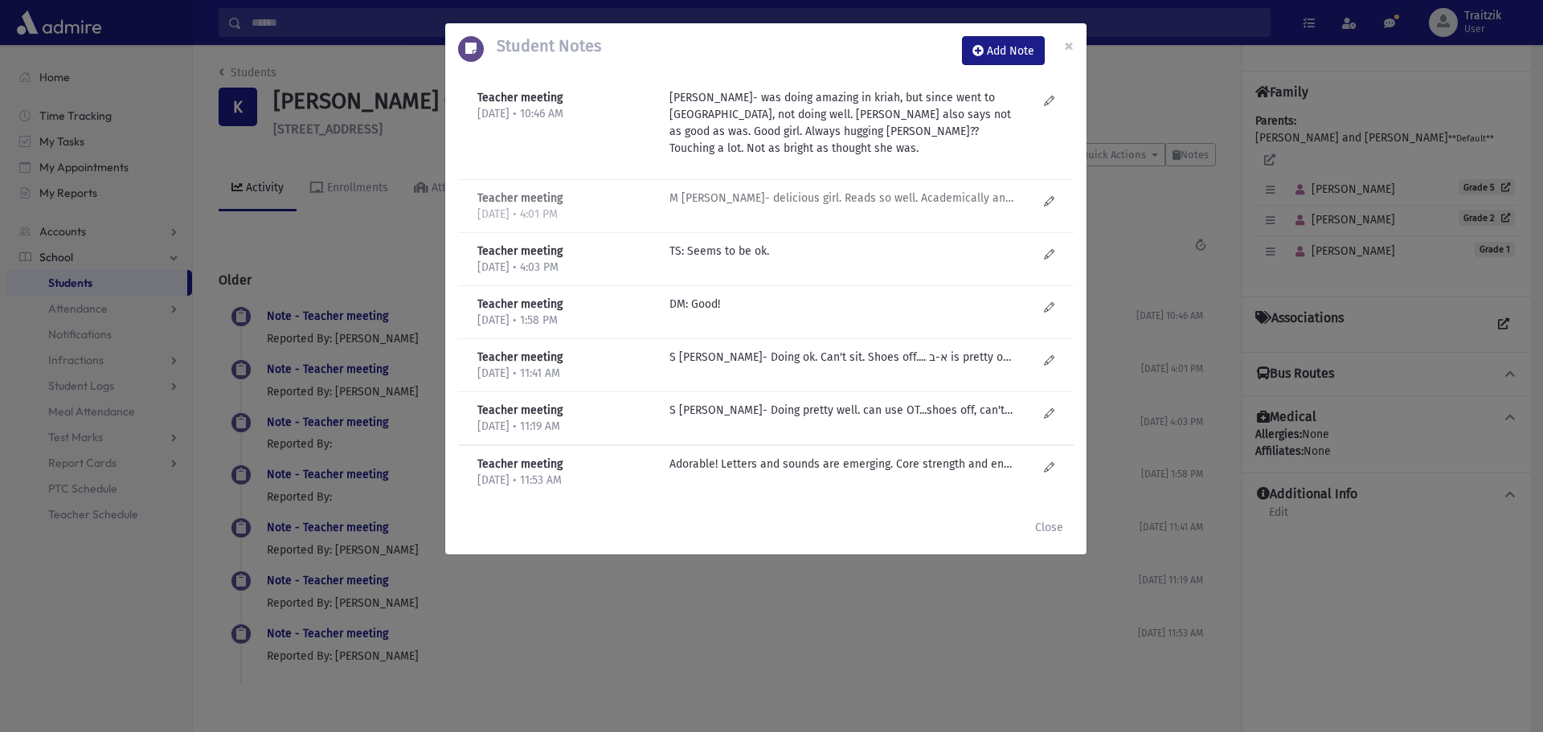
click at [828, 199] on p "M Gruner- delicious girl. Reads so well. Academically and socially great." at bounding box center [842, 198] width 344 height 17
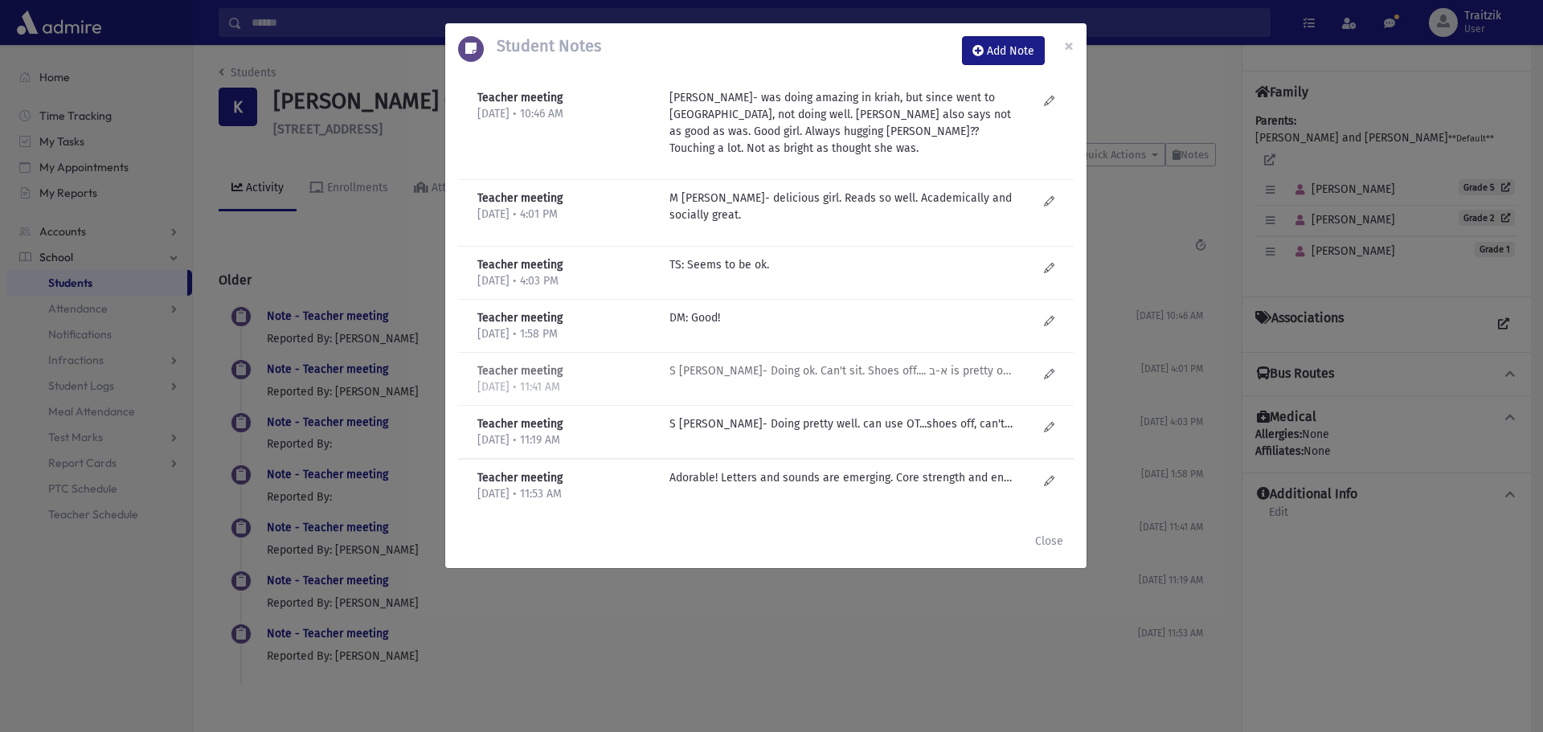
click at [786, 273] on p "S Liefer- Doing ok. Can't sit. Shoes off.... א-ב is pretty ok. OT?" at bounding box center [842, 264] width 344 height 17
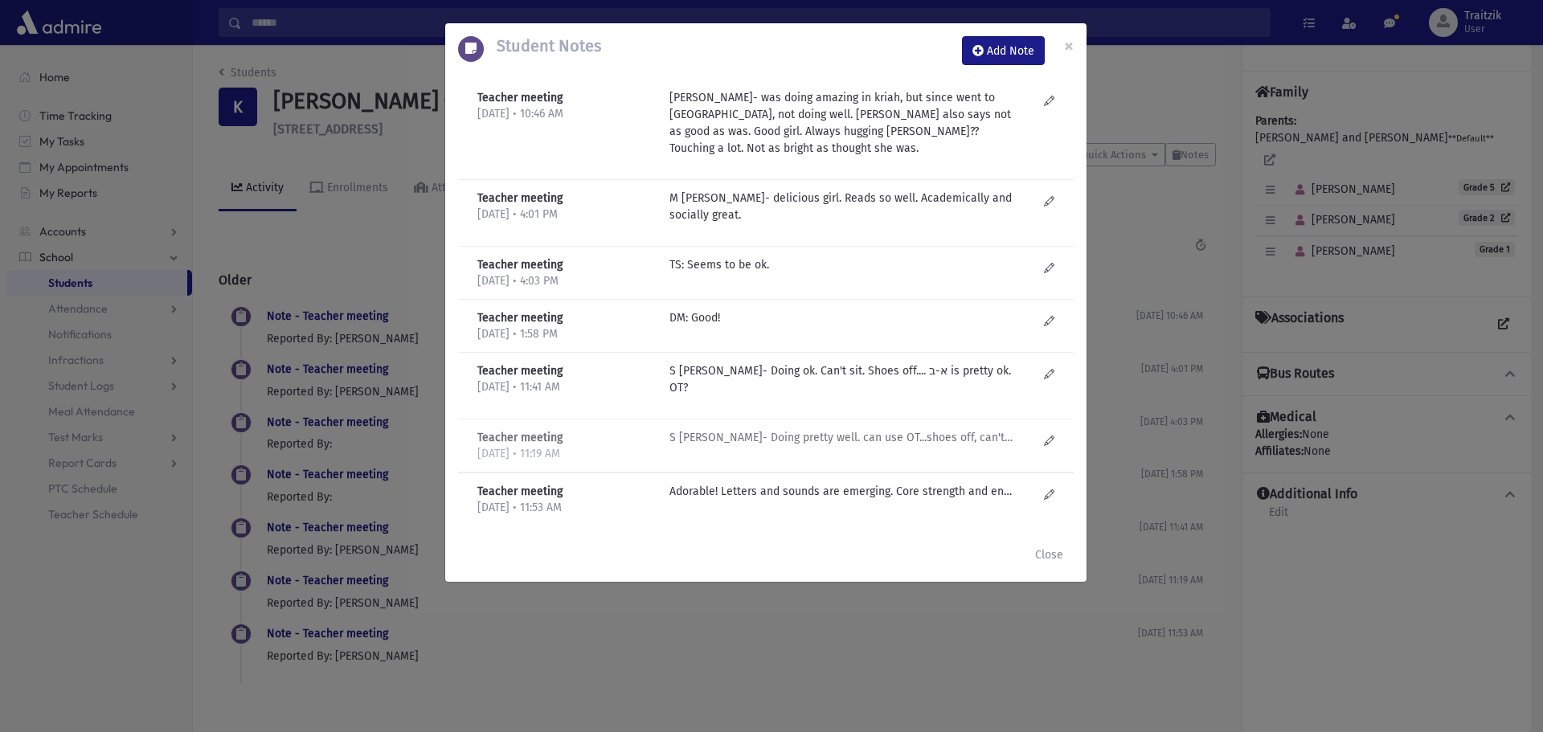
click at [823, 273] on p "S Liefer- Doing pretty well. can use OT...shoes off, can't sit well. Skills not…" at bounding box center [842, 264] width 344 height 17
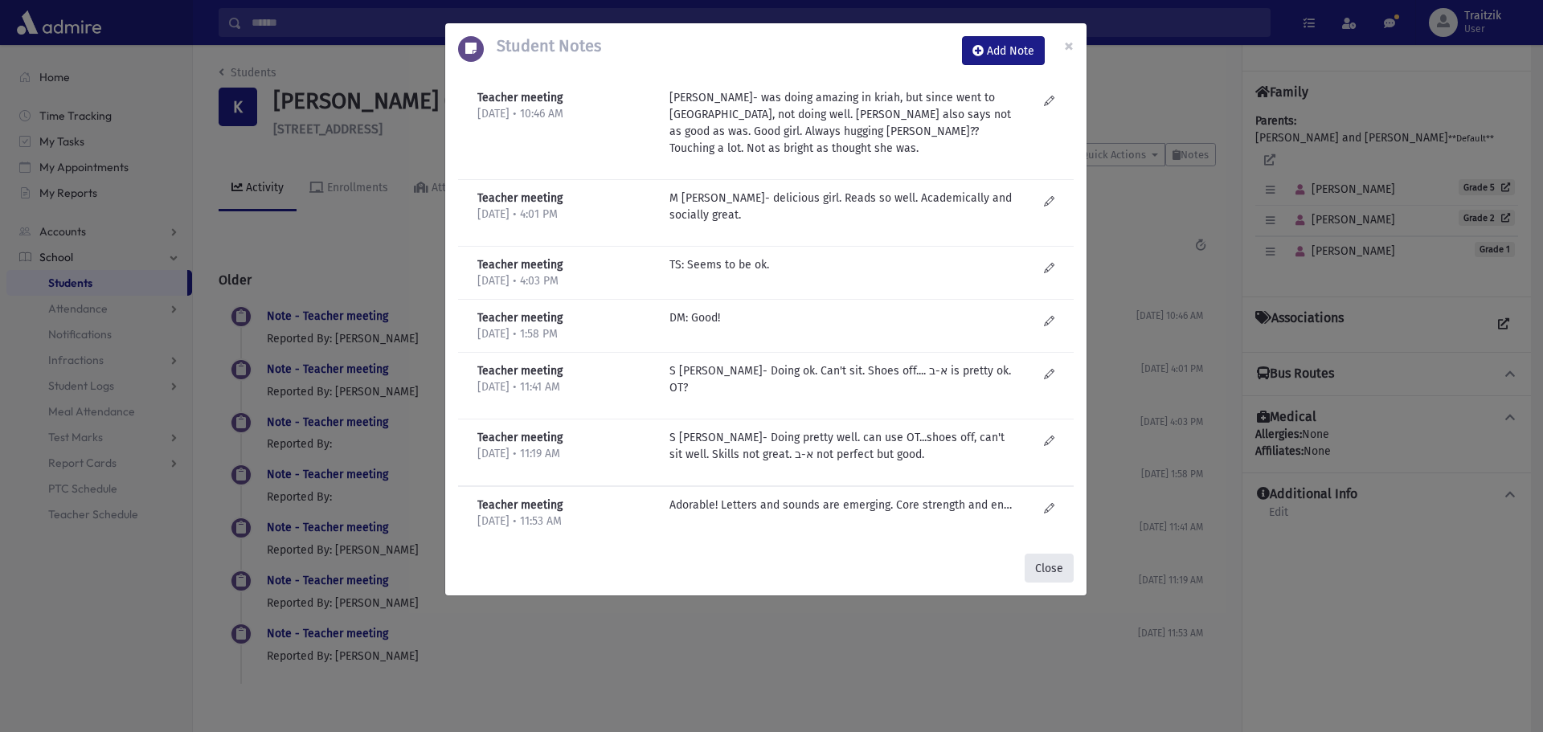
click at [1050, 554] on button "Close" at bounding box center [1049, 568] width 49 height 29
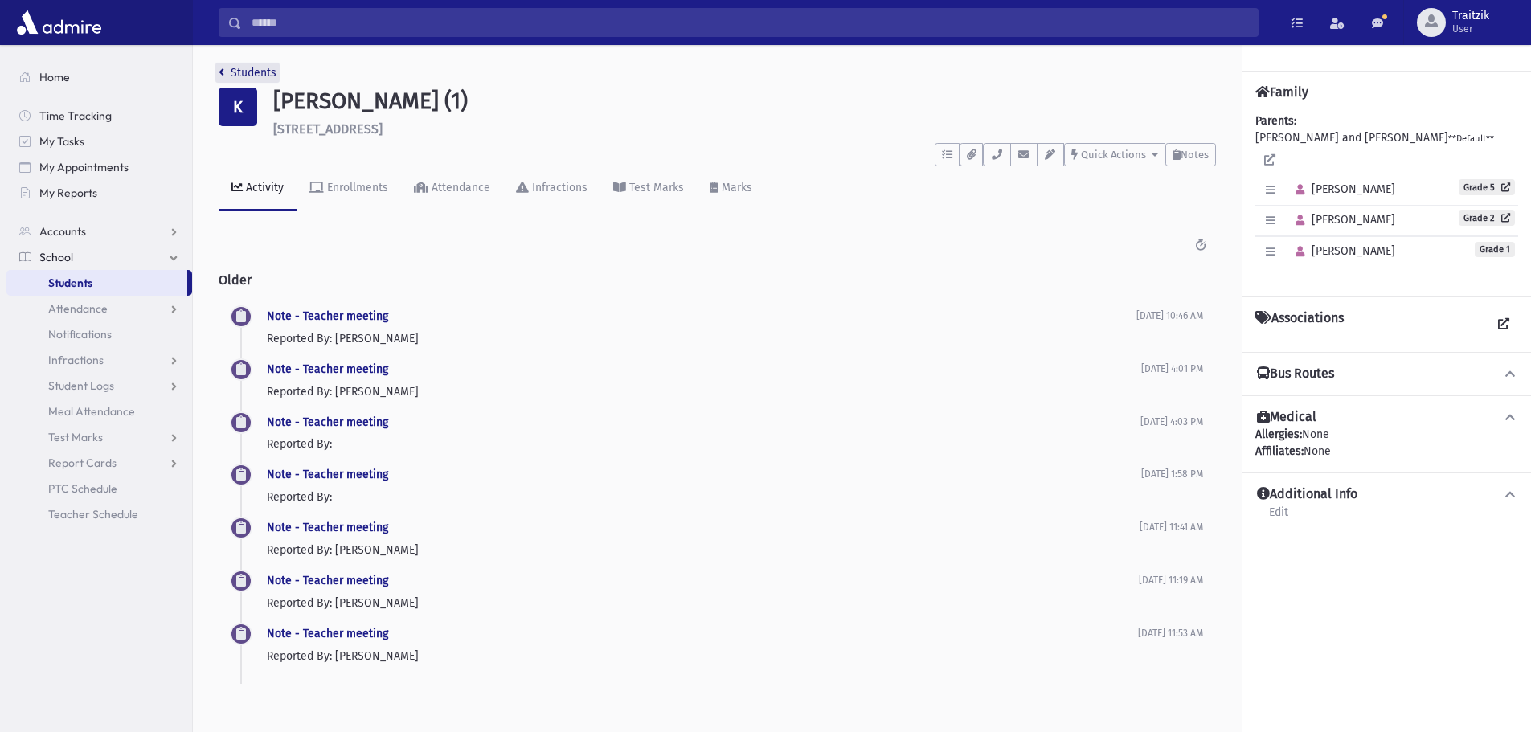
click at [223, 75] on icon "breadcrumb" at bounding box center [222, 72] width 6 height 11
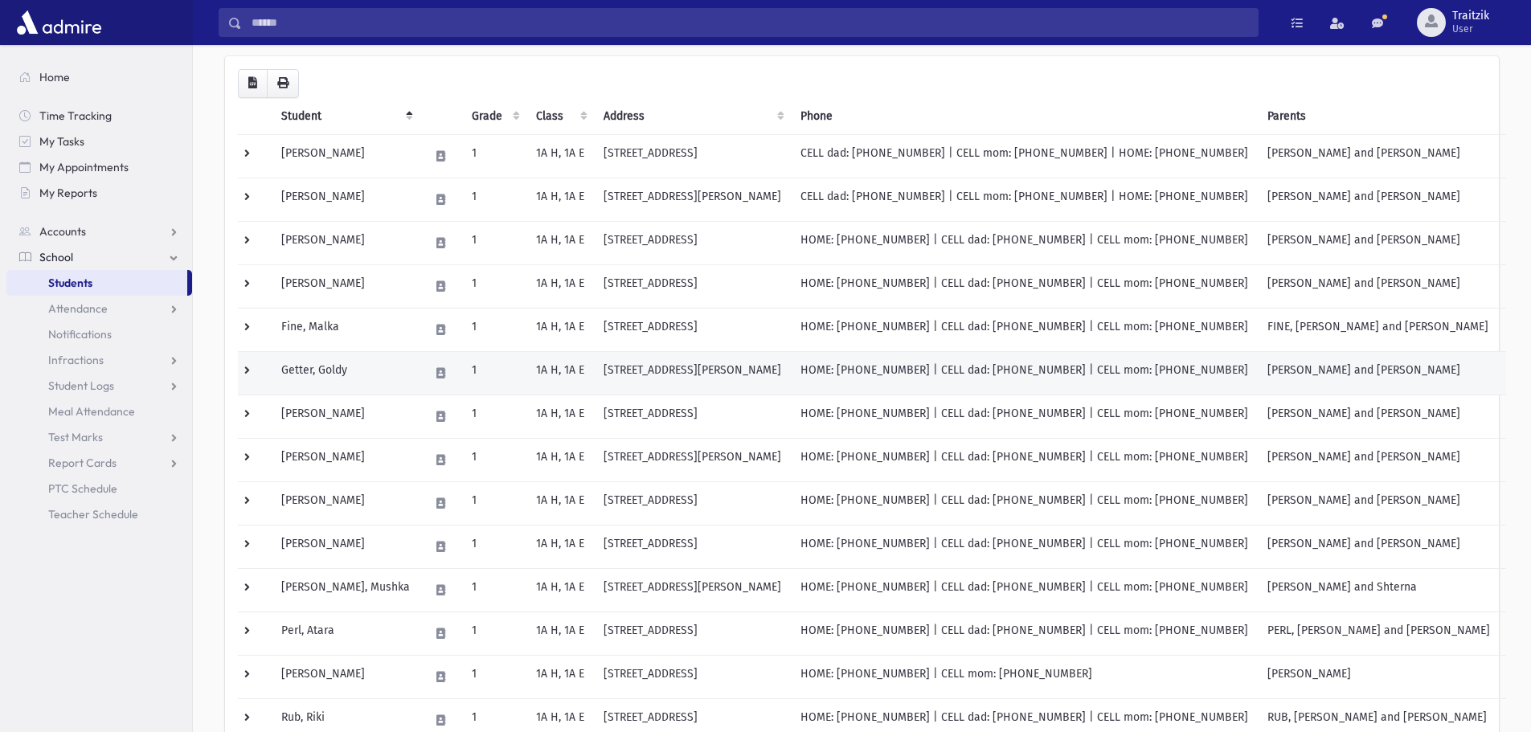
scroll to position [161, 0]
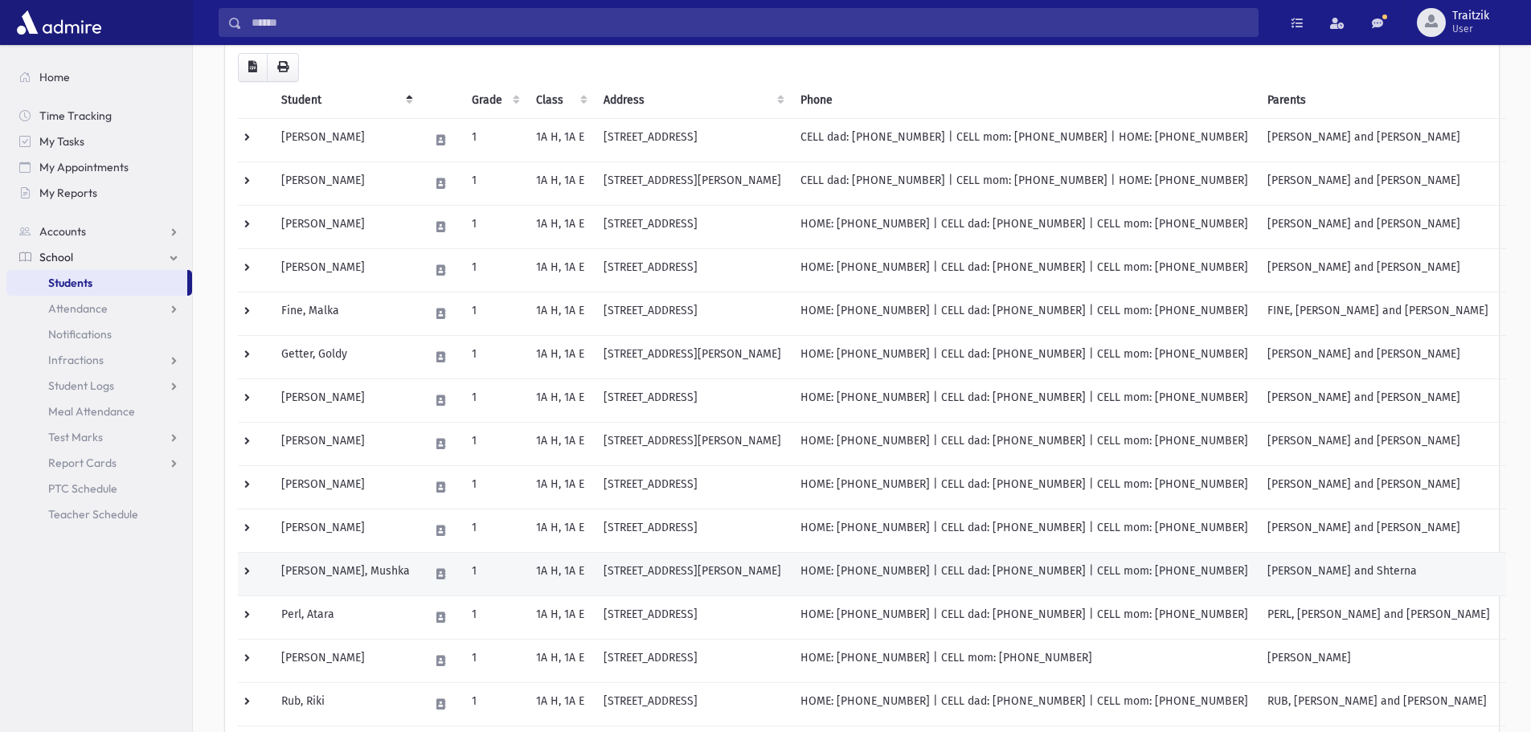
click at [436, 573] on td at bounding box center [441, 573] width 43 height 43
click at [339, 575] on td "Kraus, Mushka" at bounding box center [346, 573] width 148 height 43
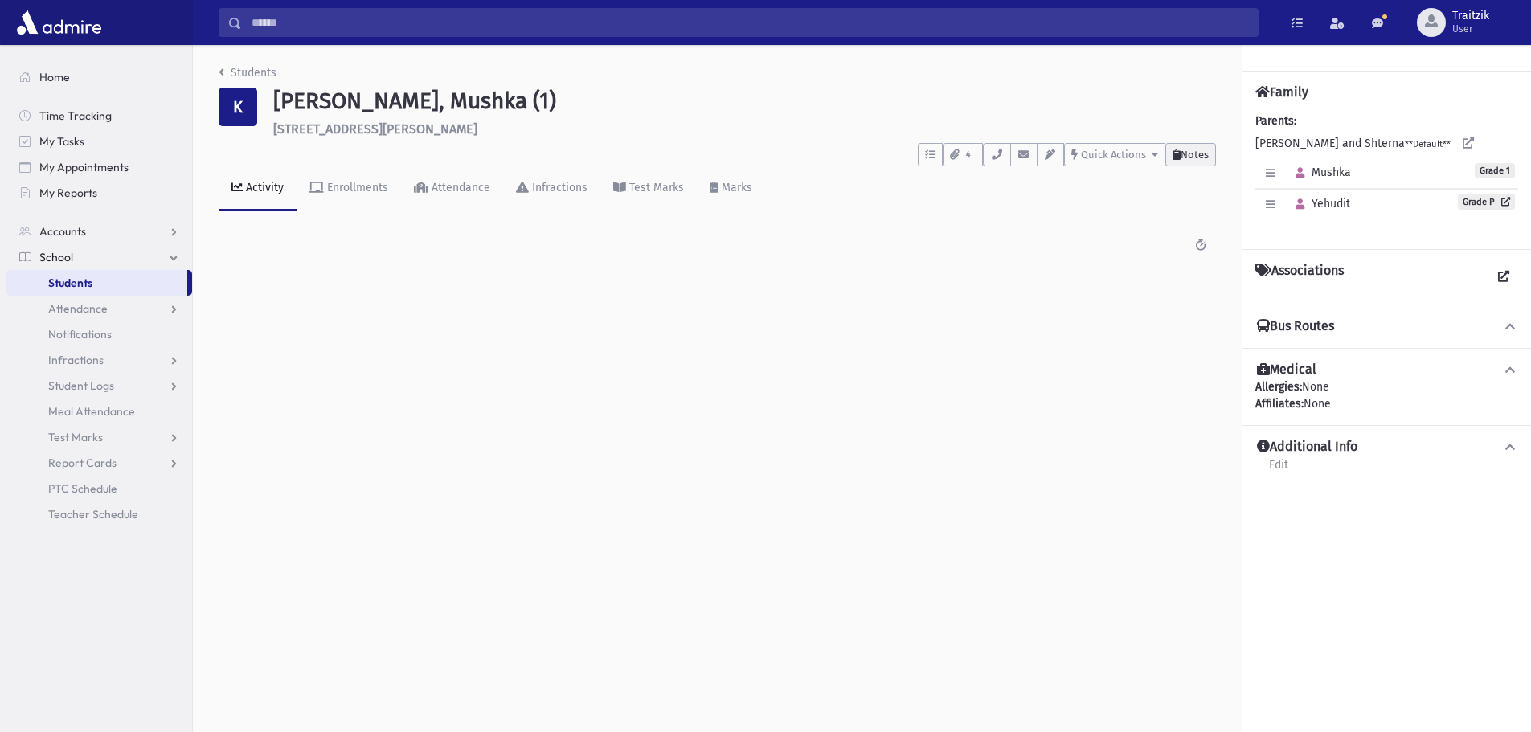
click at [1194, 161] on button "Notes" at bounding box center [1190, 154] width 51 height 23
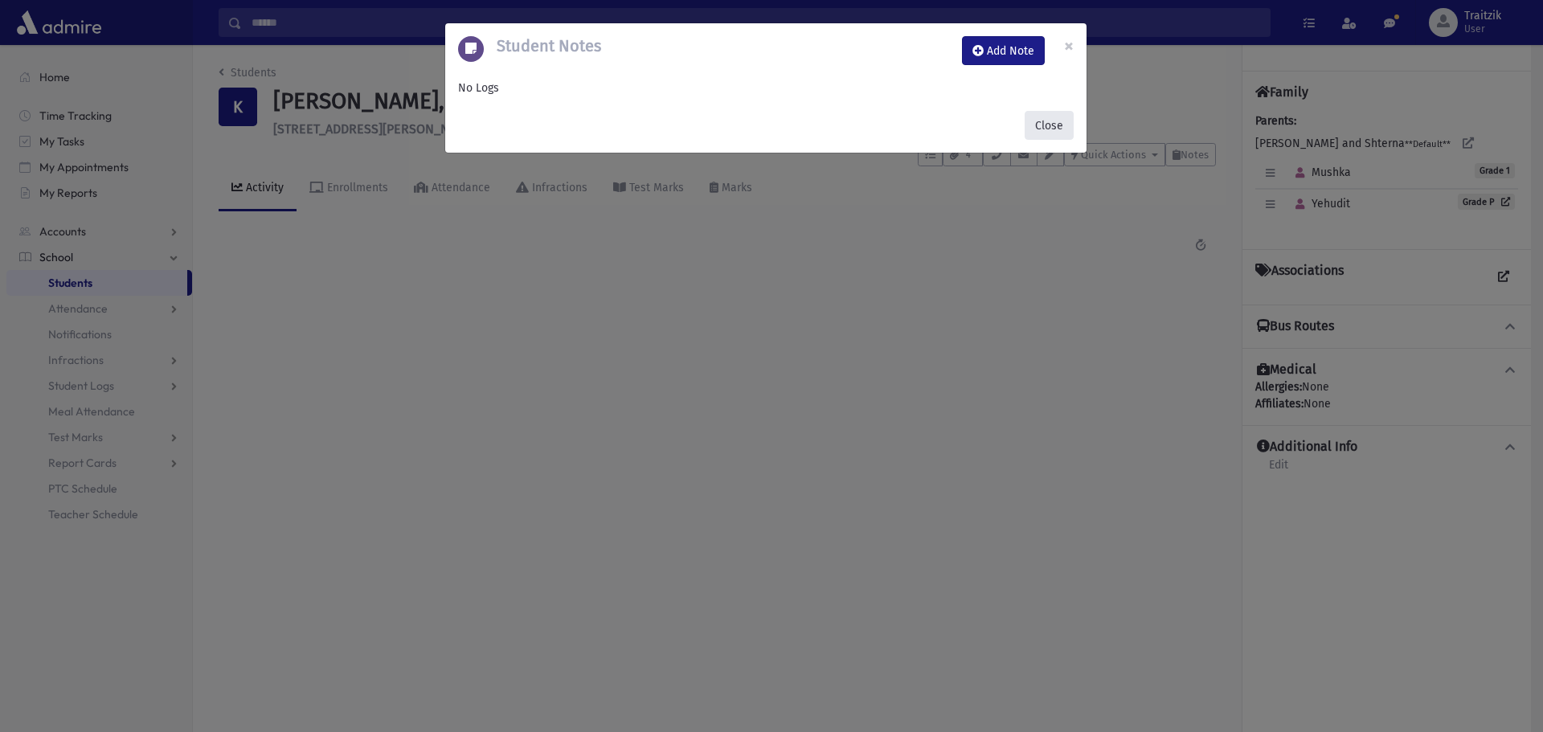
click at [1045, 124] on button "Close" at bounding box center [1049, 125] width 49 height 29
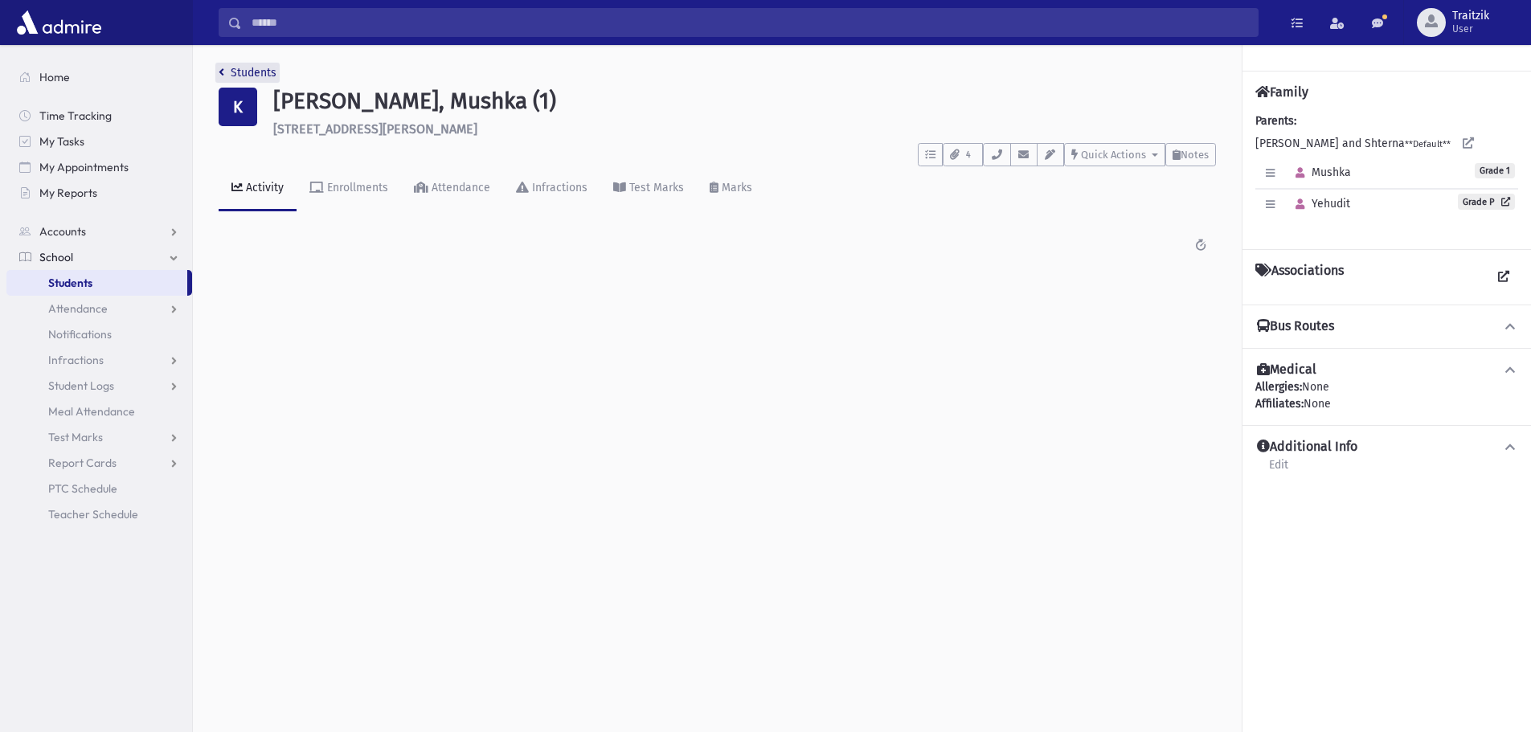
click at [219, 71] on icon "breadcrumb" at bounding box center [222, 72] width 6 height 11
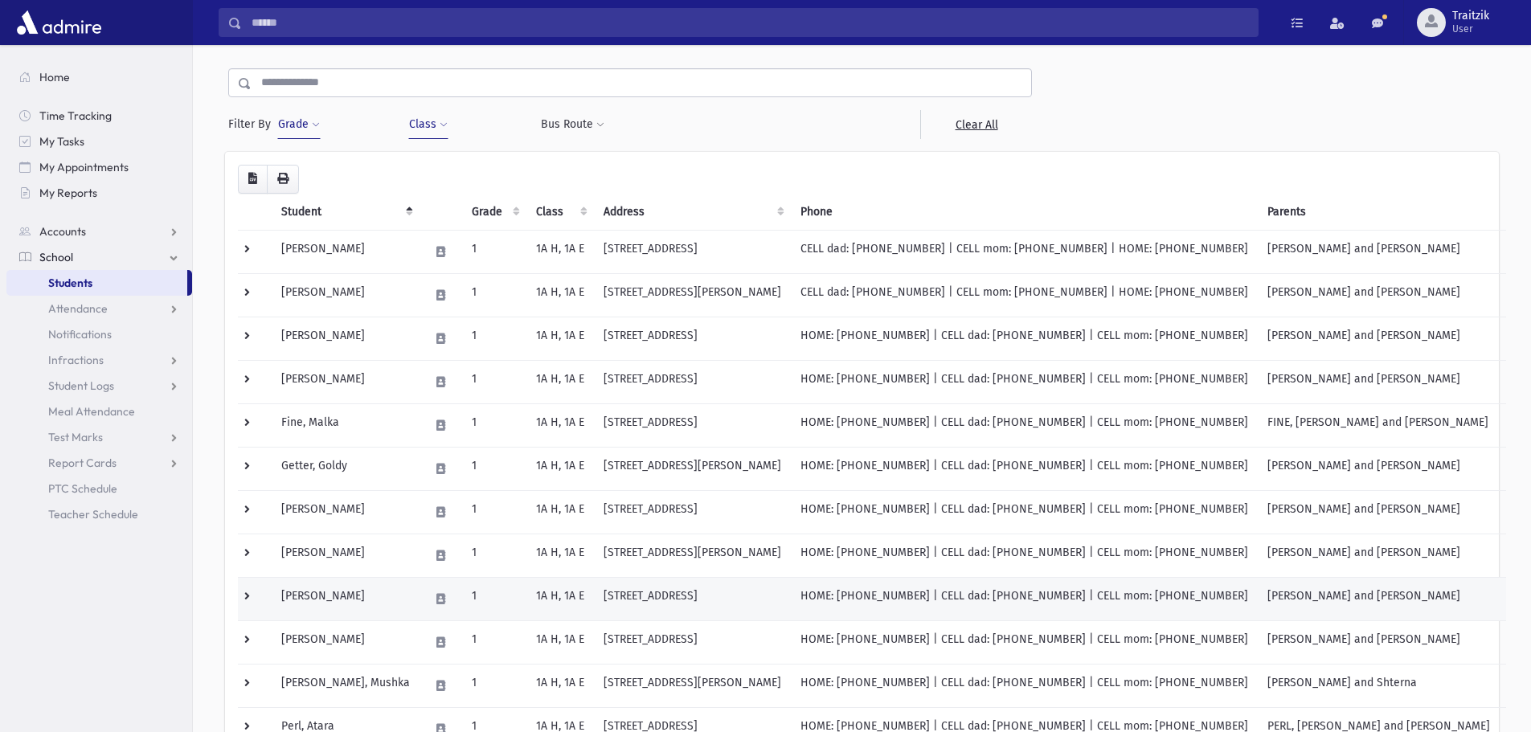
scroll to position [161, 0]
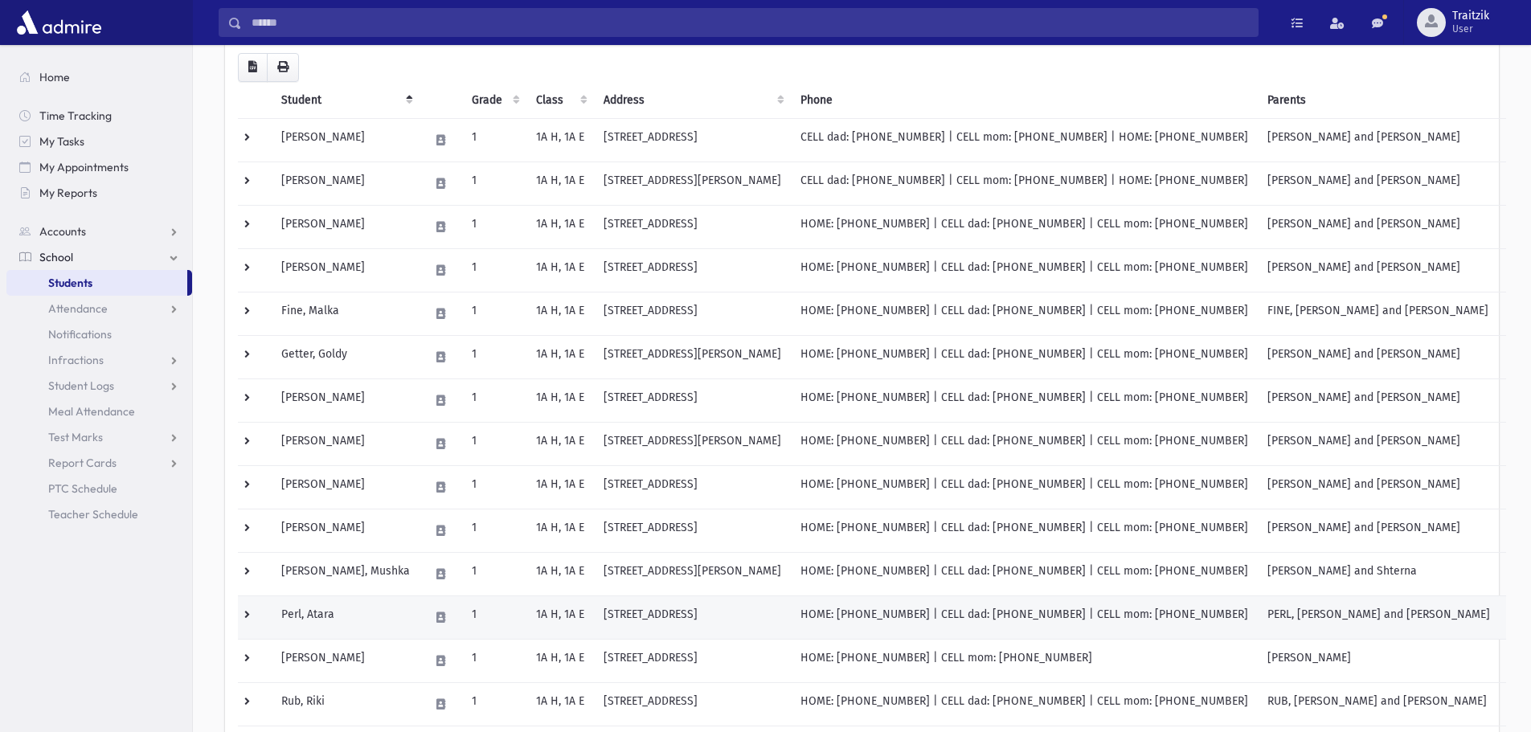
click at [607, 618] on td "1961 Ridge Hill Dr Toms River, NJ 08755" at bounding box center [692, 617] width 197 height 43
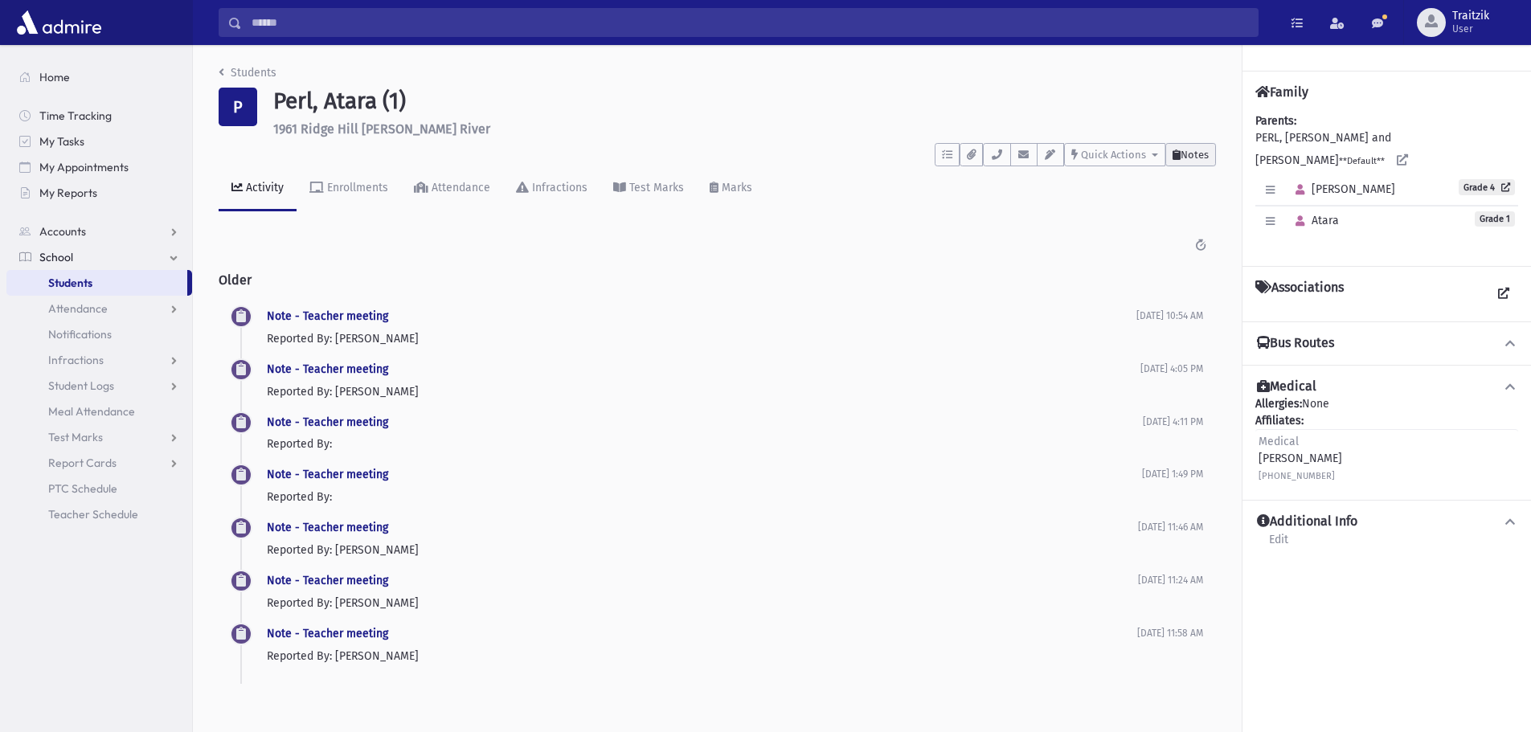
click at [1198, 158] on span "Notes" at bounding box center [1195, 155] width 28 height 12
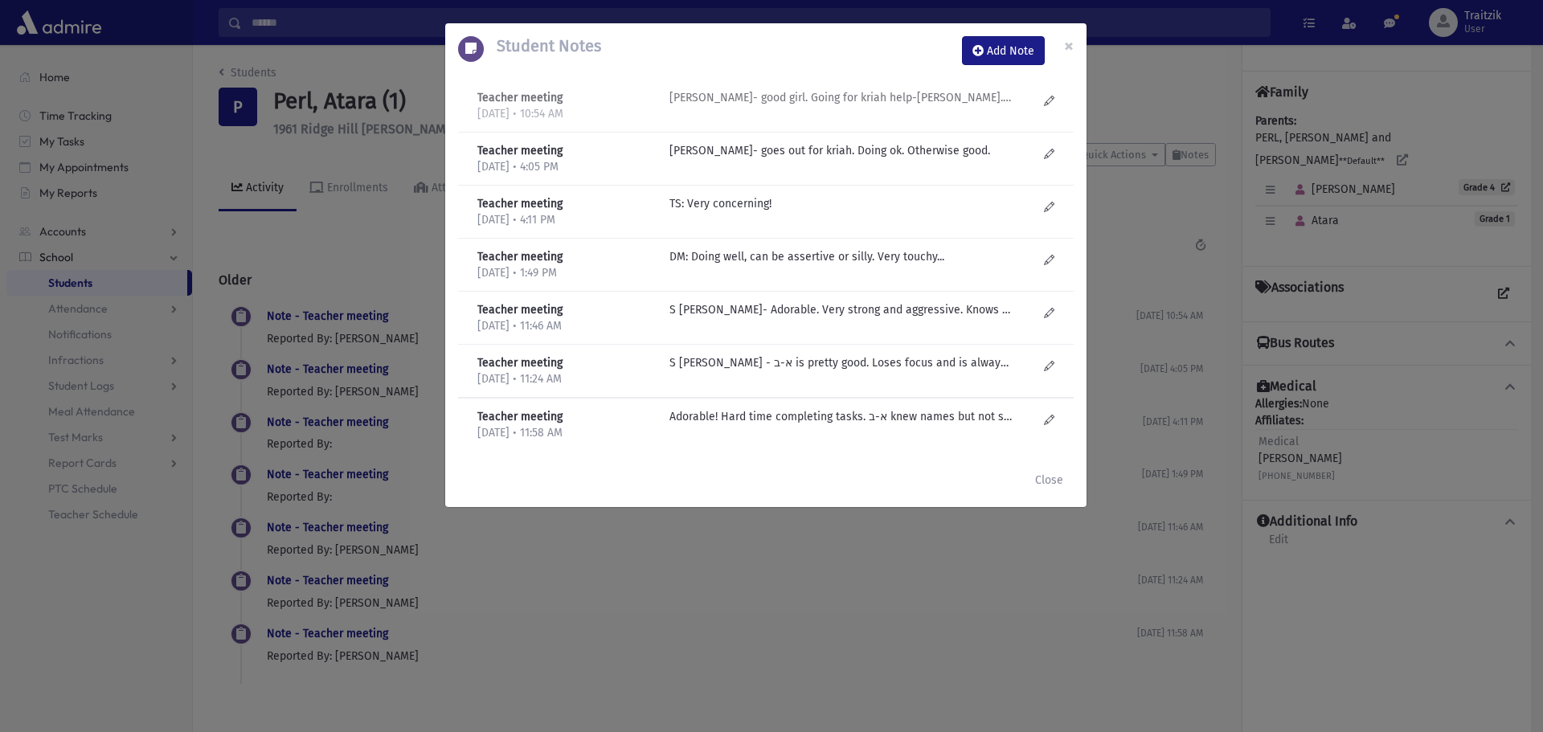
click at [848, 99] on p "M Gruner- good girl. Going for kriah help-T Orlansky. Quiet. Super sensitive. N…" at bounding box center [842, 97] width 344 height 17
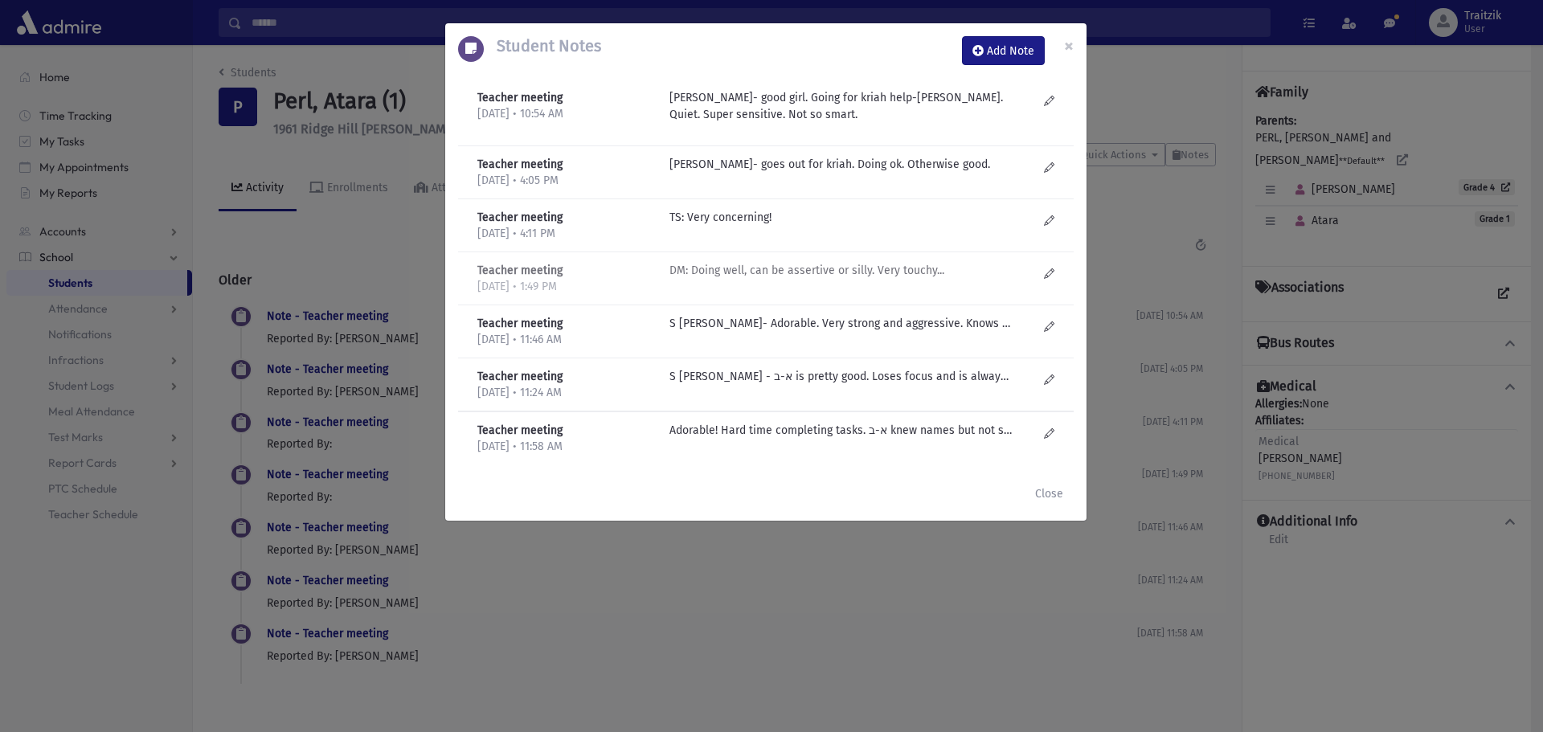
click at [870, 173] on p "DM: Doing well, can be assertive or silly. Very touchy..." at bounding box center [842, 164] width 344 height 17
click at [830, 173] on p "S Liefer- Adorable. Very strong and aggressive. Knows א-ב but not always- depen…" at bounding box center [842, 164] width 344 height 17
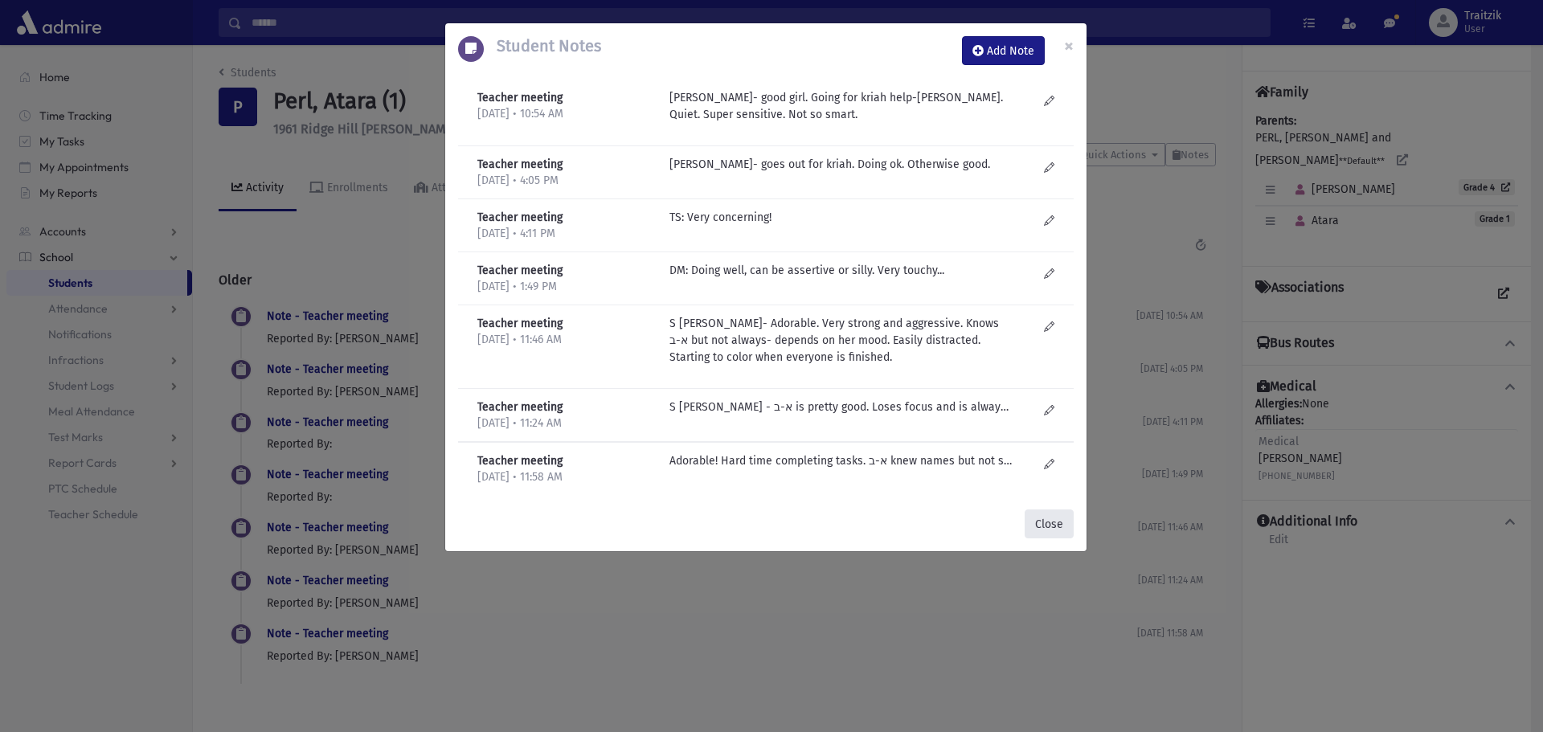
click at [1062, 523] on button "Close" at bounding box center [1049, 524] width 49 height 29
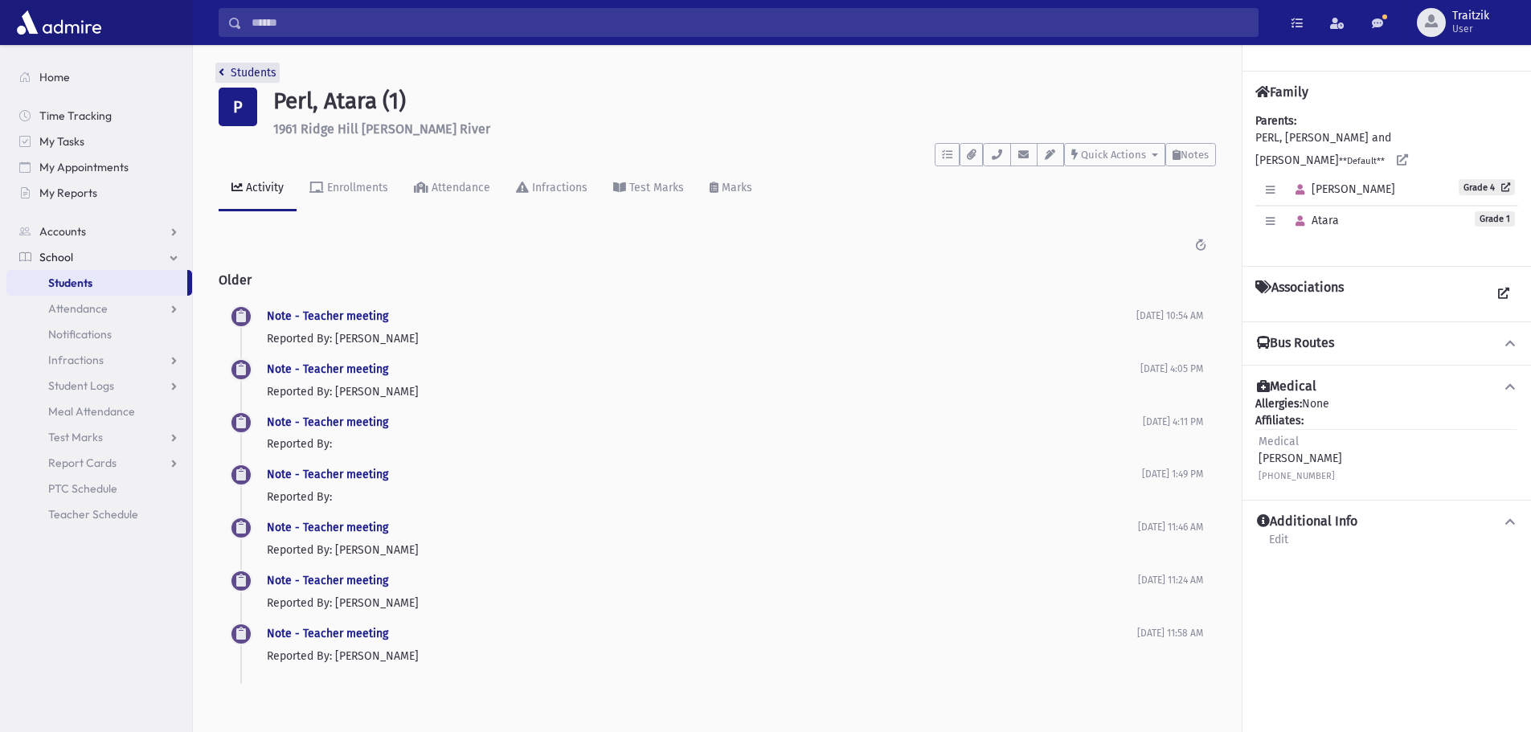
click at [226, 72] on link "Students" at bounding box center [248, 73] width 58 height 14
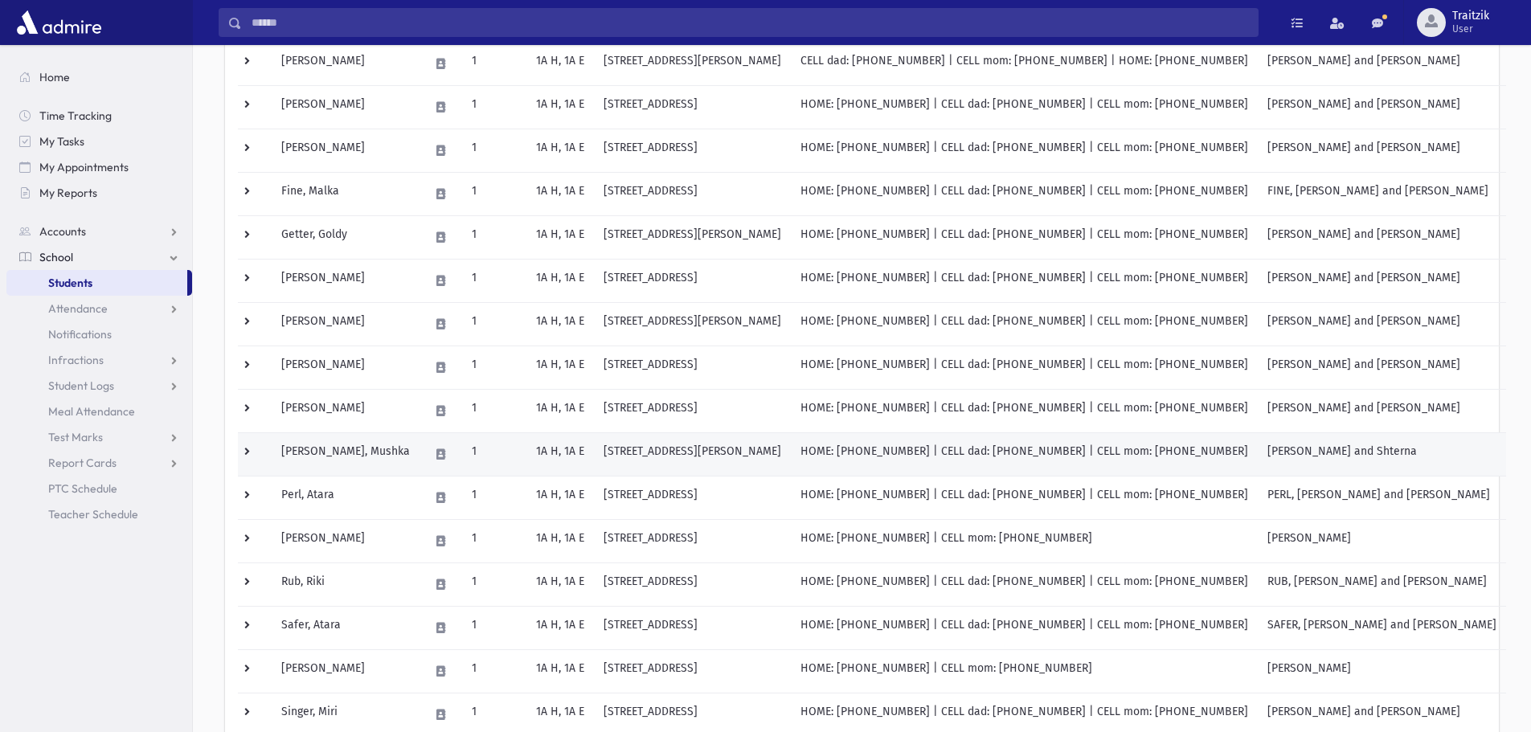
scroll to position [321, 0]
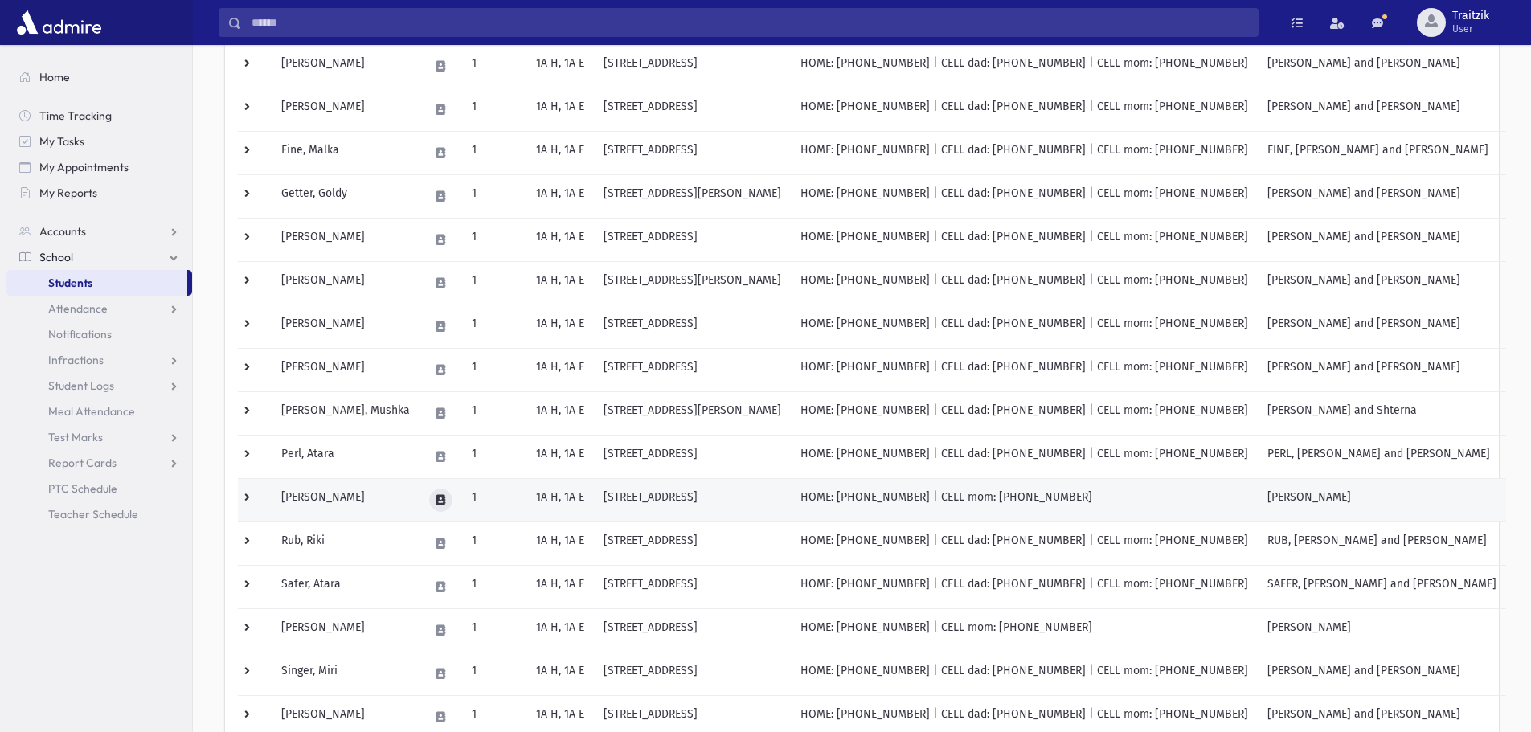
click at [429, 493] on button at bounding box center [440, 500] width 23 height 23
click at [354, 498] on td "Prager, Ella" at bounding box center [346, 499] width 148 height 43
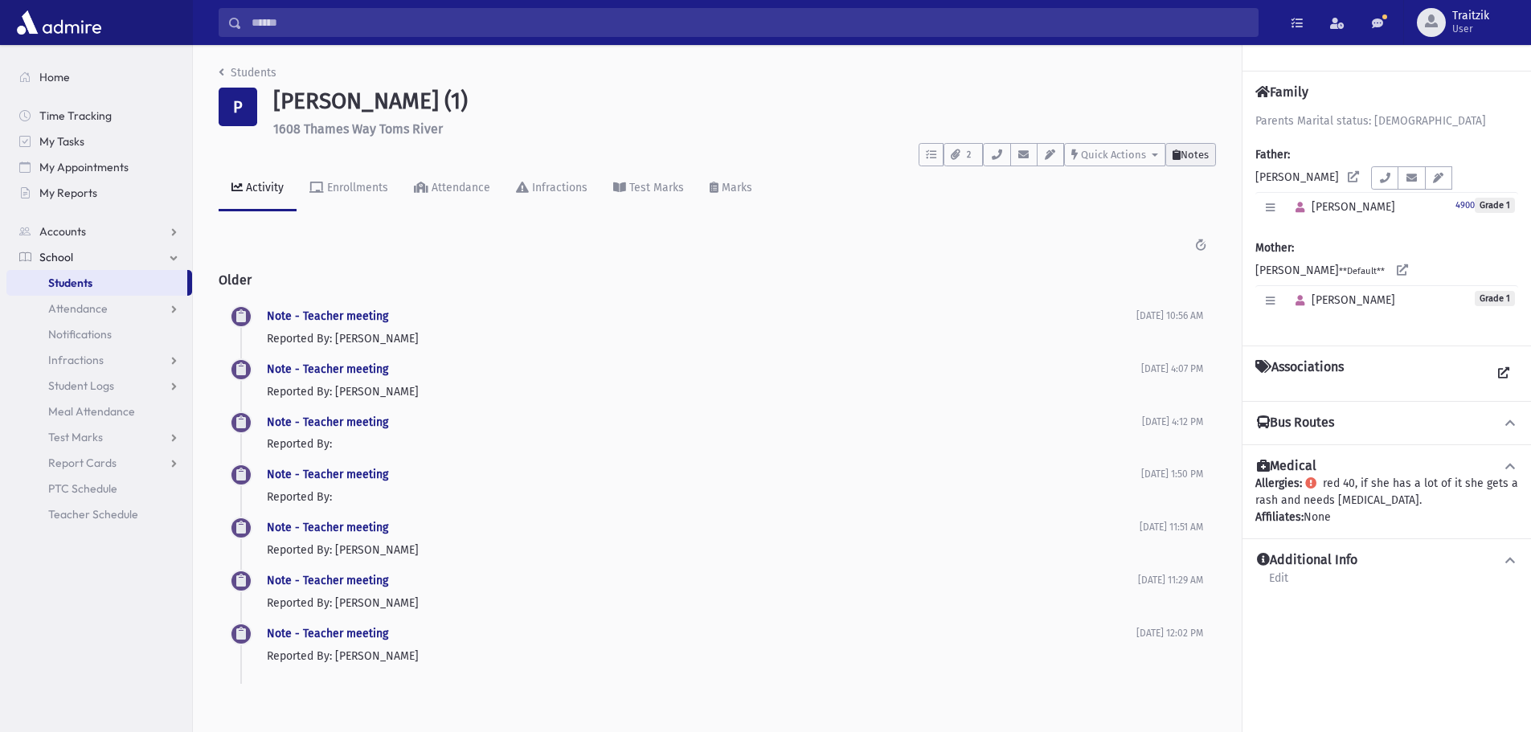
click at [1188, 158] on span "Notes" at bounding box center [1195, 155] width 28 height 12
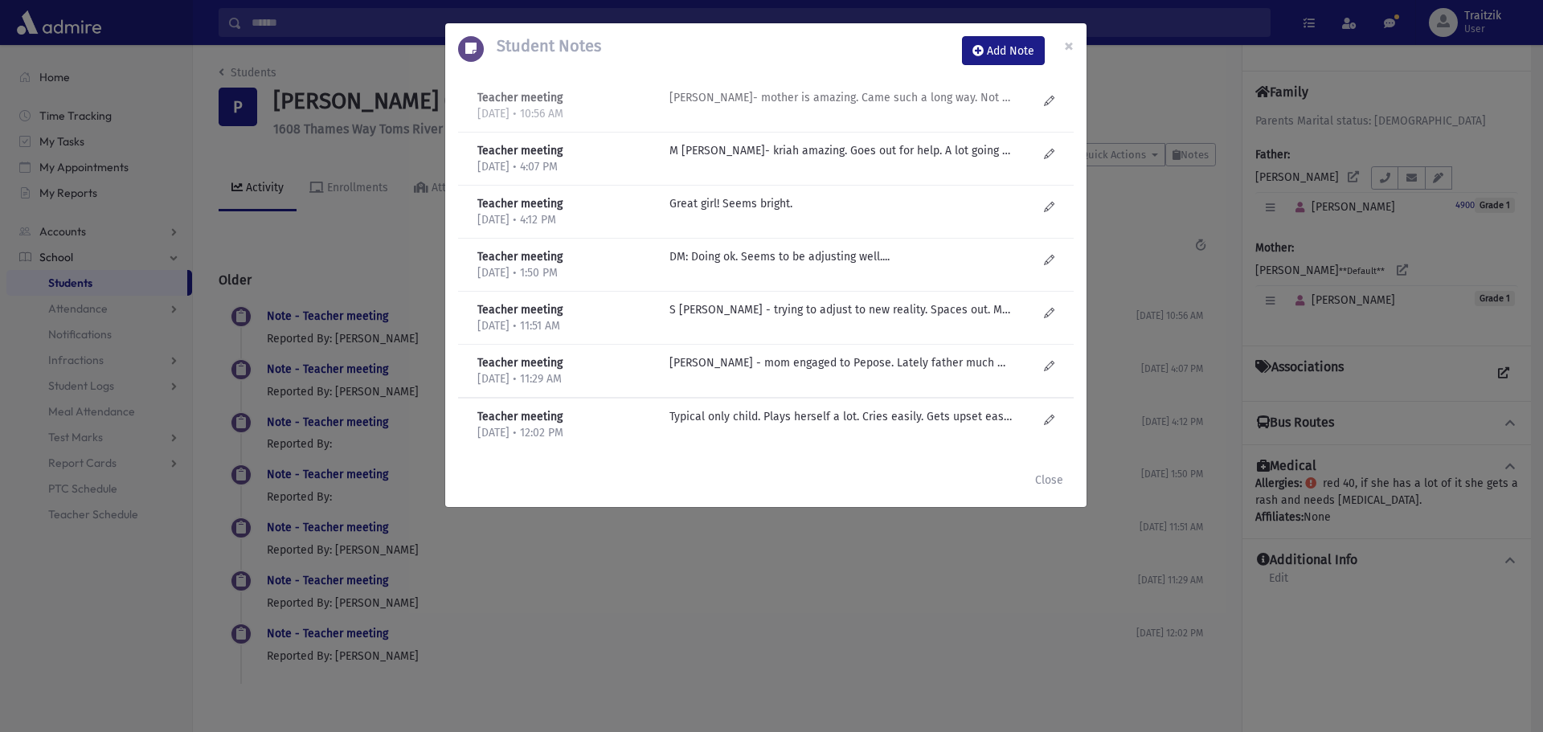
click at [829, 106] on div "M Gruner- mother is amazing. Came such a long way. Not as sensitive as was. doi…" at bounding box center [853, 105] width 384 height 33
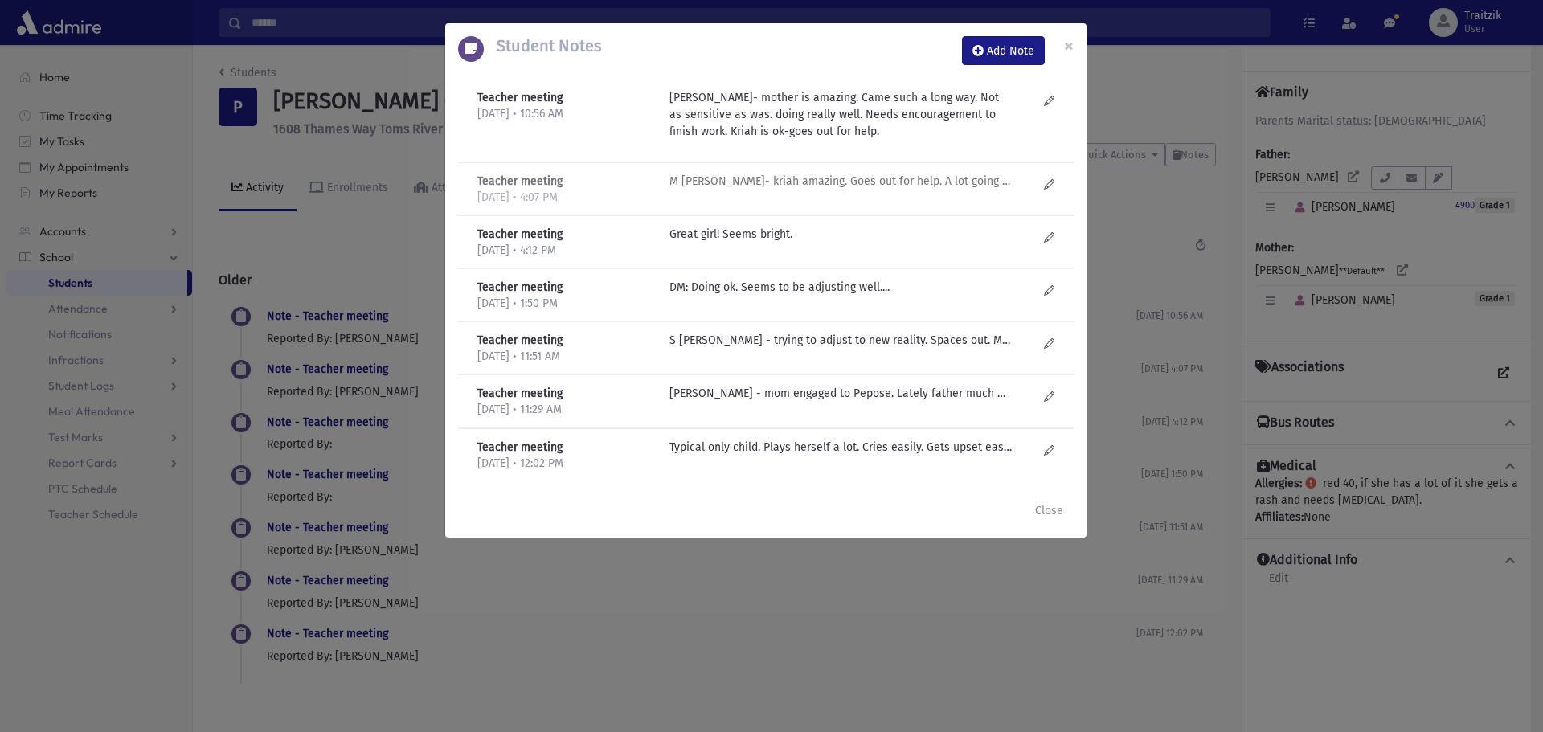
click at [884, 195] on div "M Gruner- kriah amazing. Goes out for help. A lot going on at home. Super sensi…" at bounding box center [853, 189] width 384 height 33
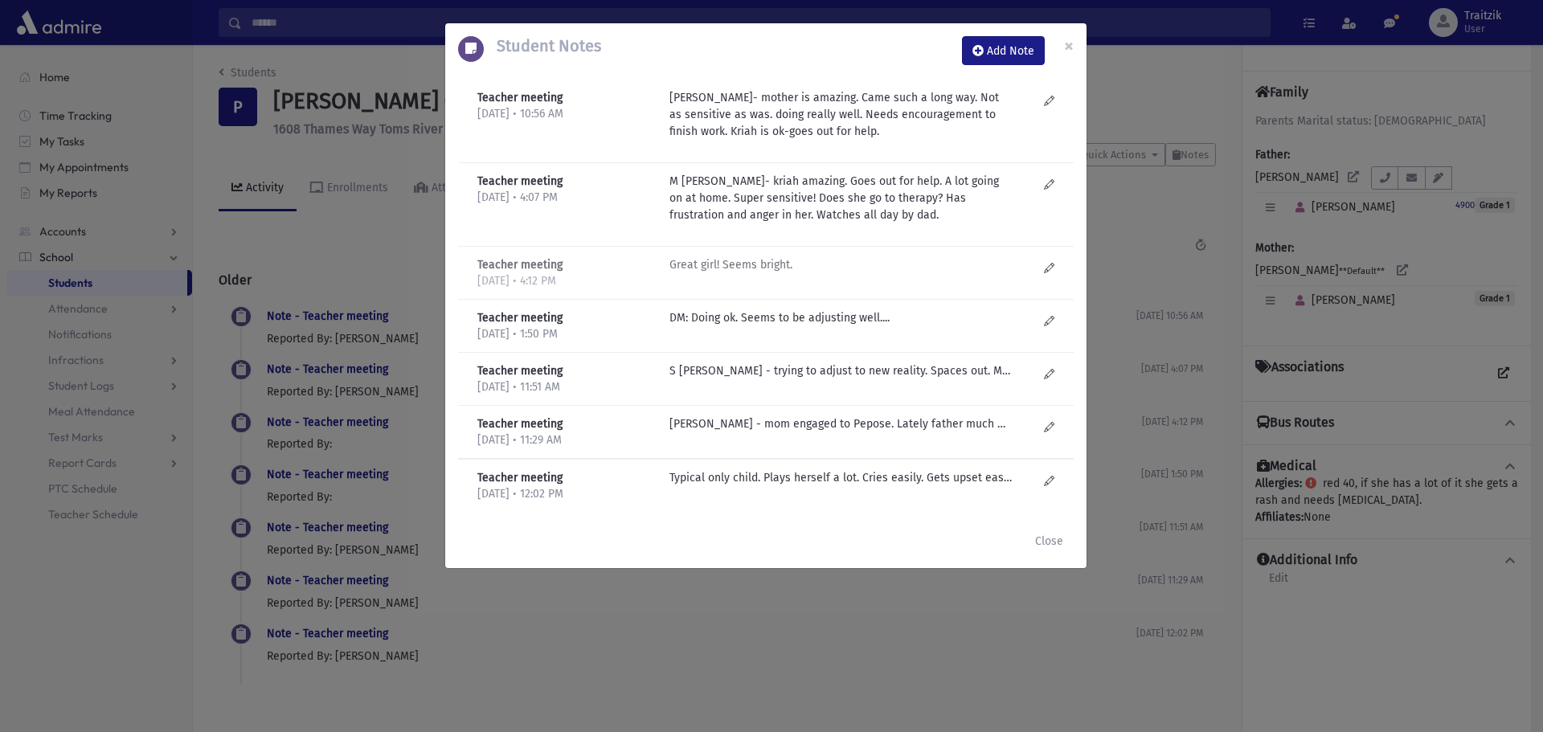
click at [733, 268] on p "Great girl! Seems bright." at bounding box center [842, 264] width 344 height 17
click at [1054, 535] on button "Close" at bounding box center [1049, 540] width 49 height 29
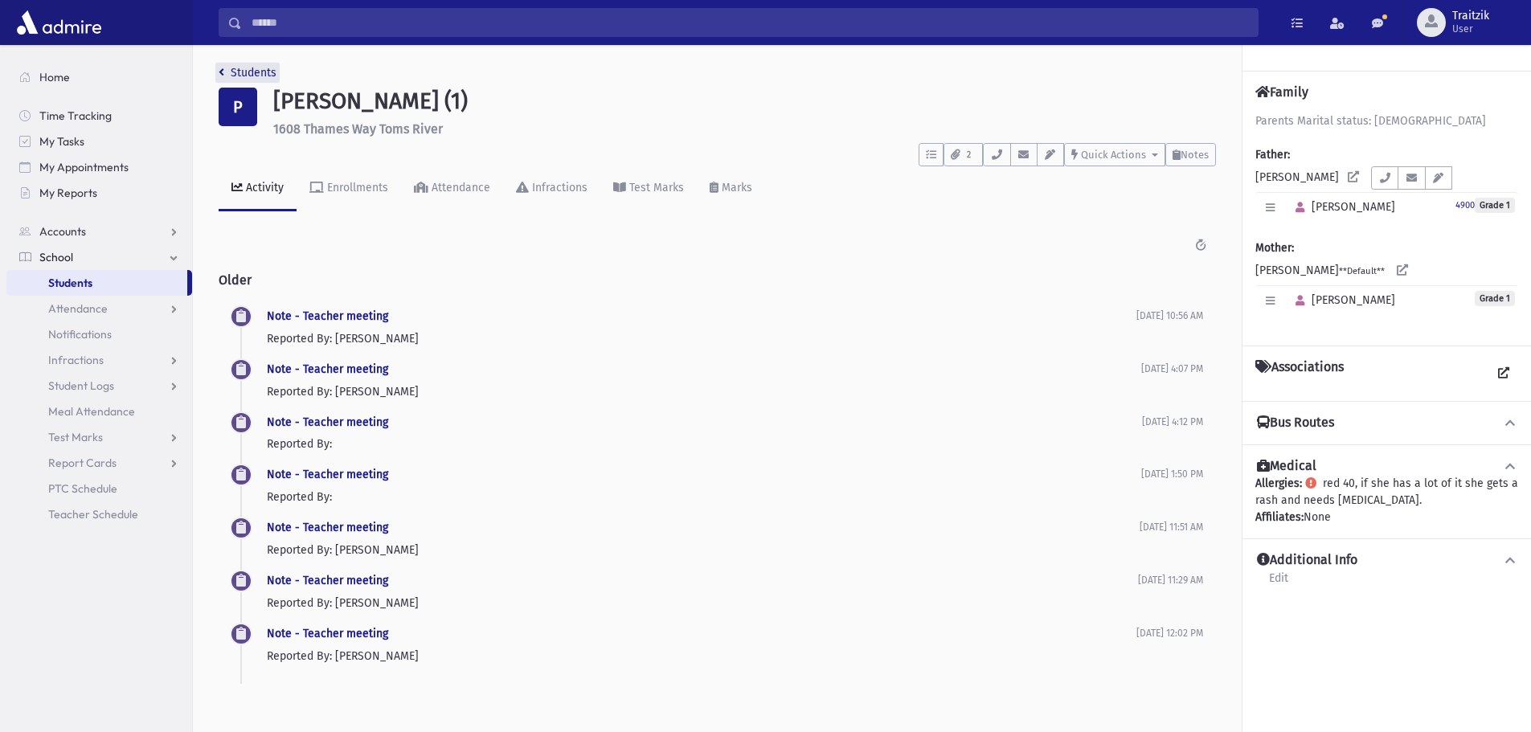
click at [222, 75] on icon "breadcrumb" at bounding box center [222, 72] width 6 height 11
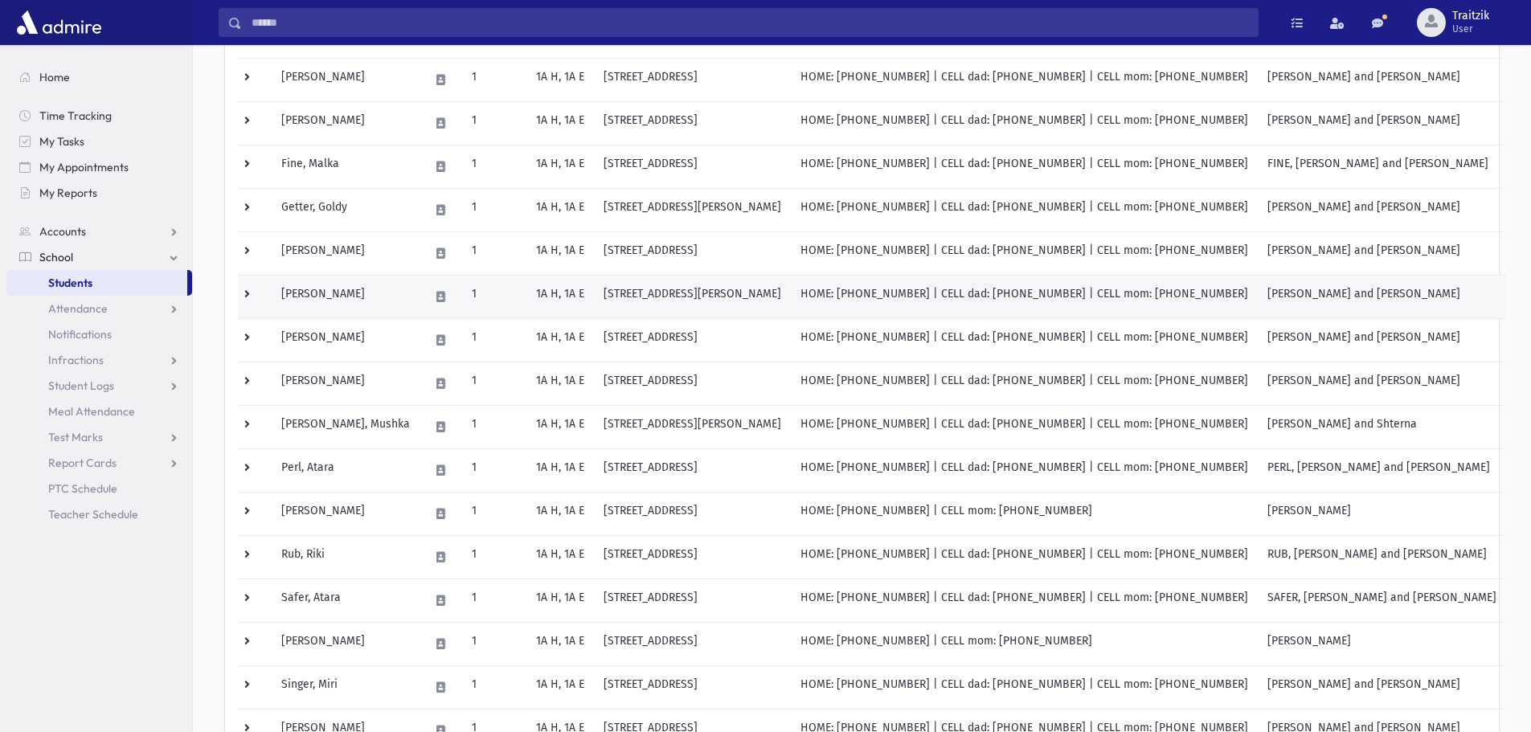
scroll to position [321, 0]
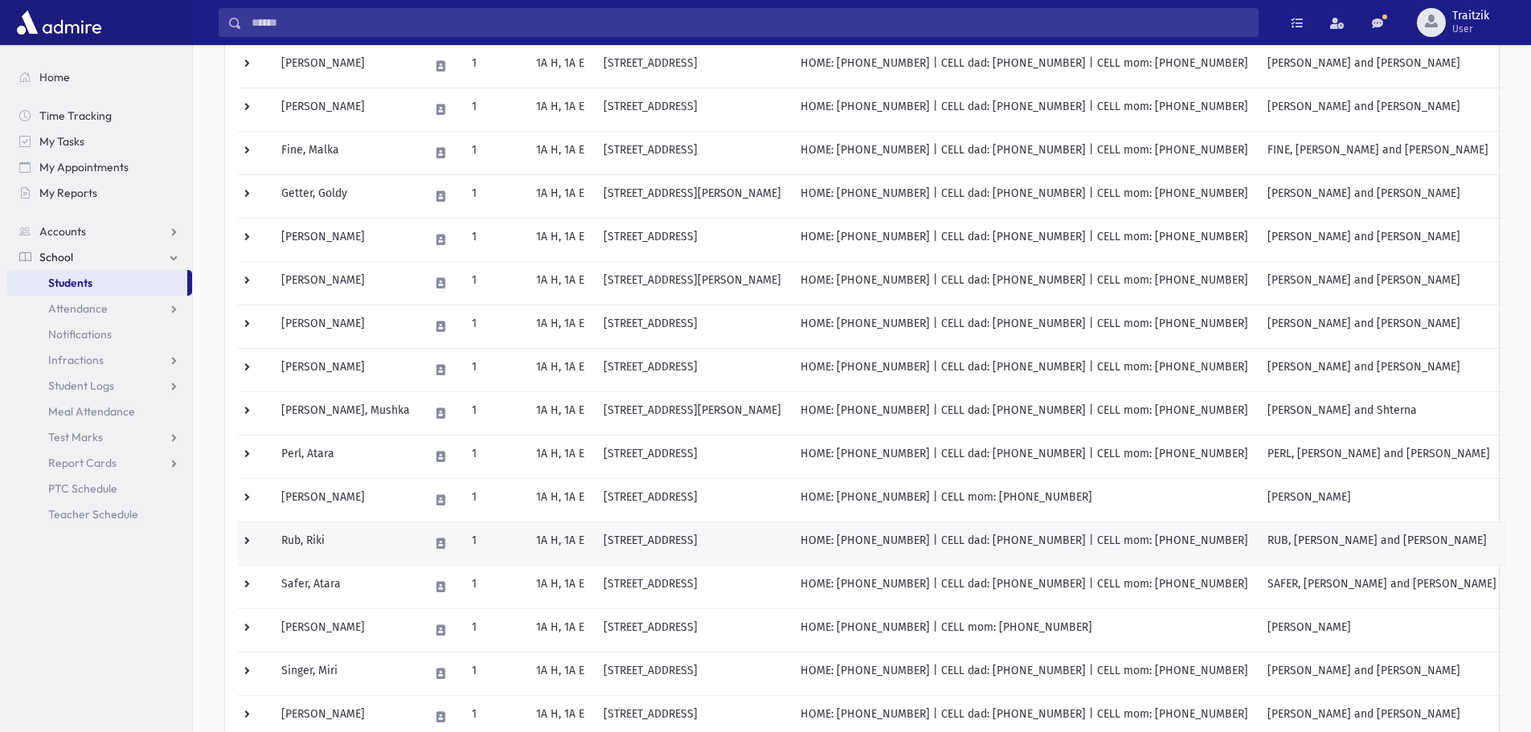
click at [341, 547] on td "Rub, Riki" at bounding box center [346, 543] width 148 height 43
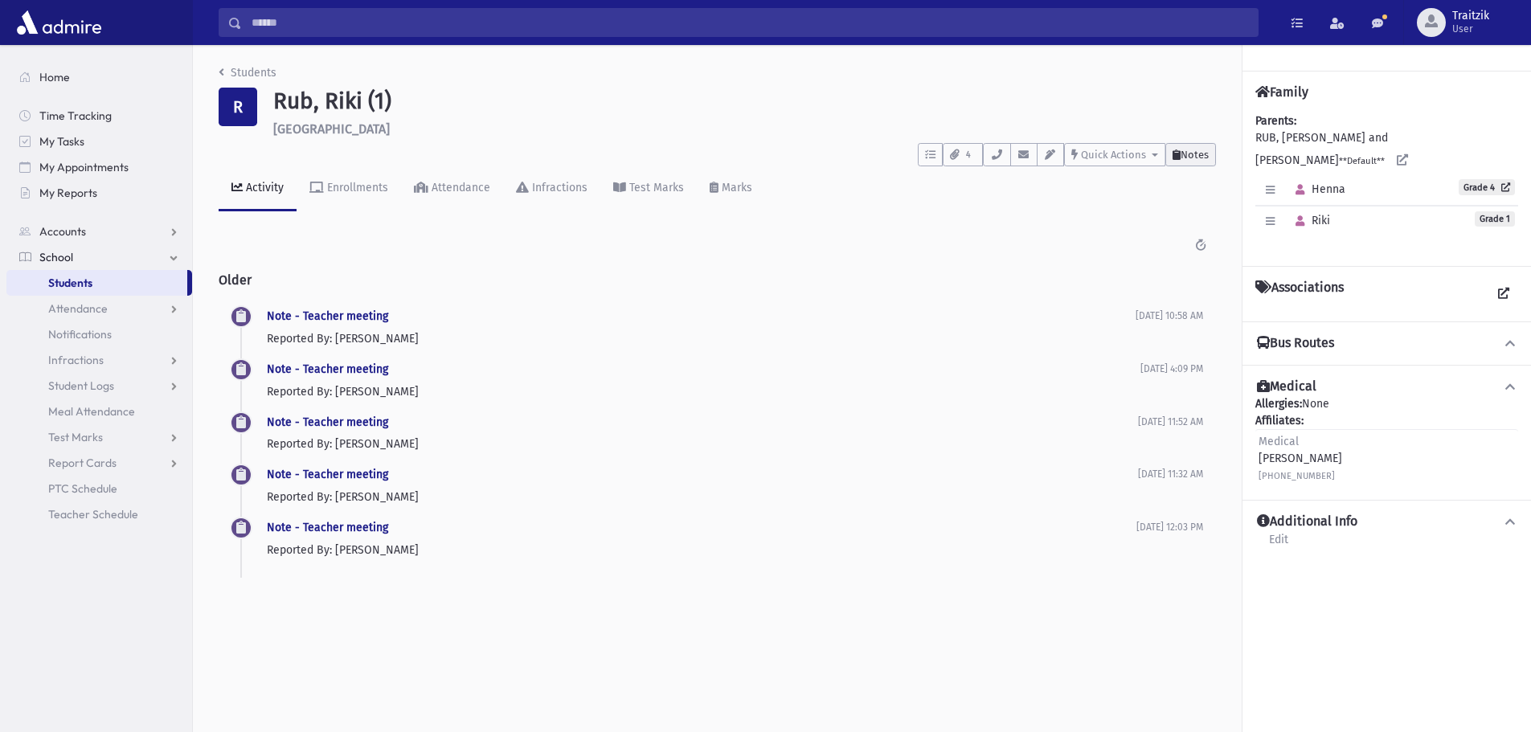
click at [1203, 158] on span "Notes" at bounding box center [1195, 155] width 28 height 12
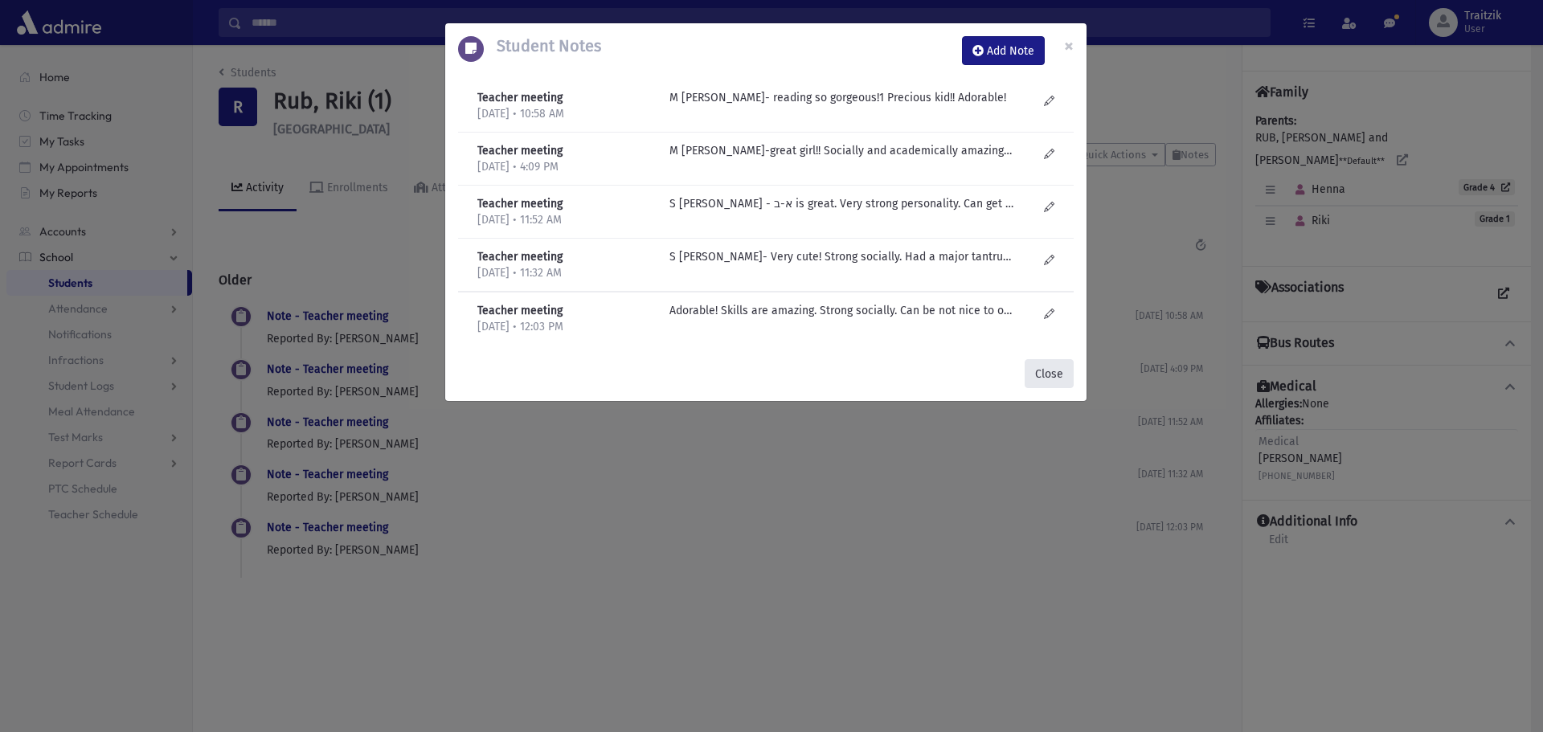
click at [1053, 375] on button "Close" at bounding box center [1049, 373] width 49 height 29
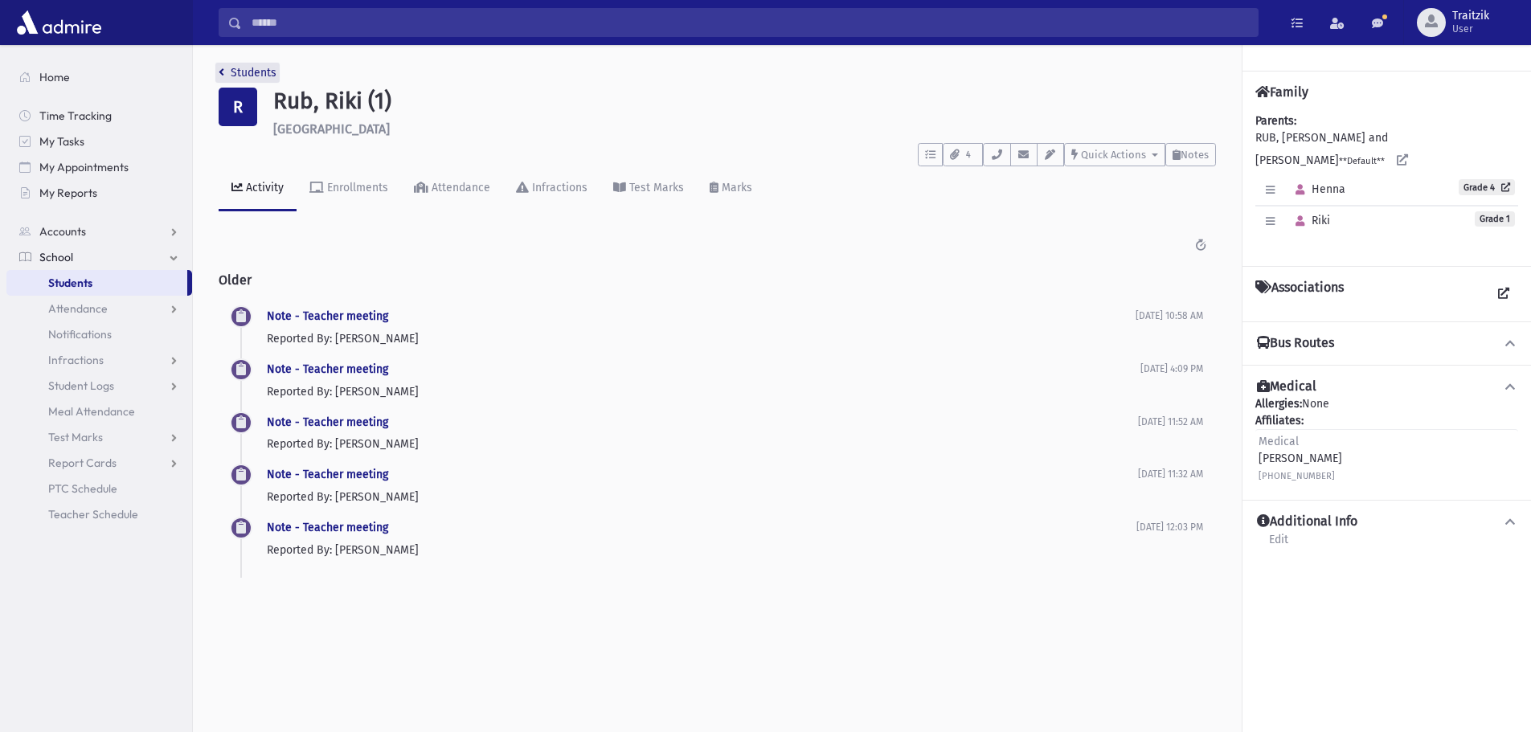
click at [220, 72] on icon "breadcrumb" at bounding box center [222, 72] width 6 height 11
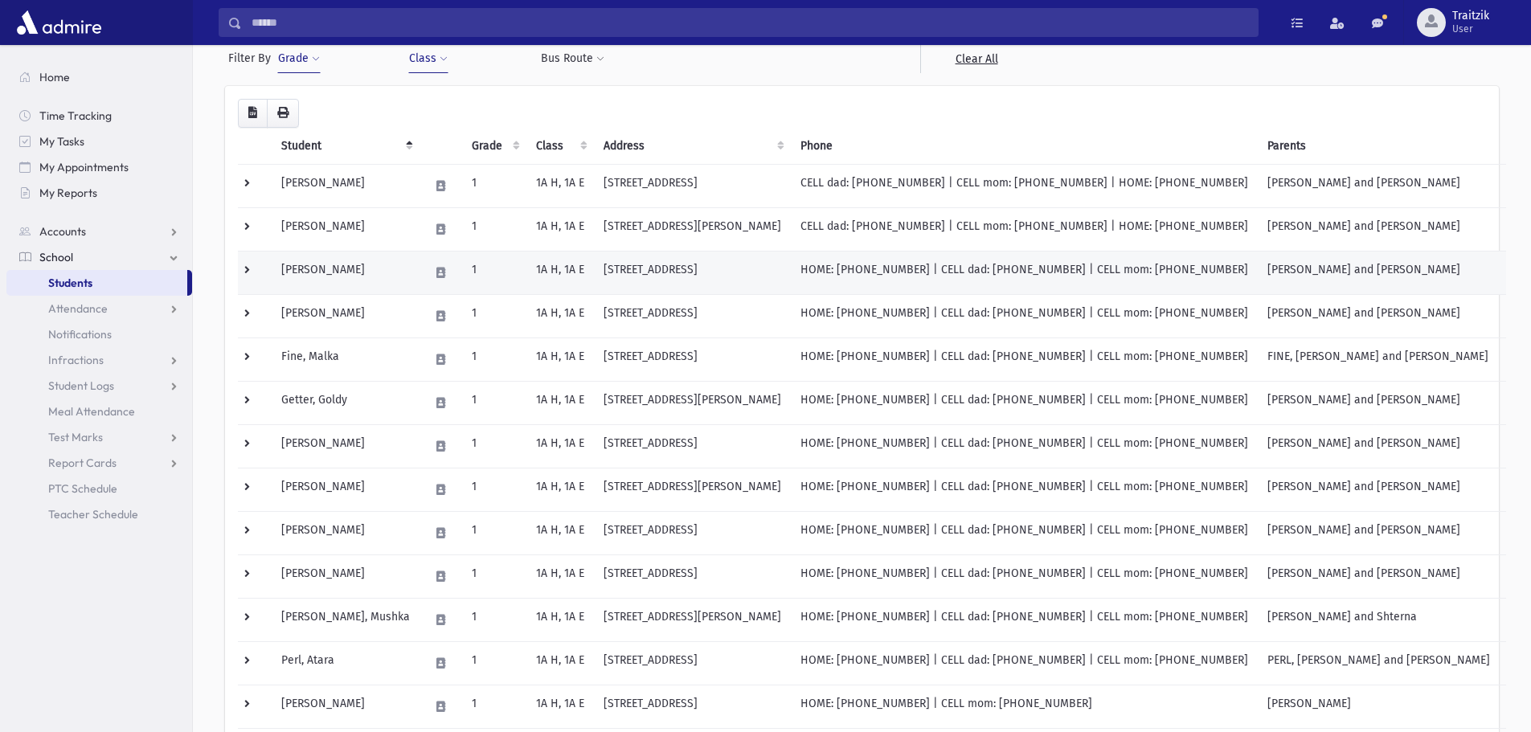
scroll to position [321, 0]
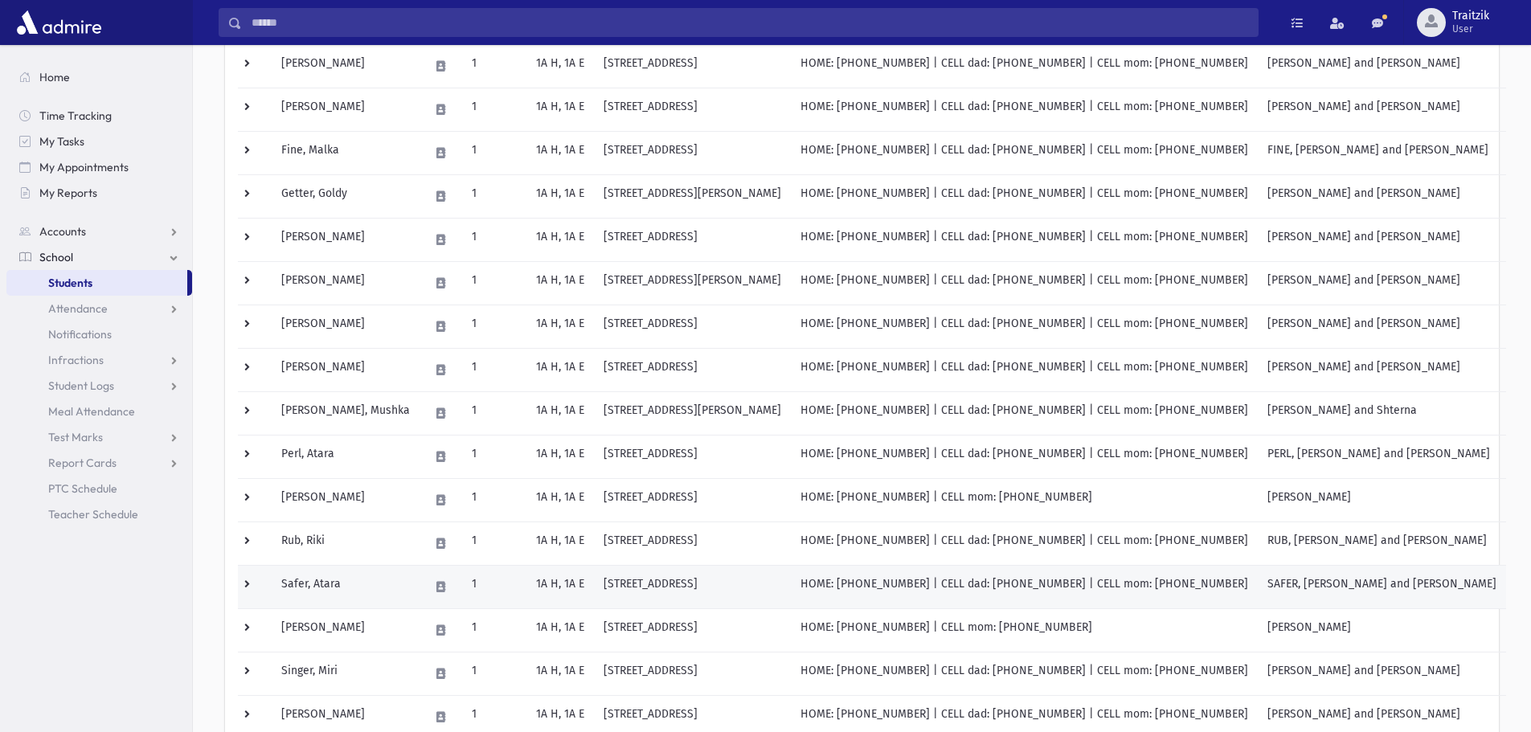
click at [367, 589] on td "Safer, Atara" at bounding box center [346, 586] width 148 height 43
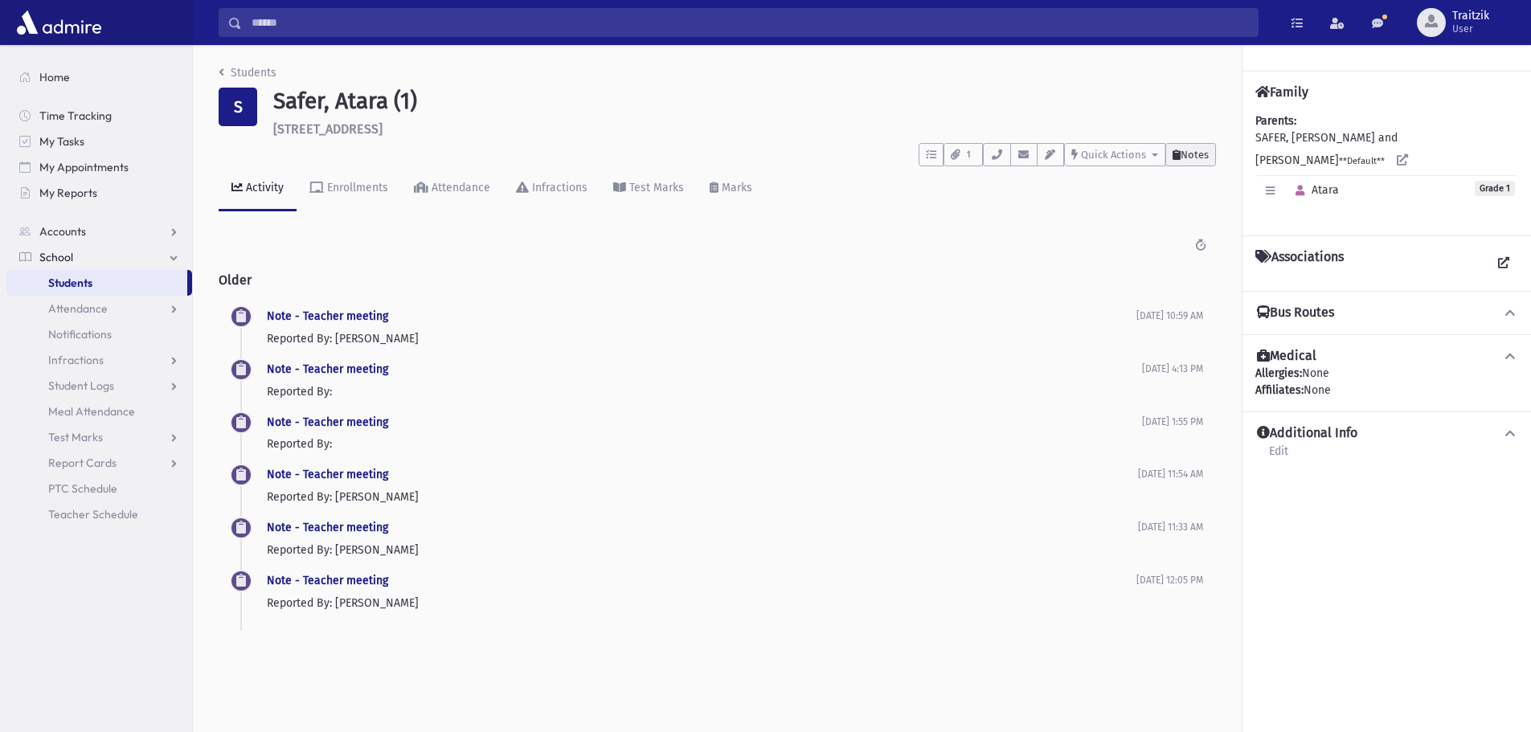
click at [1204, 154] on span "Notes" at bounding box center [1195, 155] width 28 height 12
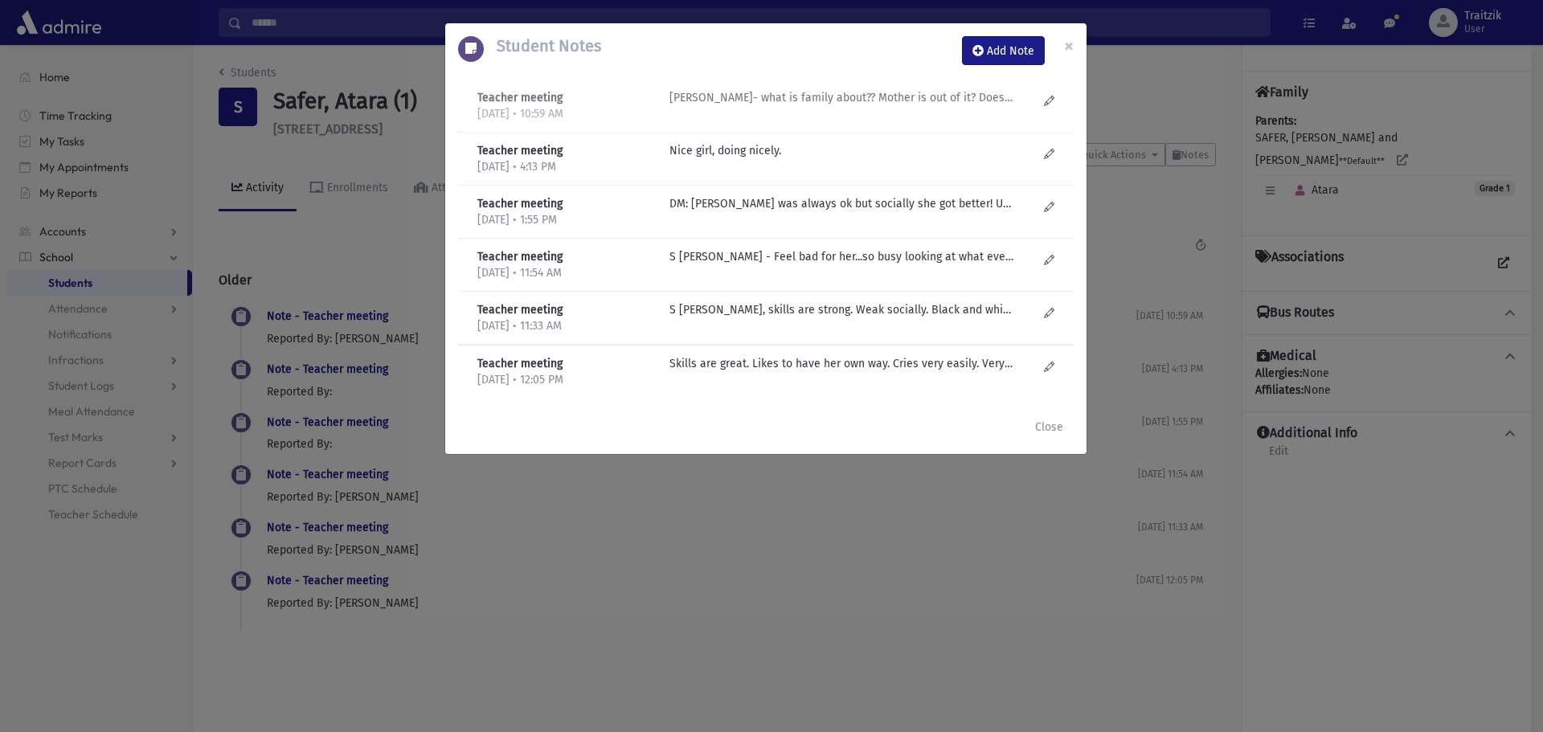
click at [795, 103] on p "M Gruner- what is family about?? Mother is out of it? Doesn't do anything at ho…" at bounding box center [842, 97] width 344 height 17
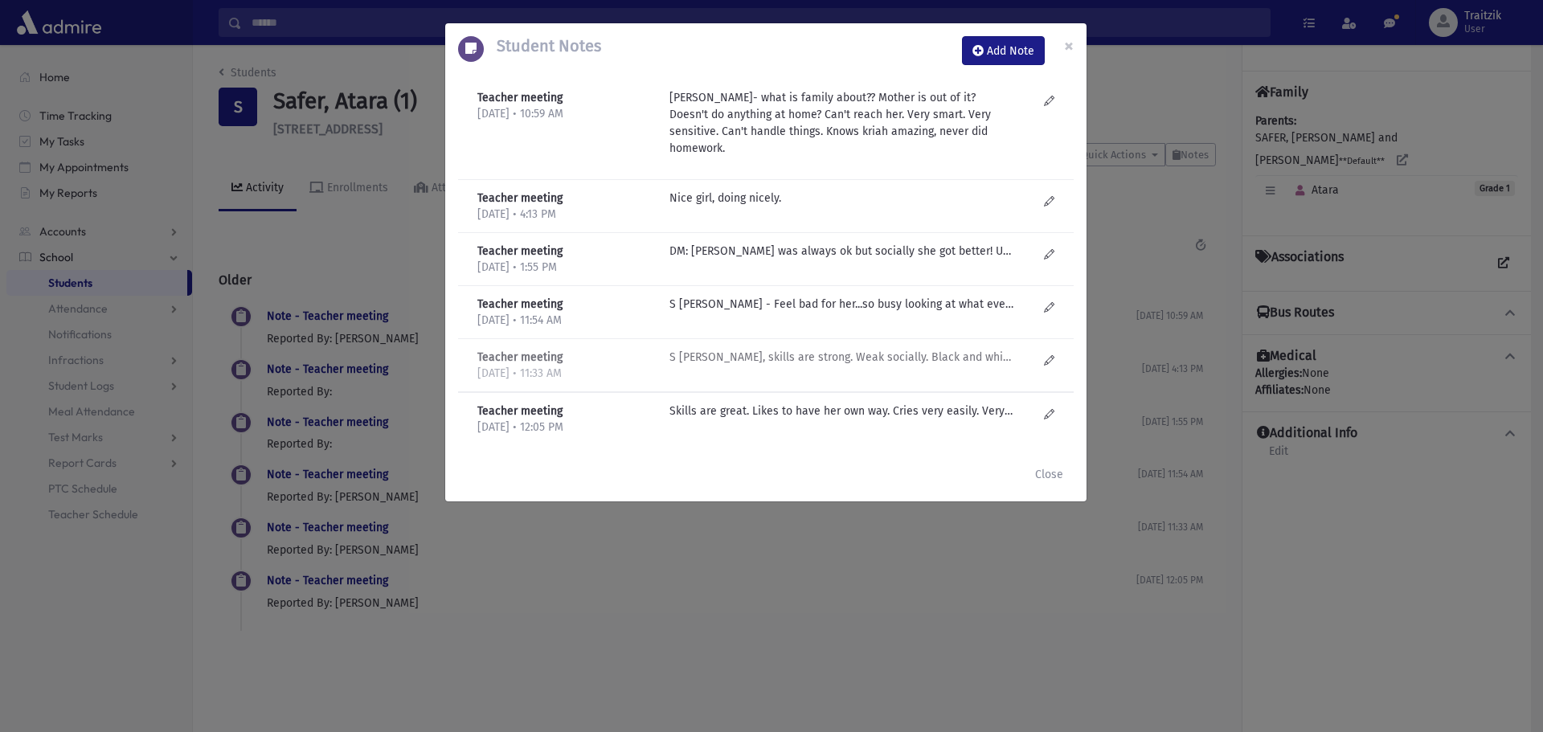
click at [820, 207] on p "S Leifer - Smart, skills are strong. Weak socially. Black and white thinker. Ha…" at bounding box center [842, 198] width 344 height 17
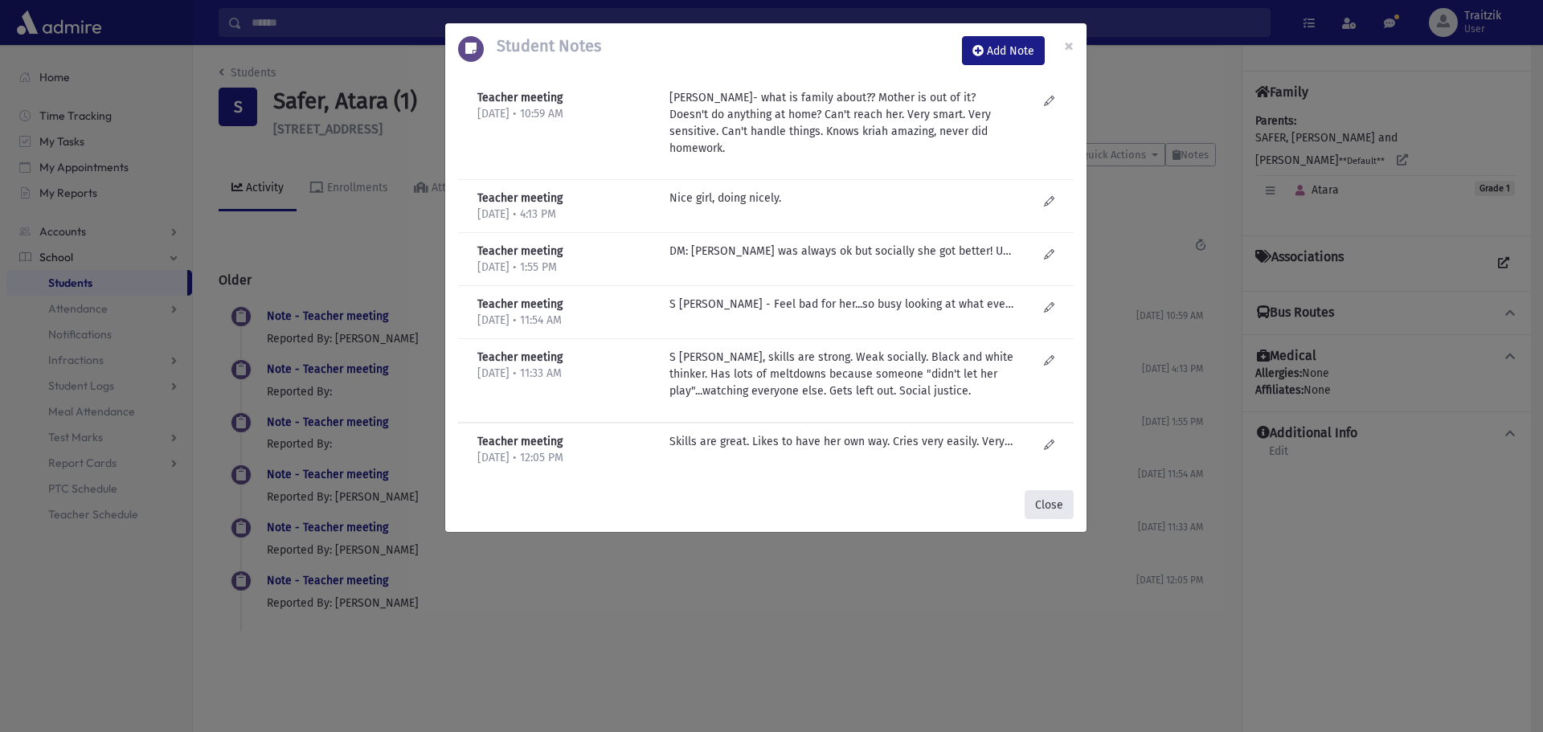
click at [1062, 493] on button "Close" at bounding box center [1049, 504] width 49 height 29
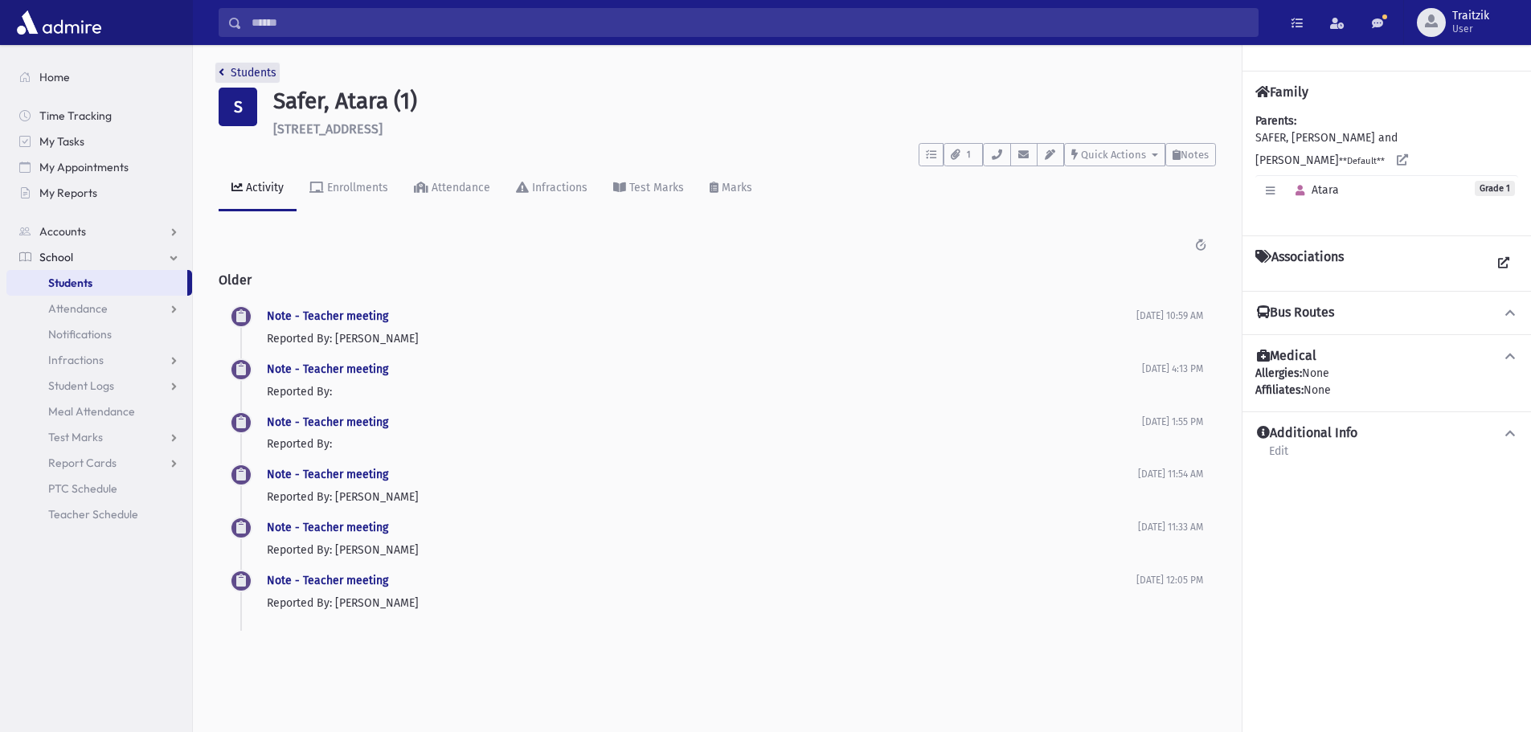
click at [219, 73] on icon "breadcrumb" at bounding box center [222, 72] width 6 height 11
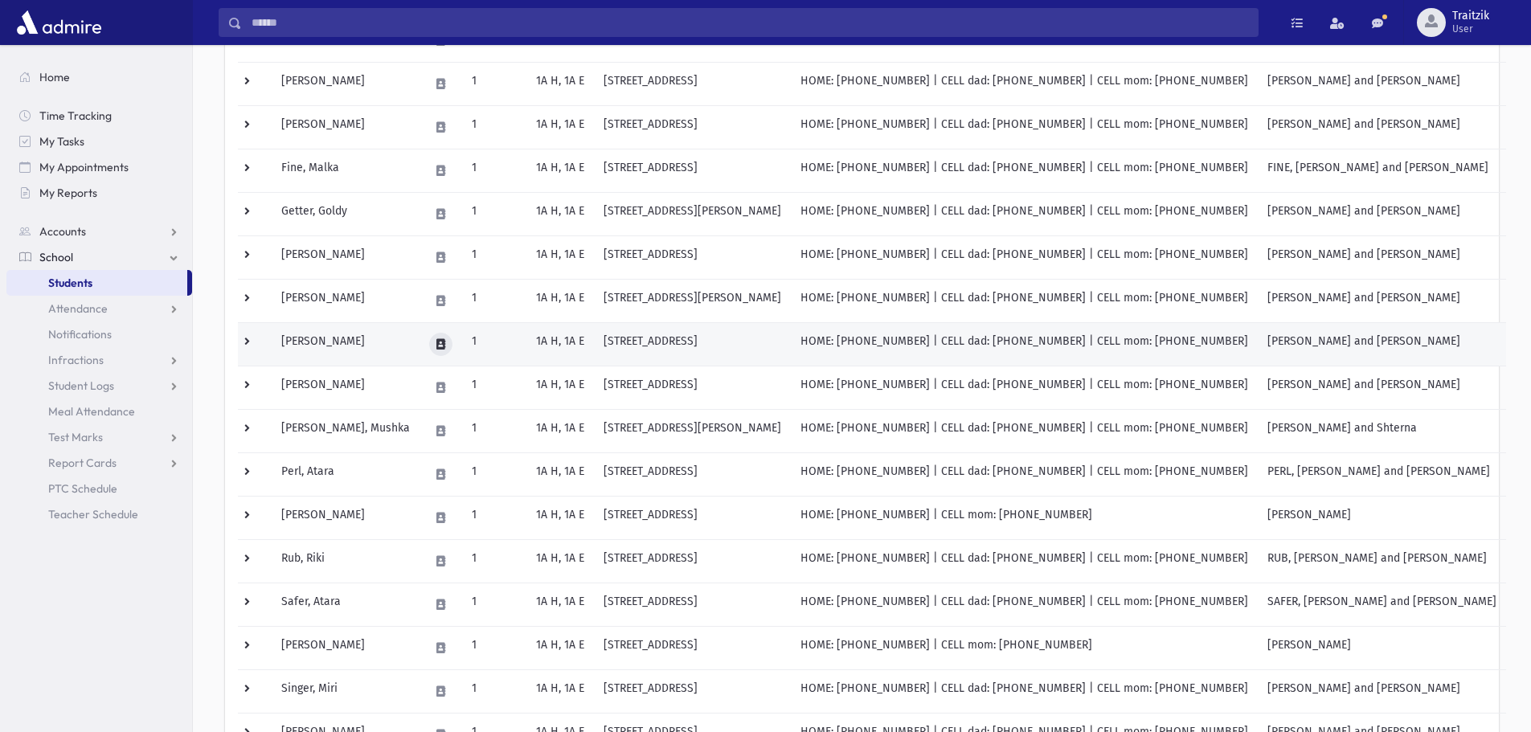
scroll to position [482, 0]
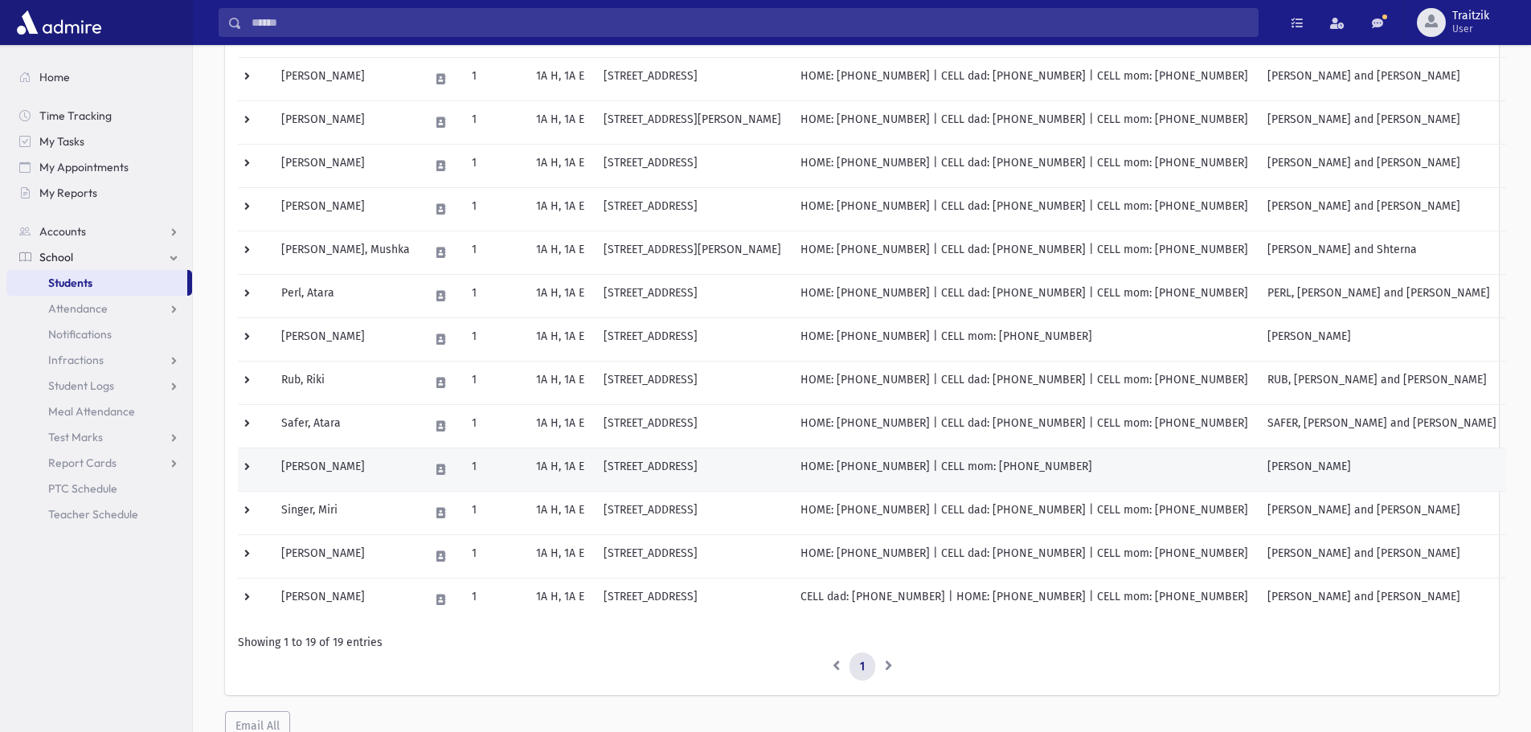
click at [367, 474] on td "[PERSON_NAME]" at bounding box center [346, 469] width 148 height 43
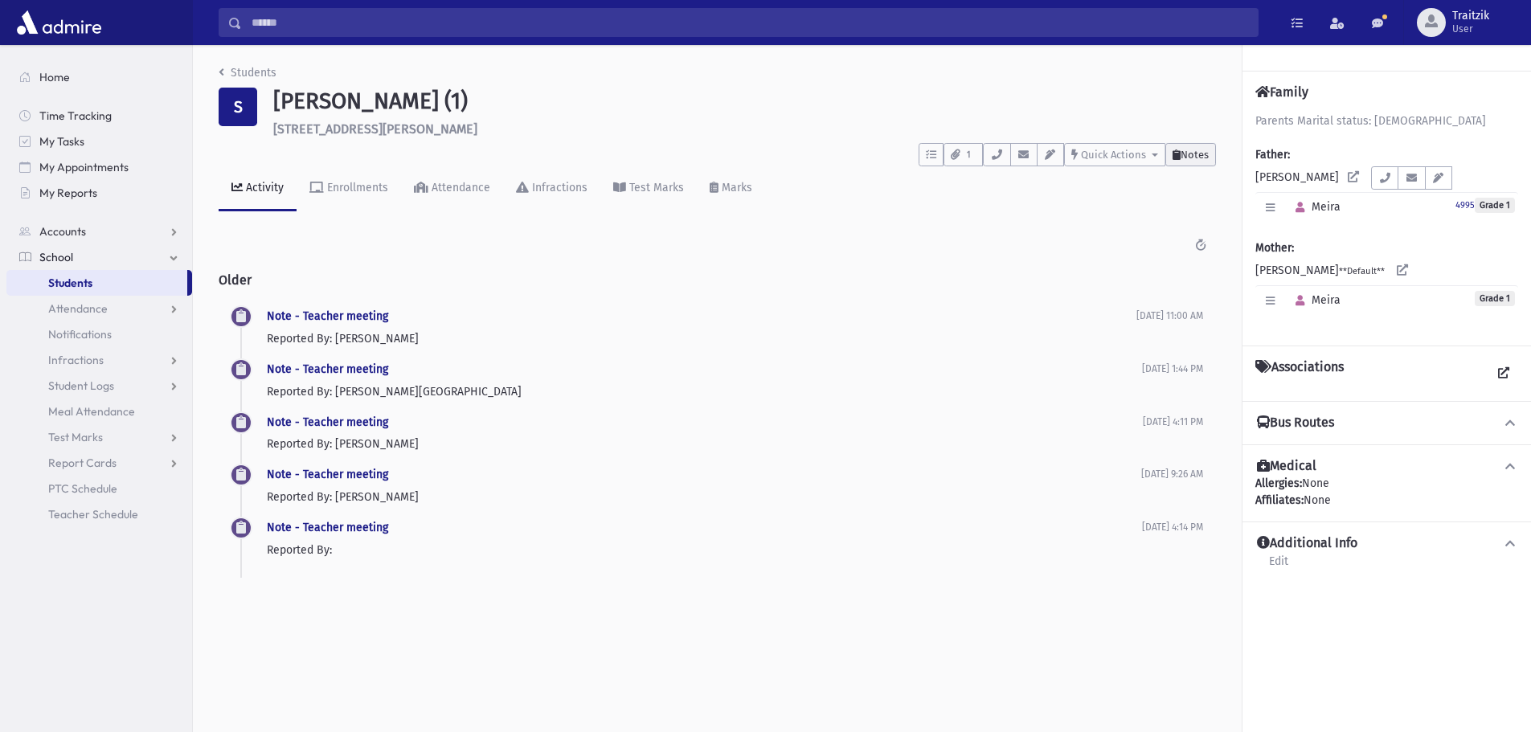
click at [1185, 156] on span "Notes" at bounding box center [1195, 155] width 28 height 12
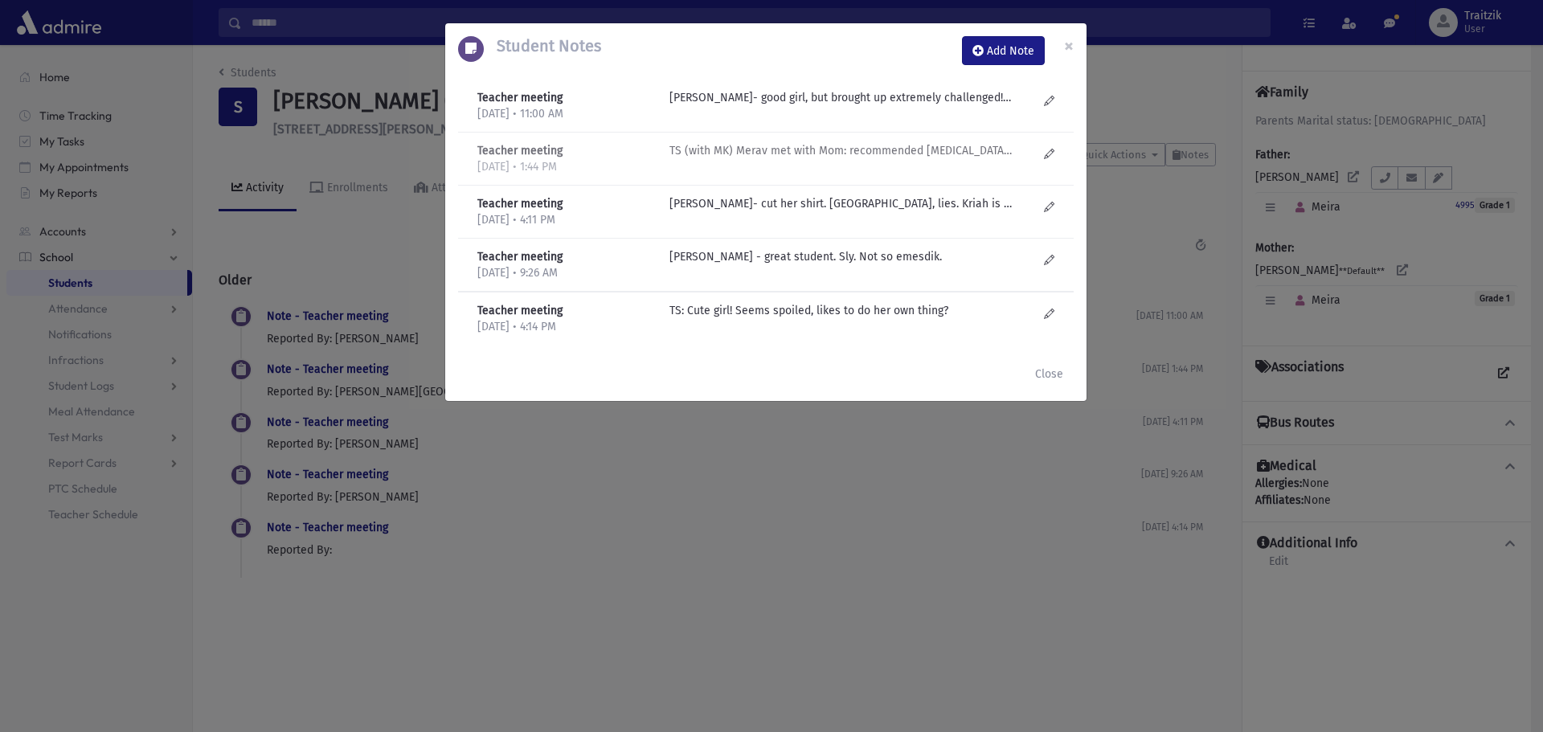
click at [917, 159] on div "TS (with MK) Merav met with Mom: recommended play therapy for Meira. Mom was ve…" at bounding box center [853, 158] width 384 height 33
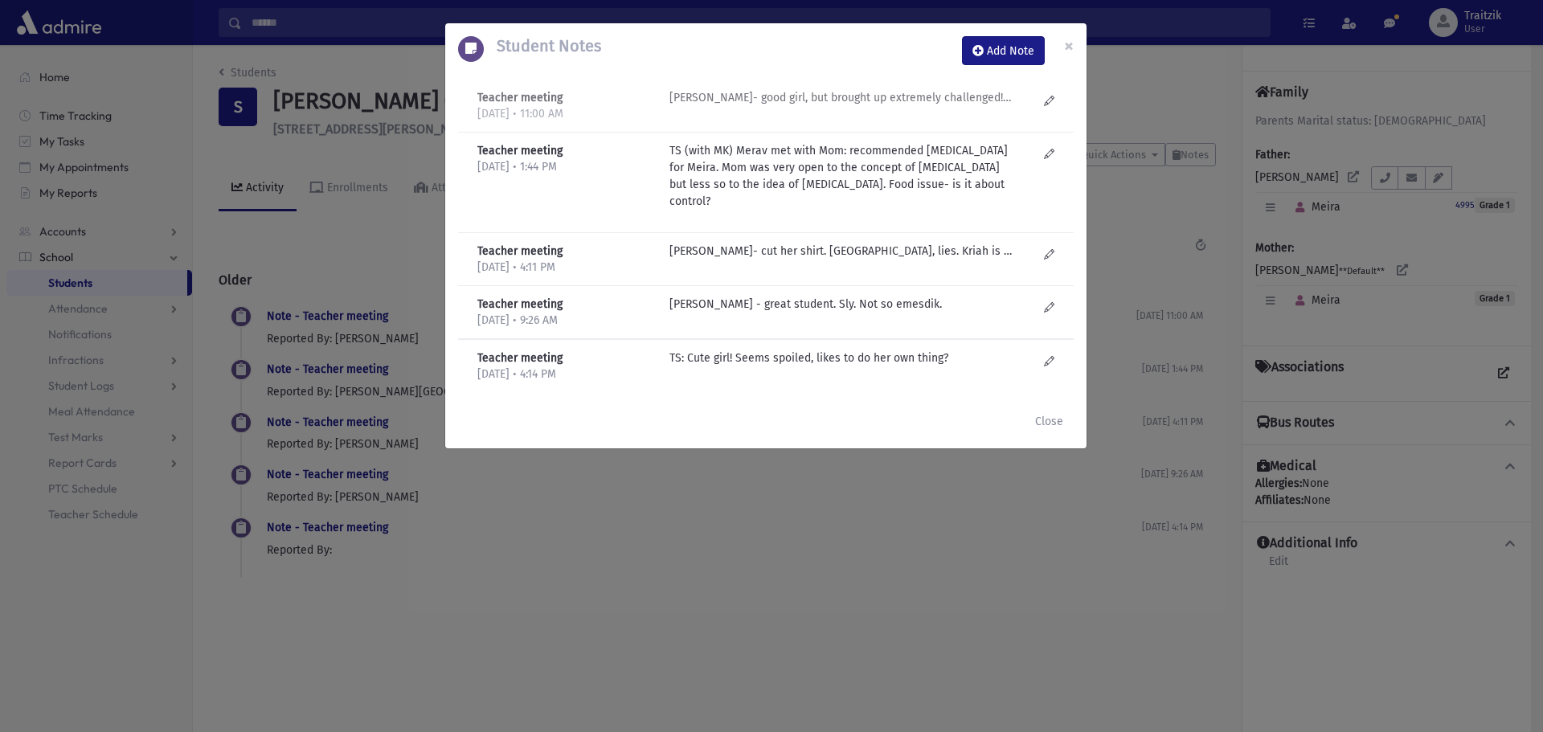
click at [872, 92] on p "M Gruner- good girl, but brought up extremely challenged! Considering everythin…" at bounding box center [842, 97] width 344 height 17
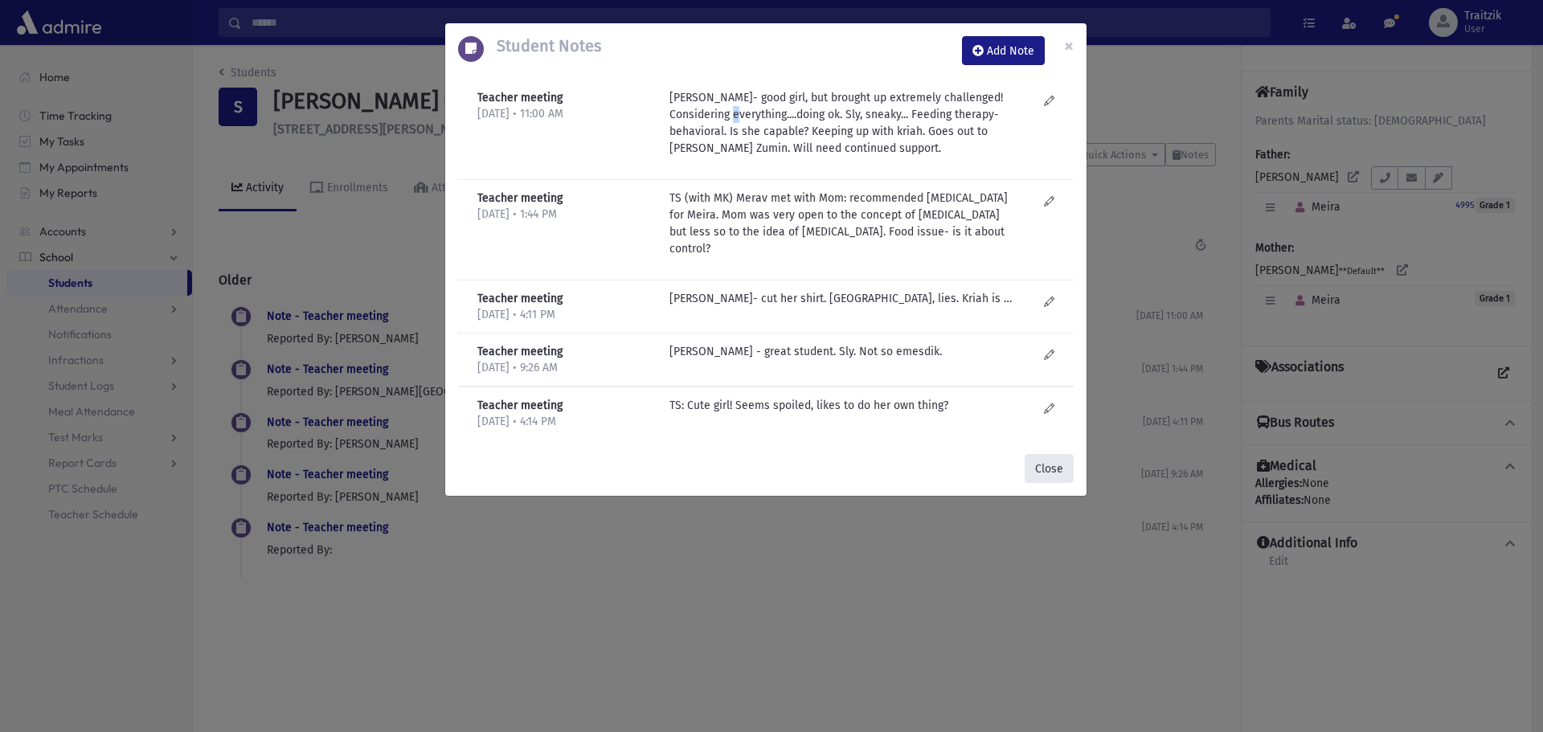
click at [1063, 454] on button "Close" at bounding box center [1049, 468] width 49 height 29
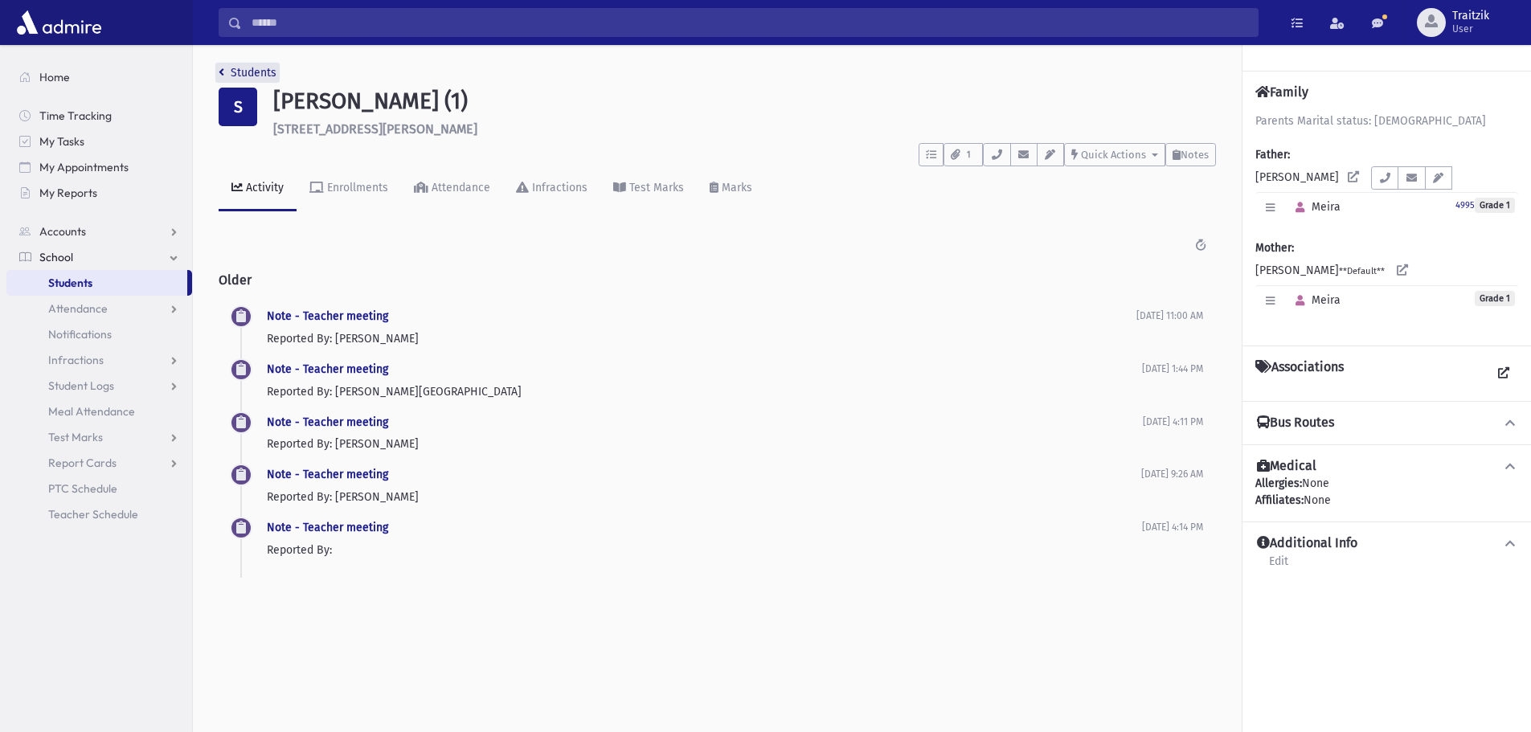
click at [221, 77] on icon "breadcrumb" at bounding box center [222, 72] width 6 height 11
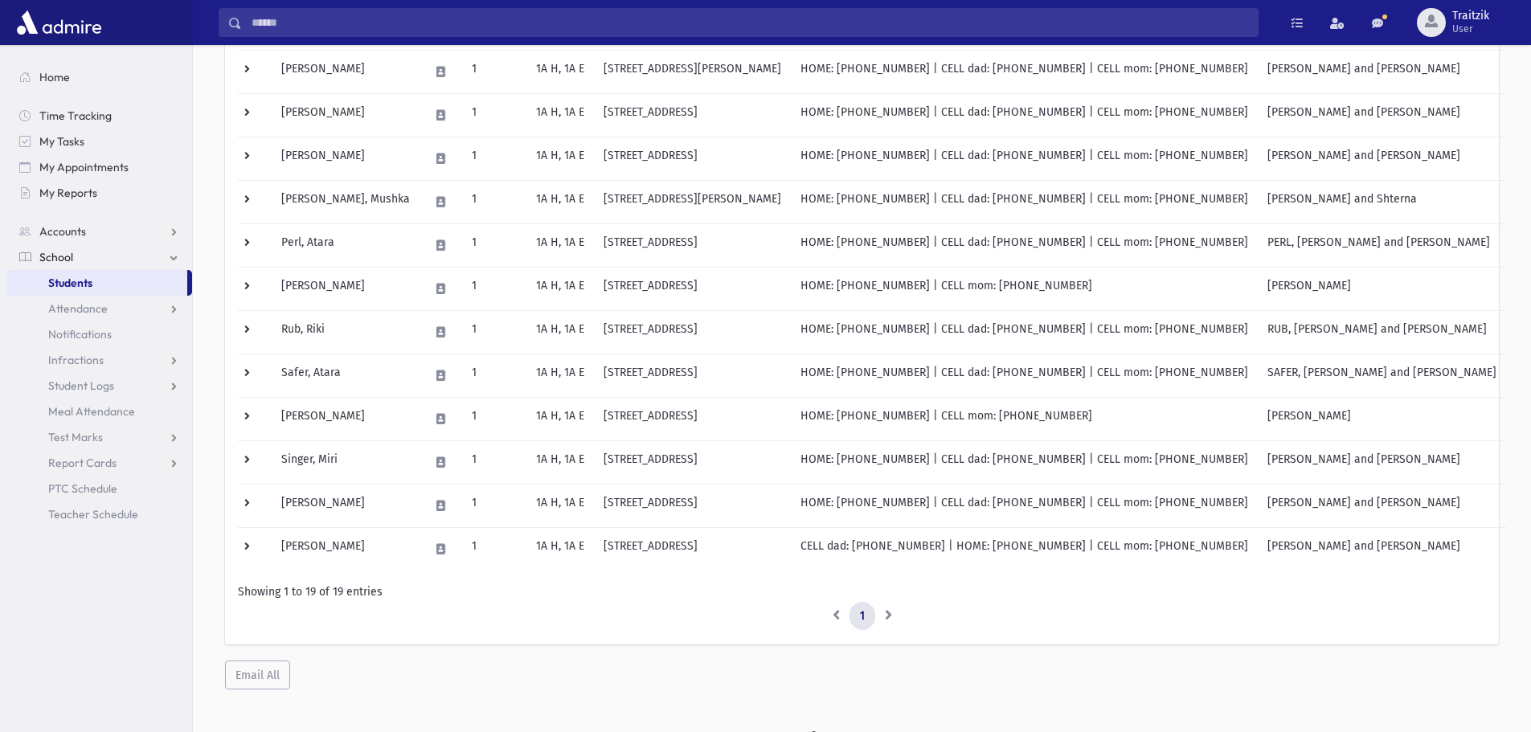
scroll to position [546, 0]
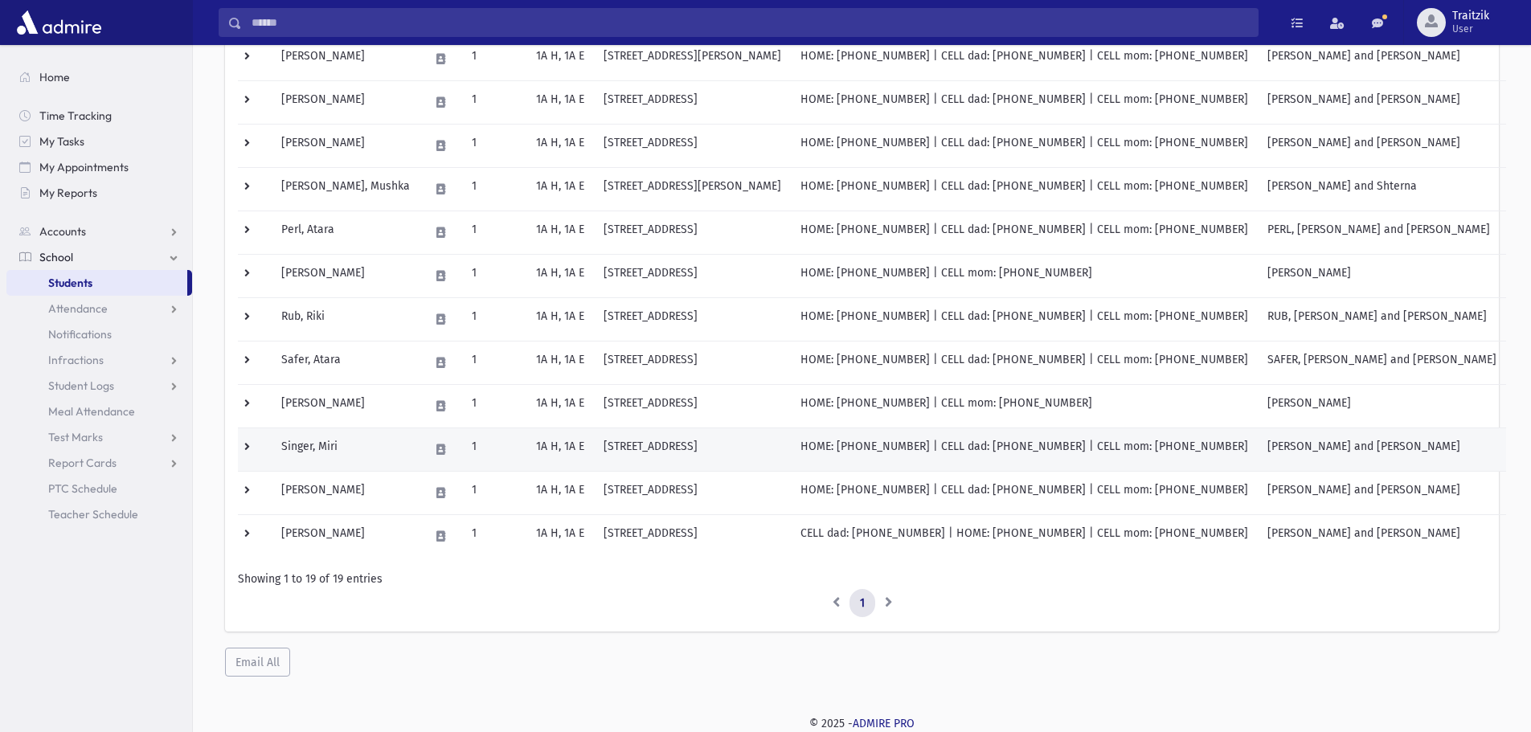
click at [386, 452] on td "Singer, Miri" at bounding box center [346, 449] width 148 height 43
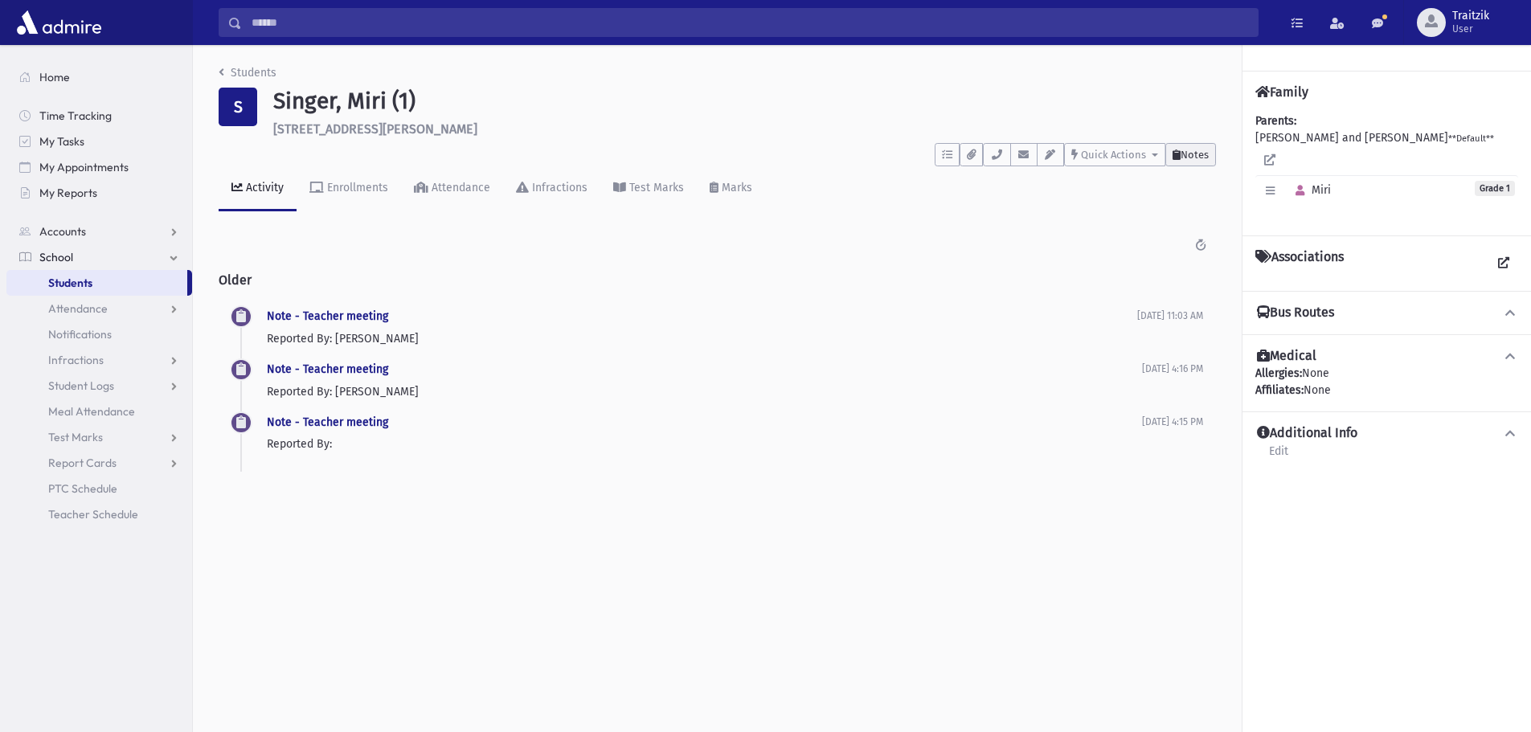
click at [1190, 158] on span "Notes" at bounding box center [1195, 155] width 28 height 12
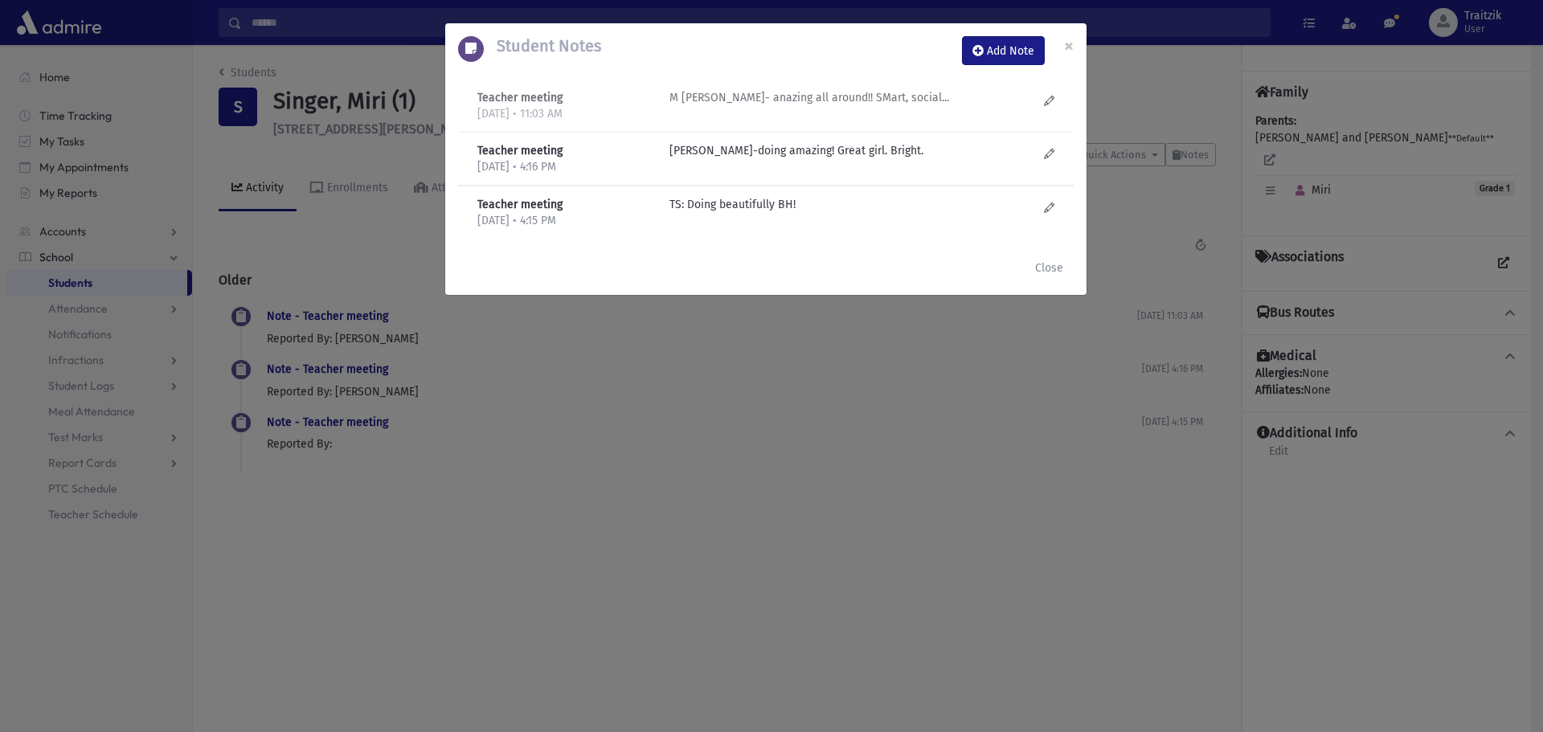
click at [841, 99] on p "M Gruner- anazing all around!! SMart, social..." at bounding box center [842, 97] width 344 height 17
click at [825, 99] on p "M Gruner- anazing all around!! SMart, social..." at bounding box center [842, 97] width 344 height 17
click at [817, 106] on p "M Gruner-doing amazing! Great girl. Bright." at bounding box center [842, 97] width 344 height 17
click at [1054, 272] on button "Close" at bounding box center [1049, 267] width 49 height 29
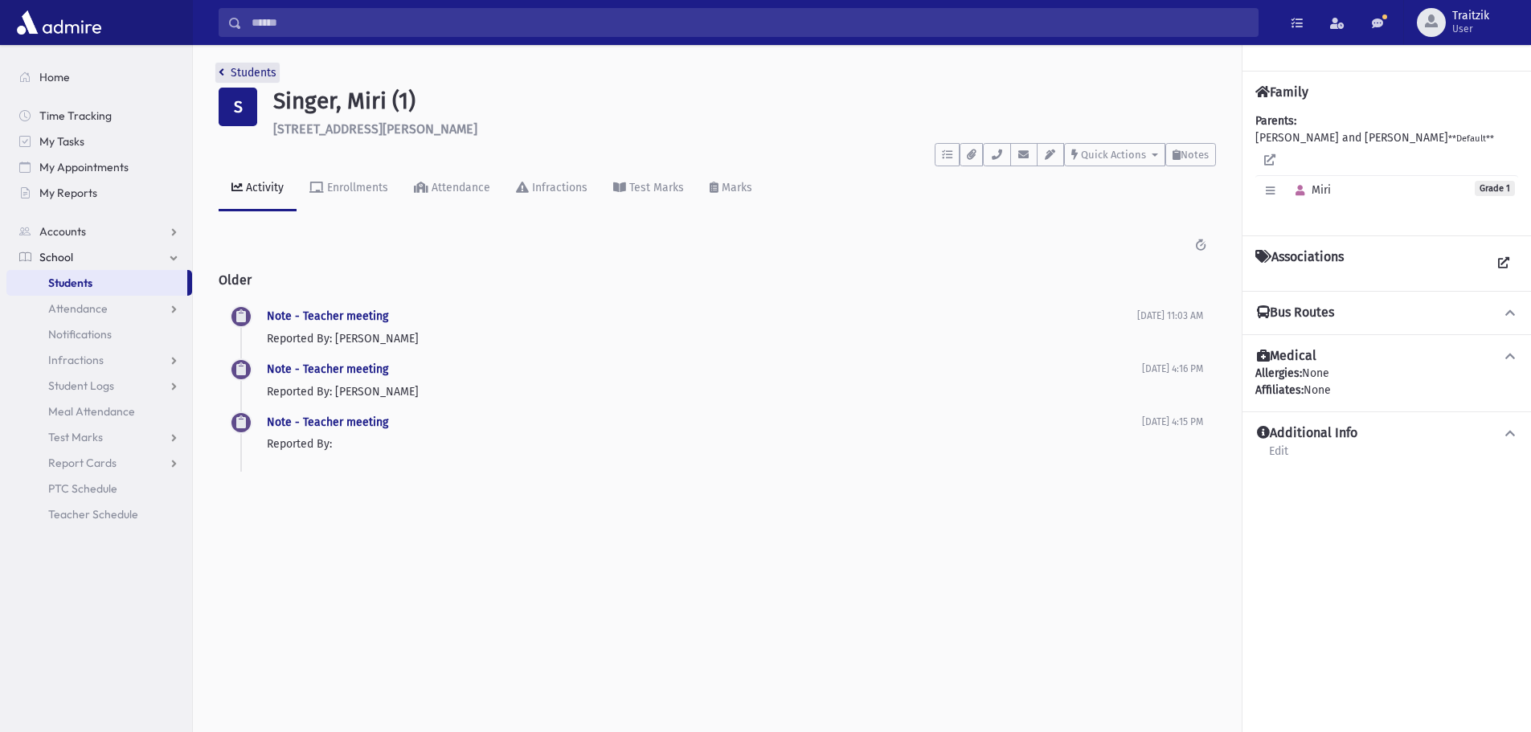
click at [221, 69] on icon "breadcrumb" at bounding box center [222, 72] width 6 height 11
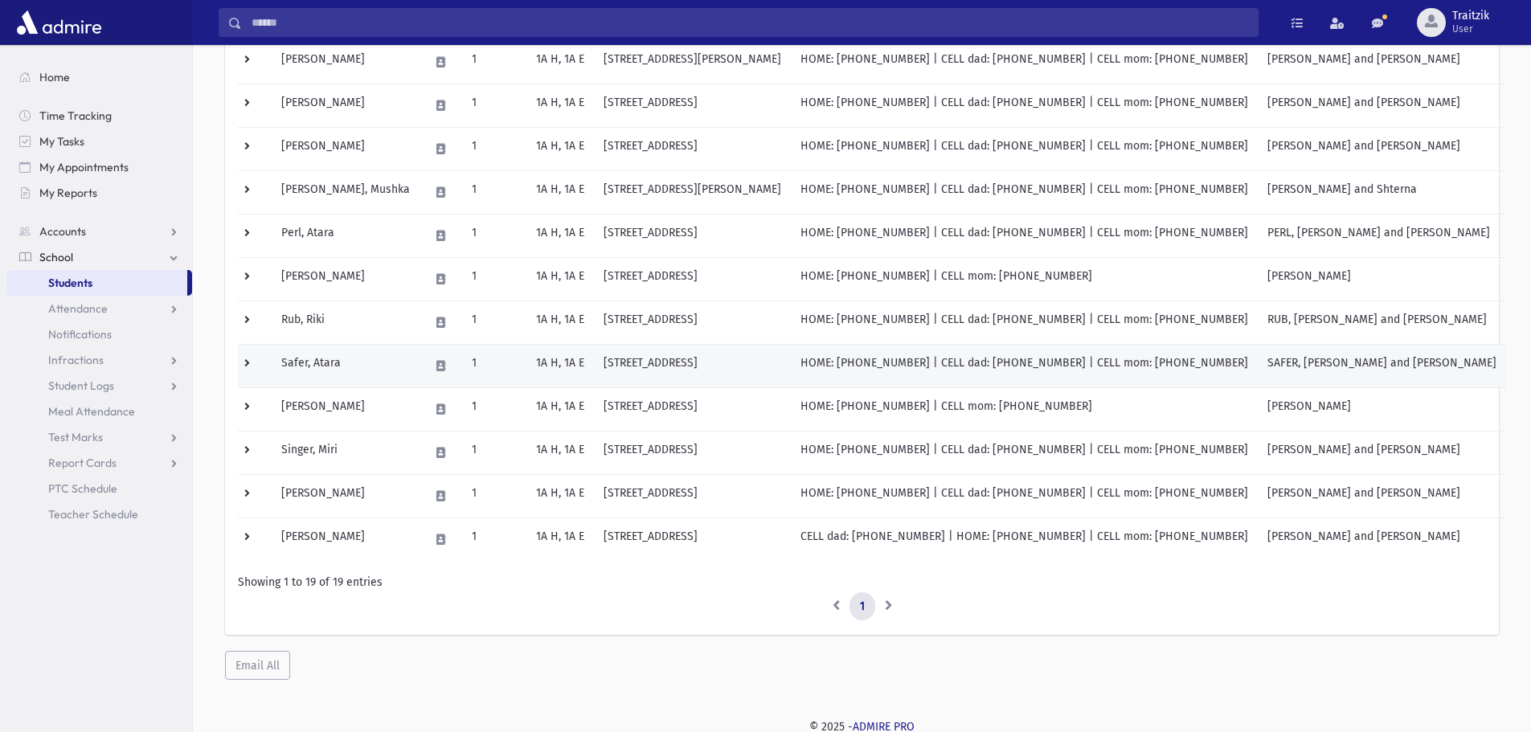
scroll to position [546, 0]
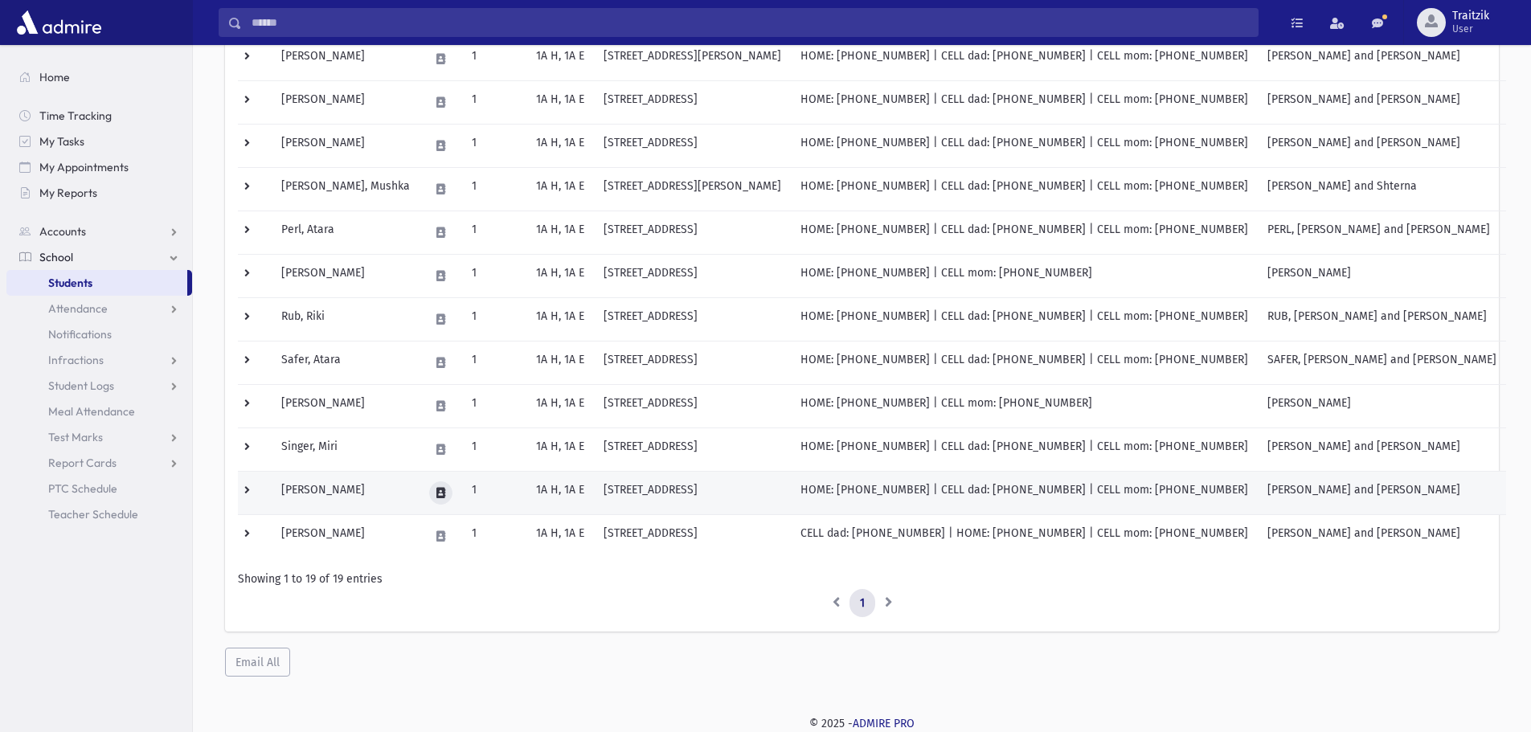
click at [429, 492] on button at bounding box center [440, 492] width 23 height 23
click at [330, 481] on td "[PERSON_NAME]" at bounding box center [346, 492] width 148 height 43
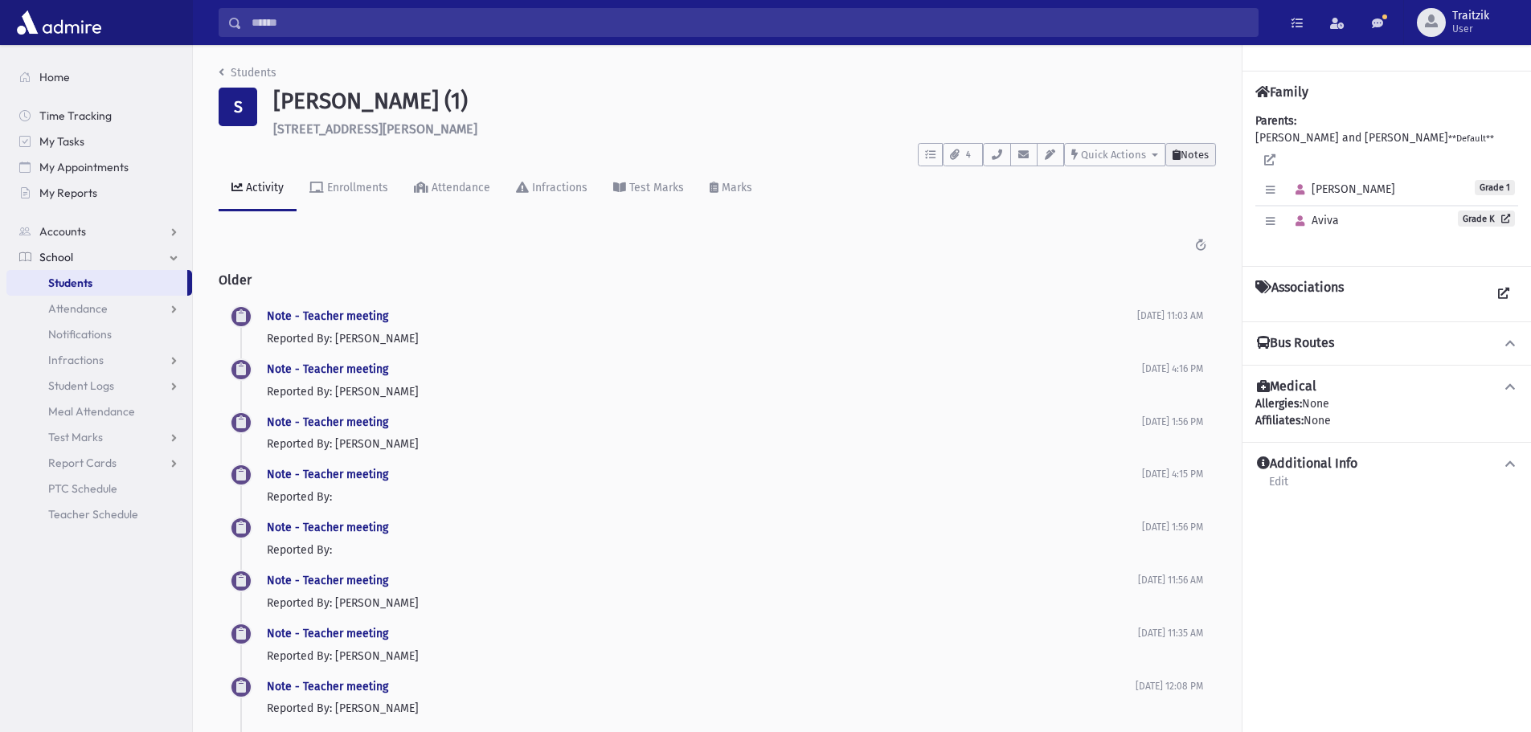
click at [1194, 157] on span "Notes" at bounding box center [1195, 155] width 28 height 12
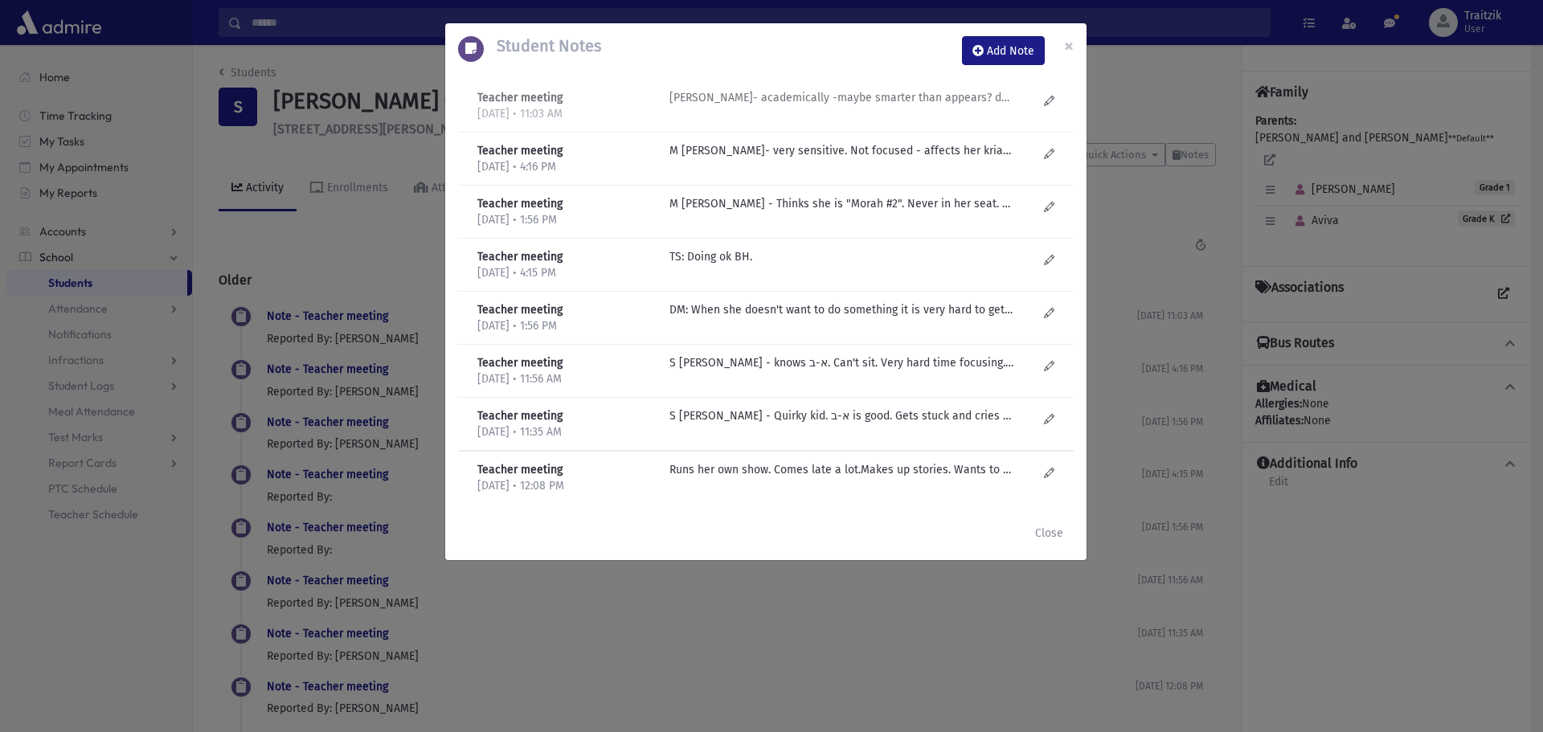
click at [825, 100] on p "M Gruner- academically -maybe smarter than appears? doesn't always say right an…" at bounding box center [842, 97] width 344 height 17
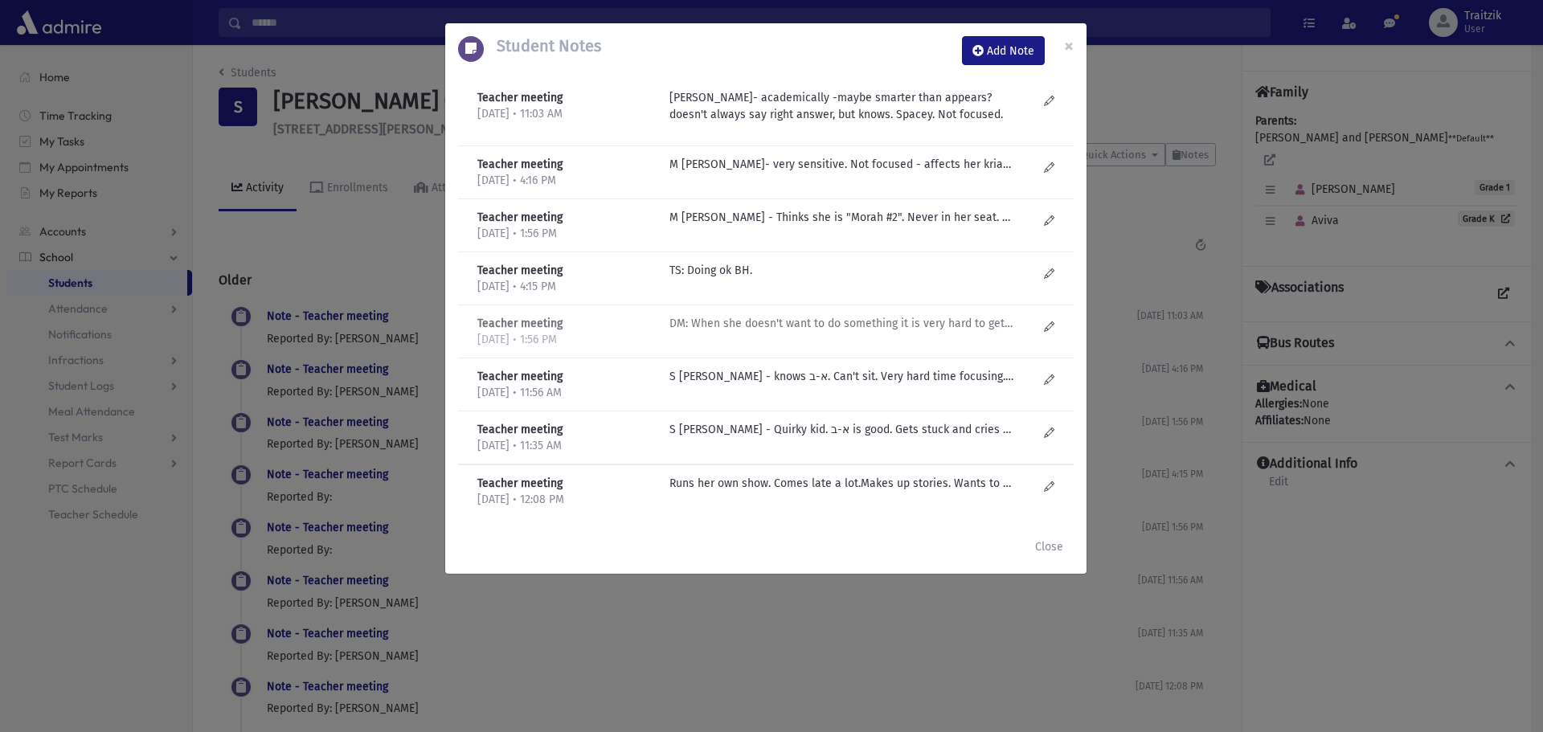
click at [742, 173] on p "DM: When she doesn't want to do something it is very hard to get her to do it!!…" at bounding box center [842, 164] width 344 height 17
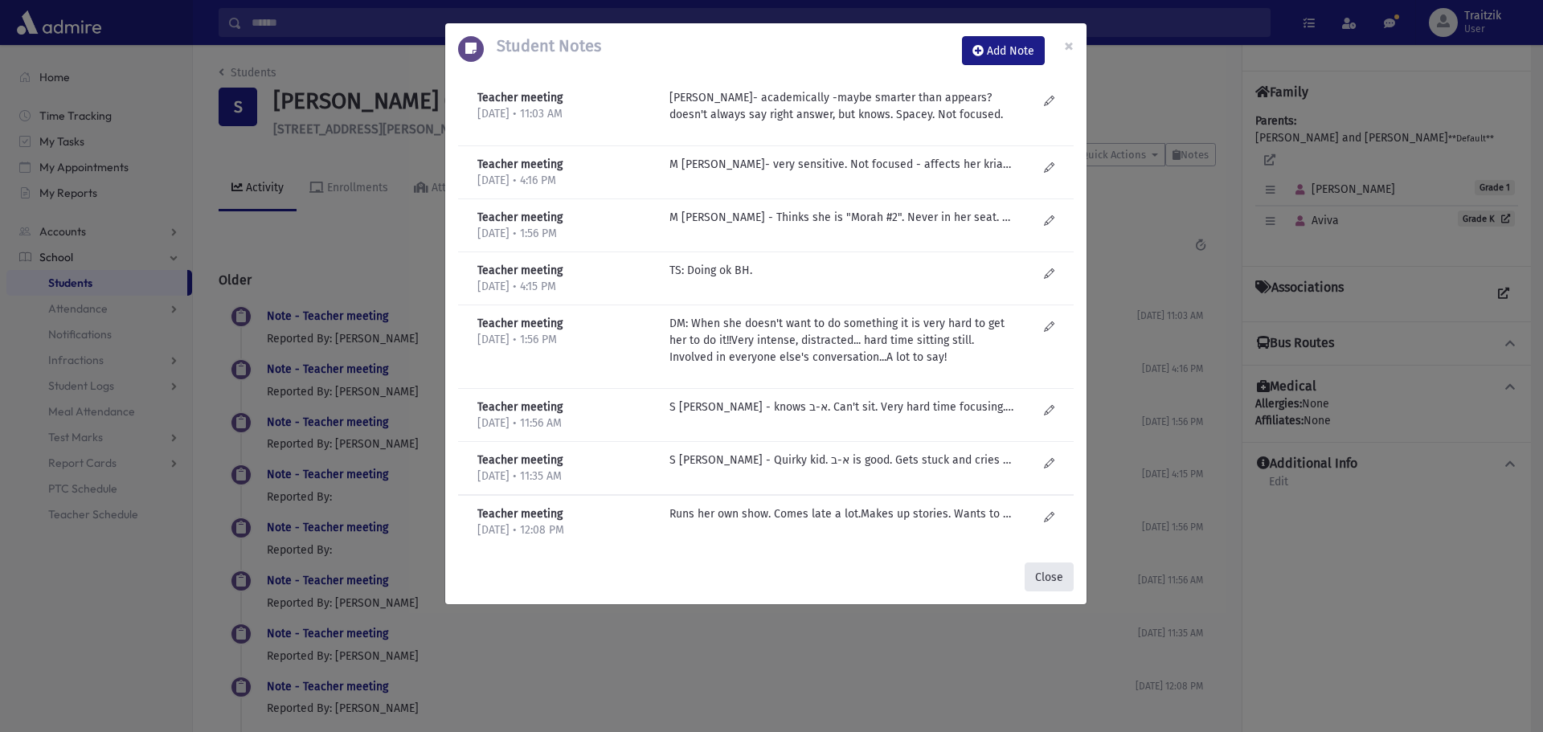
click at [1050, 583] on button "Close" at bounding box center [1049, 577] width 49 height 29
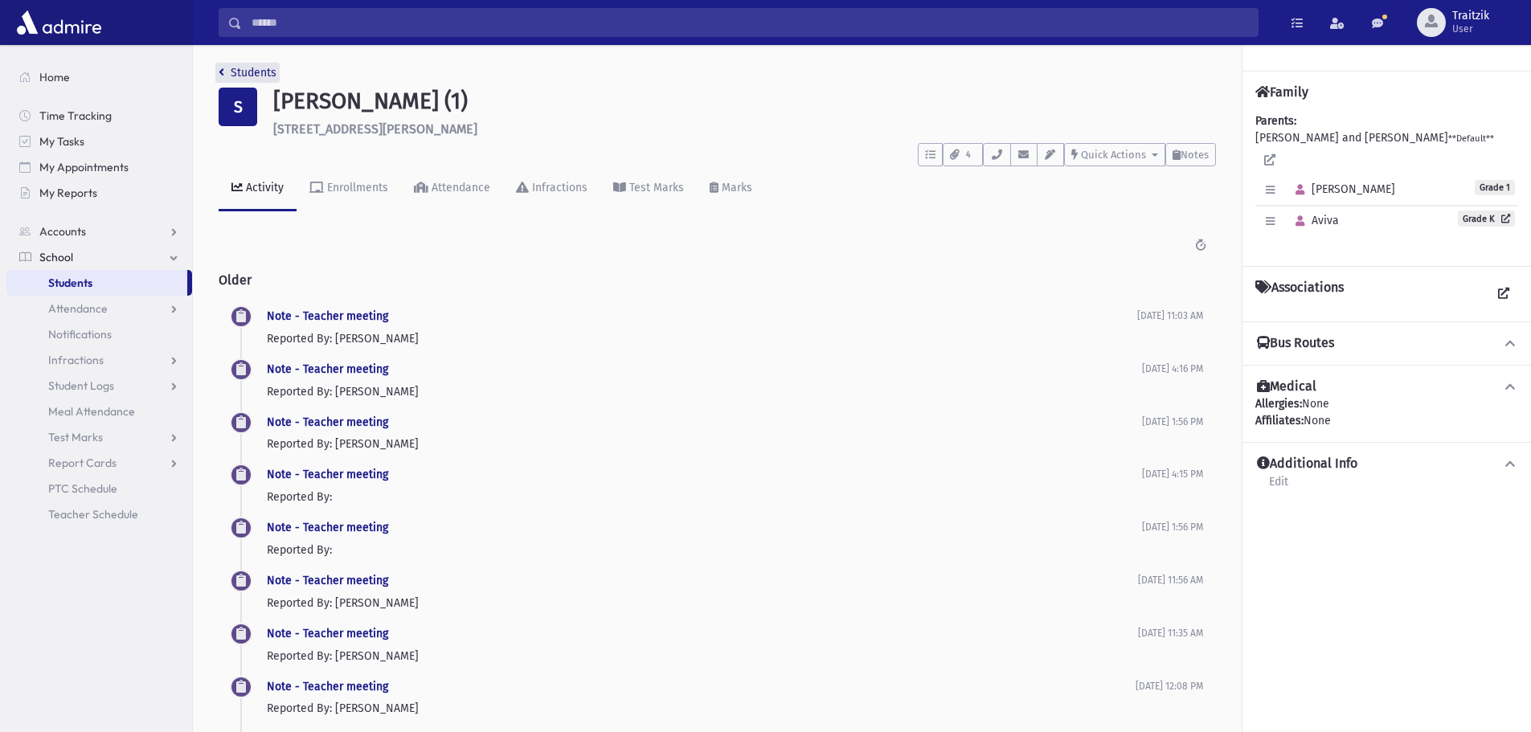
click at [223, 70] on icon "breadcrumb" at bounding box center [222, 72] width 6 height 11
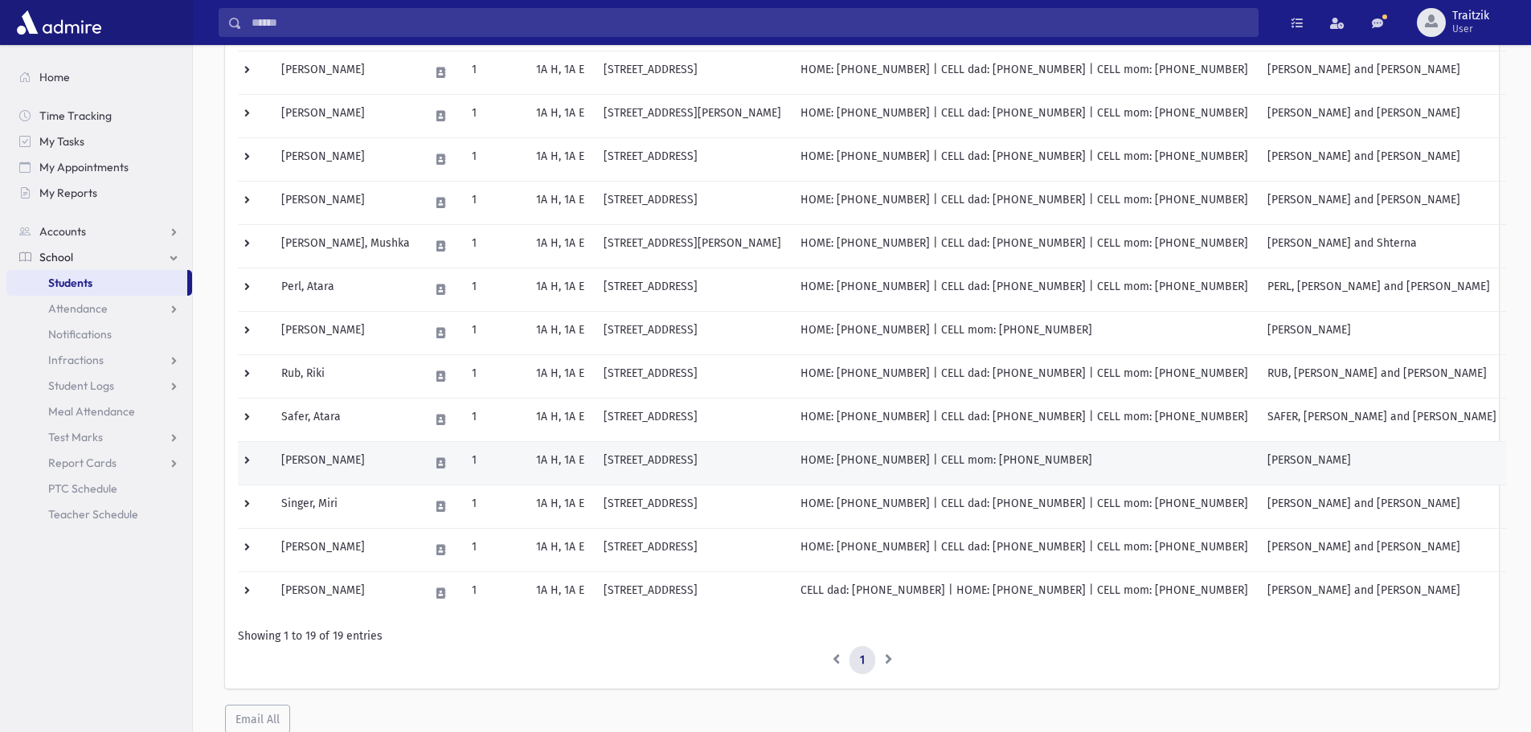
scroll to position [546, 0]
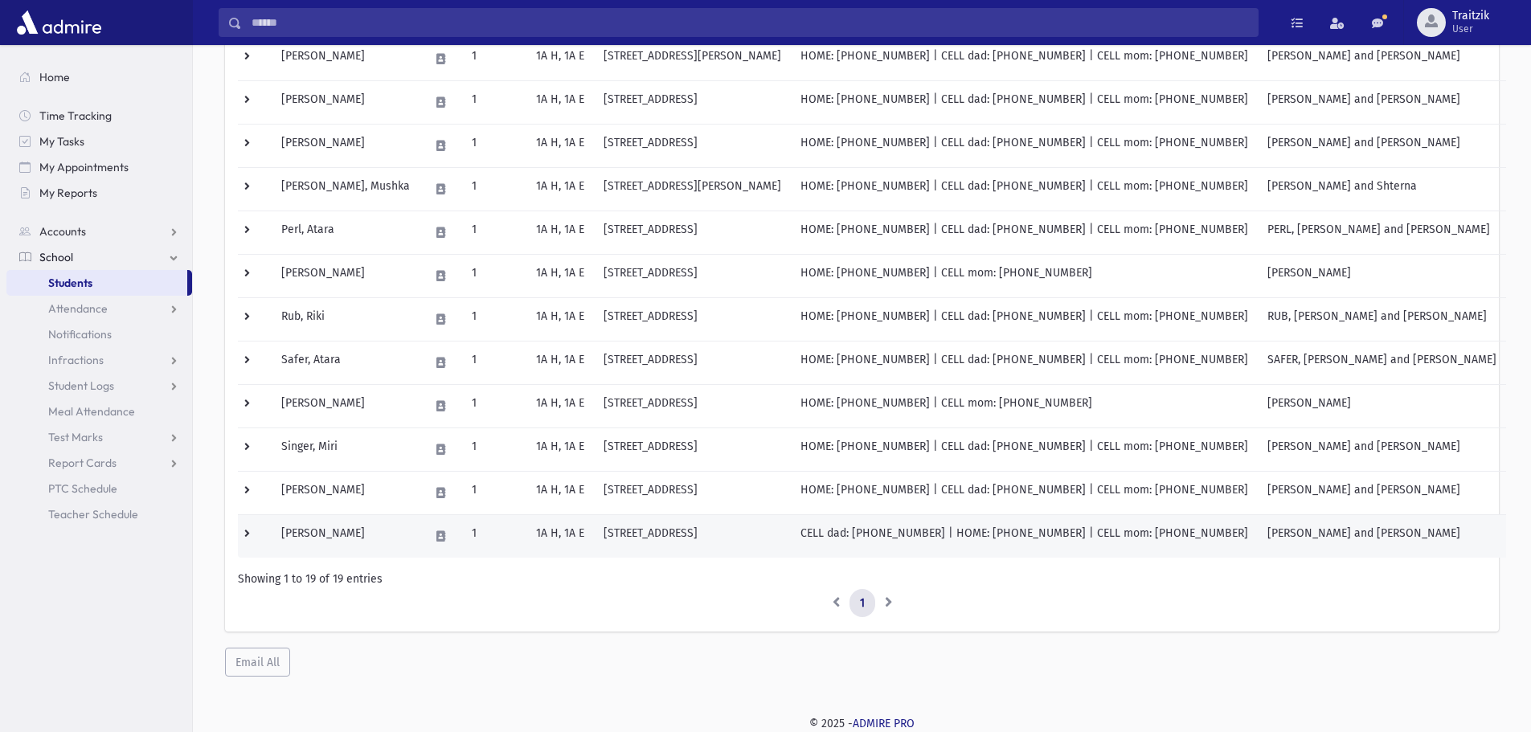
click at [462, 537] on td "1" at bounding box center [494, 535] width 64 height 43
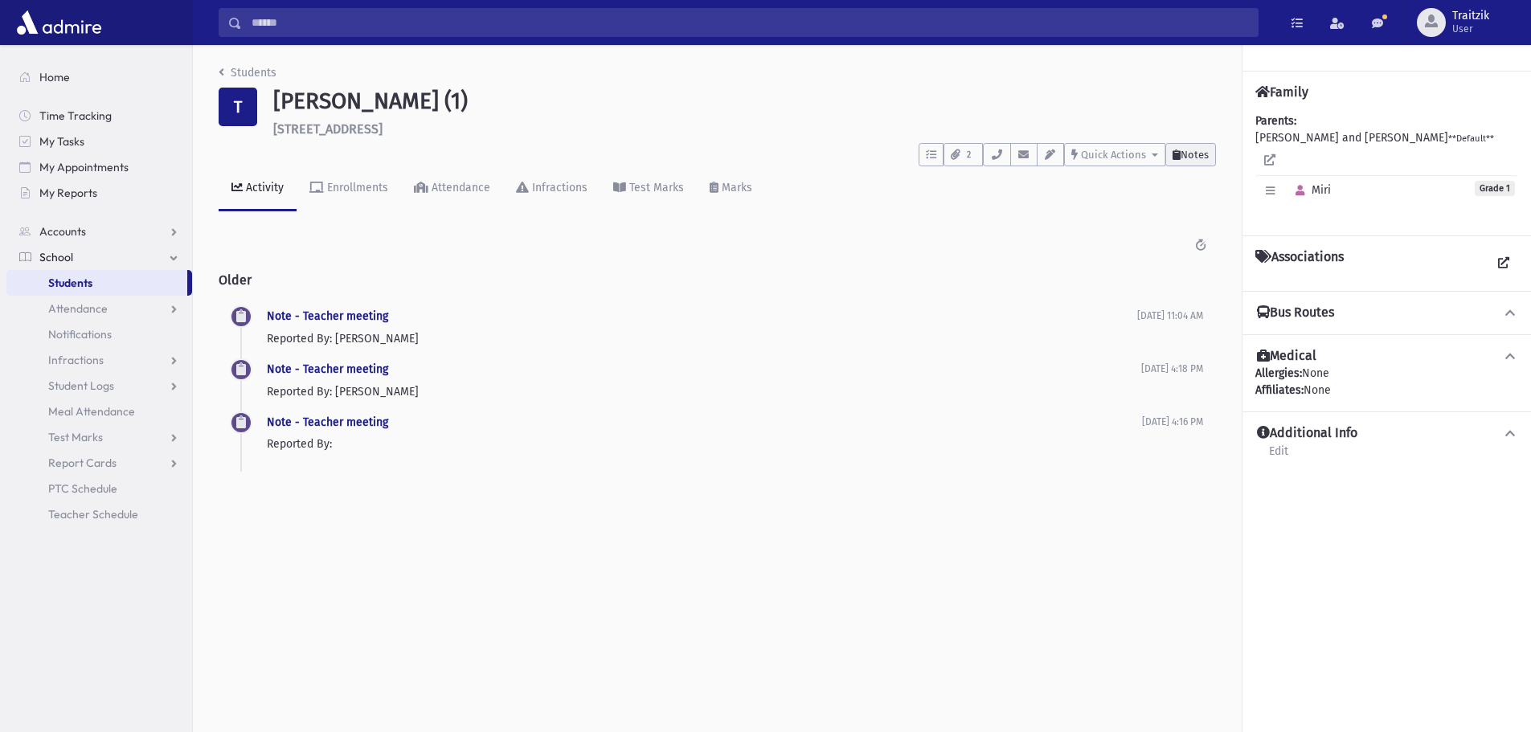
click at [1197, 152] on span "Notes" at bounding box center [1195, 155] width 28 height 12
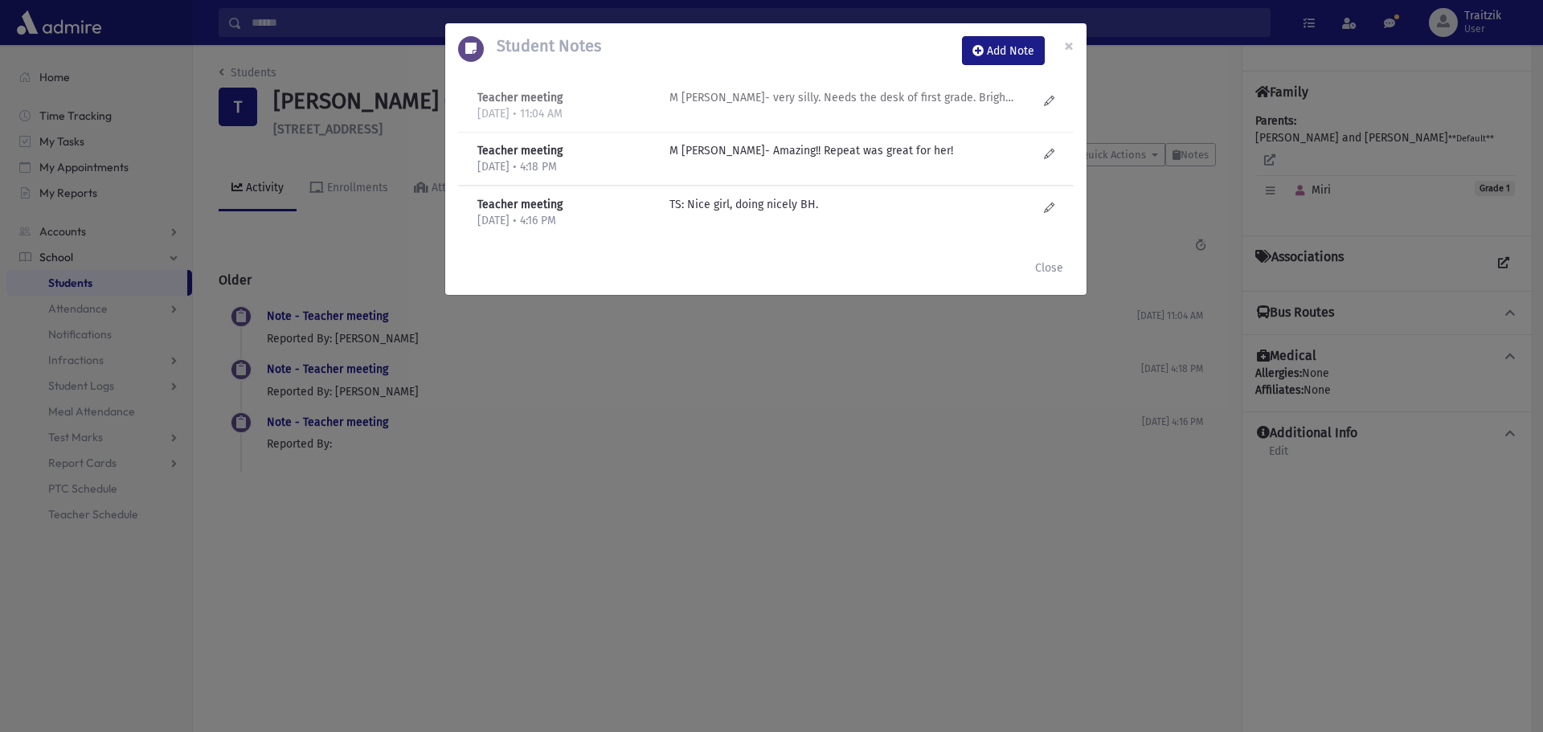
click at [820, 95] on p "M Gruner- very silly. Needs the desk of first grade. Bright as can be! Doesn't …" at bounding box center [842, 97] width 344 height 17
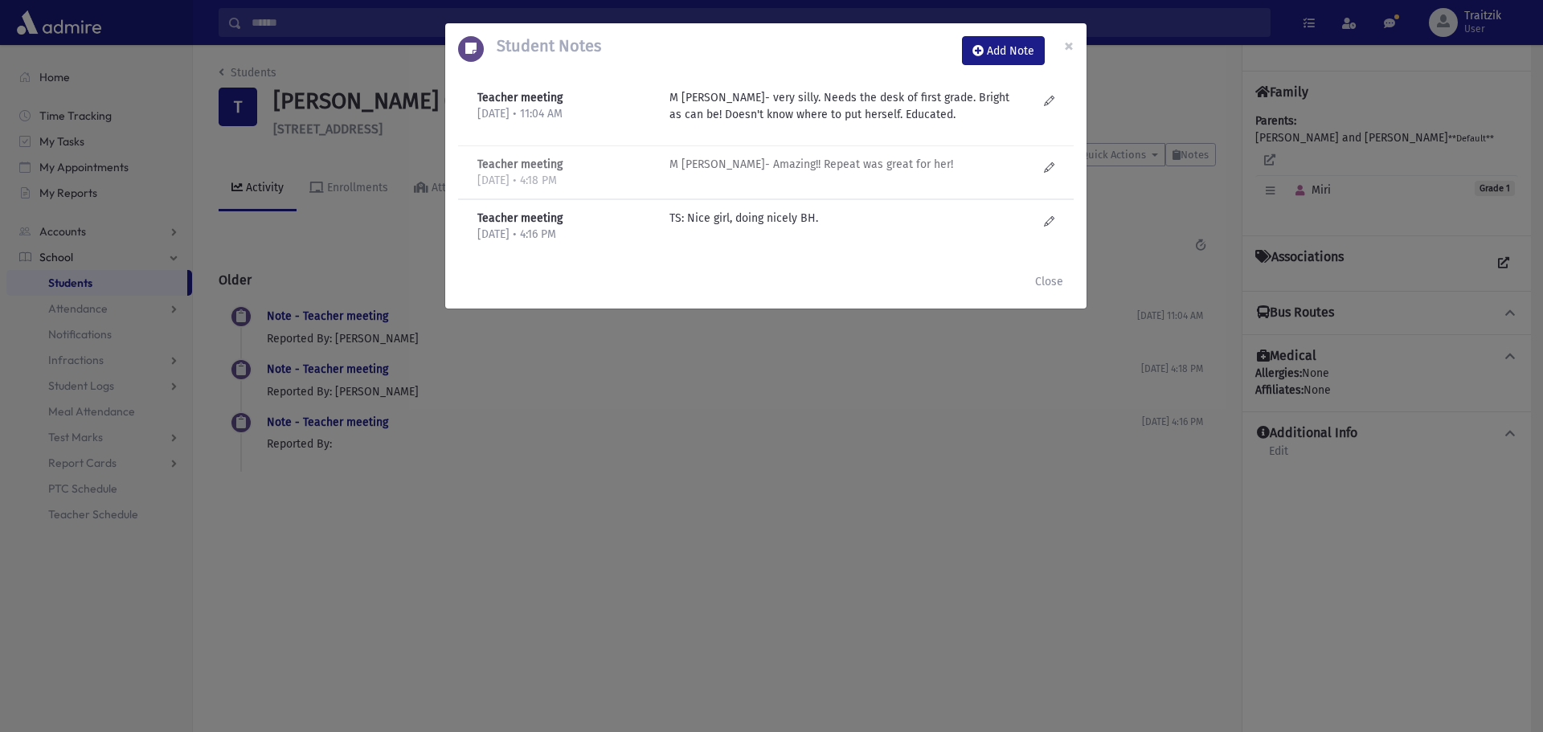
click at [787, 160] on p "M Gruner- Amazing!! Repeat was great for her!" at bounding box center [842, 164] width 344 height 17
click at [1059, 286] on button "Close" at bounding box center [1049, 281] width 49 height 29
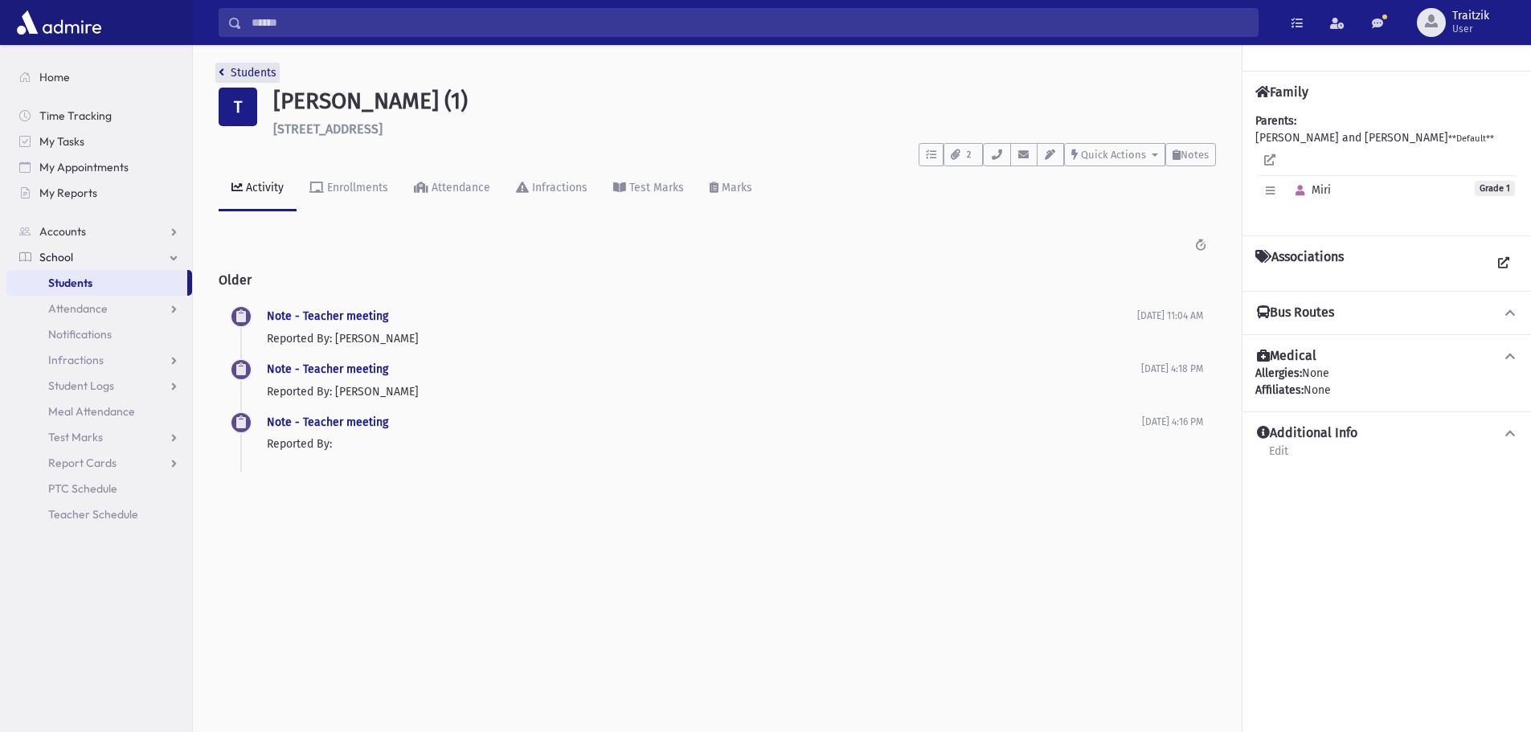
click at [221, 73] on icon "breadcrumb" at bounding box center [222, 72] width 6 height 11
